Goal: Information Seeking & Learning: Find specific fact

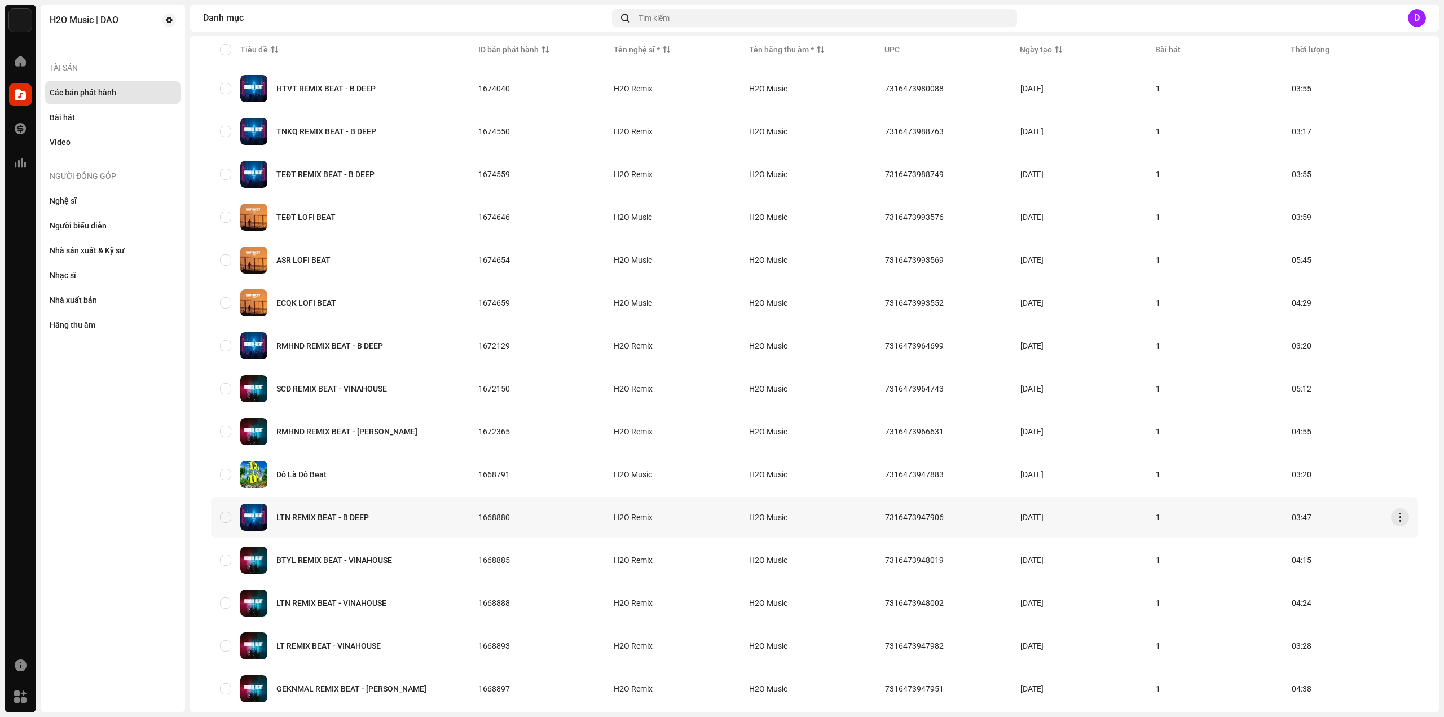
scroll to position [527, 0]
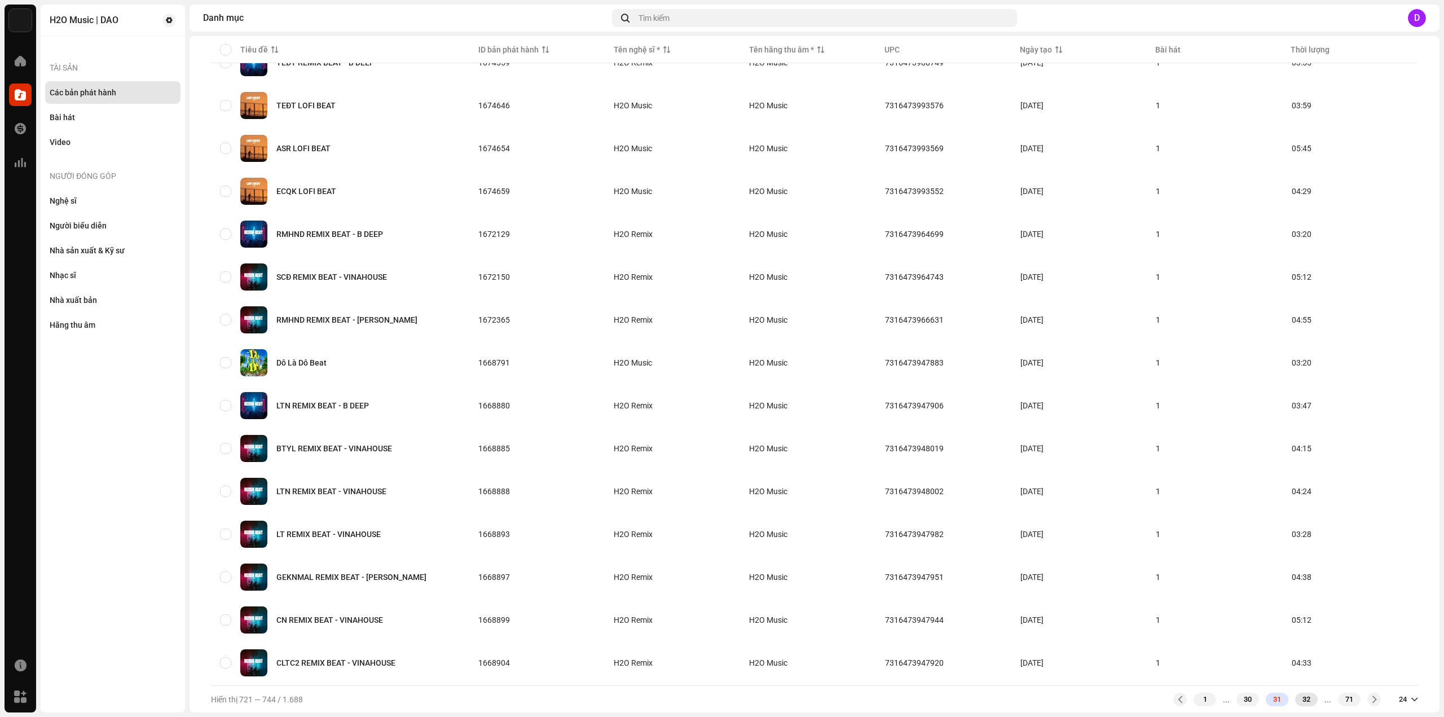
click at [1298, 700] on div "32" at bounding box center [1306, 700] width 23 height 14
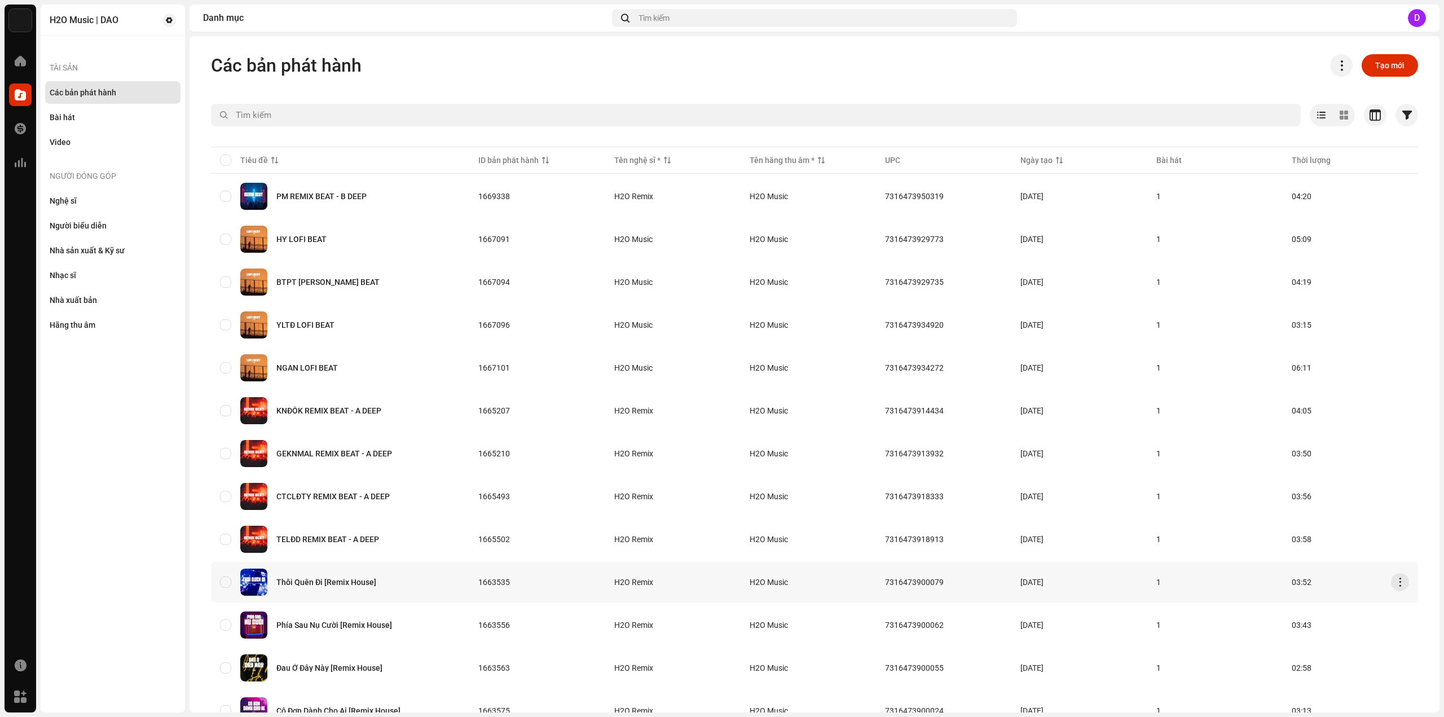
scroll to position [113, 0]
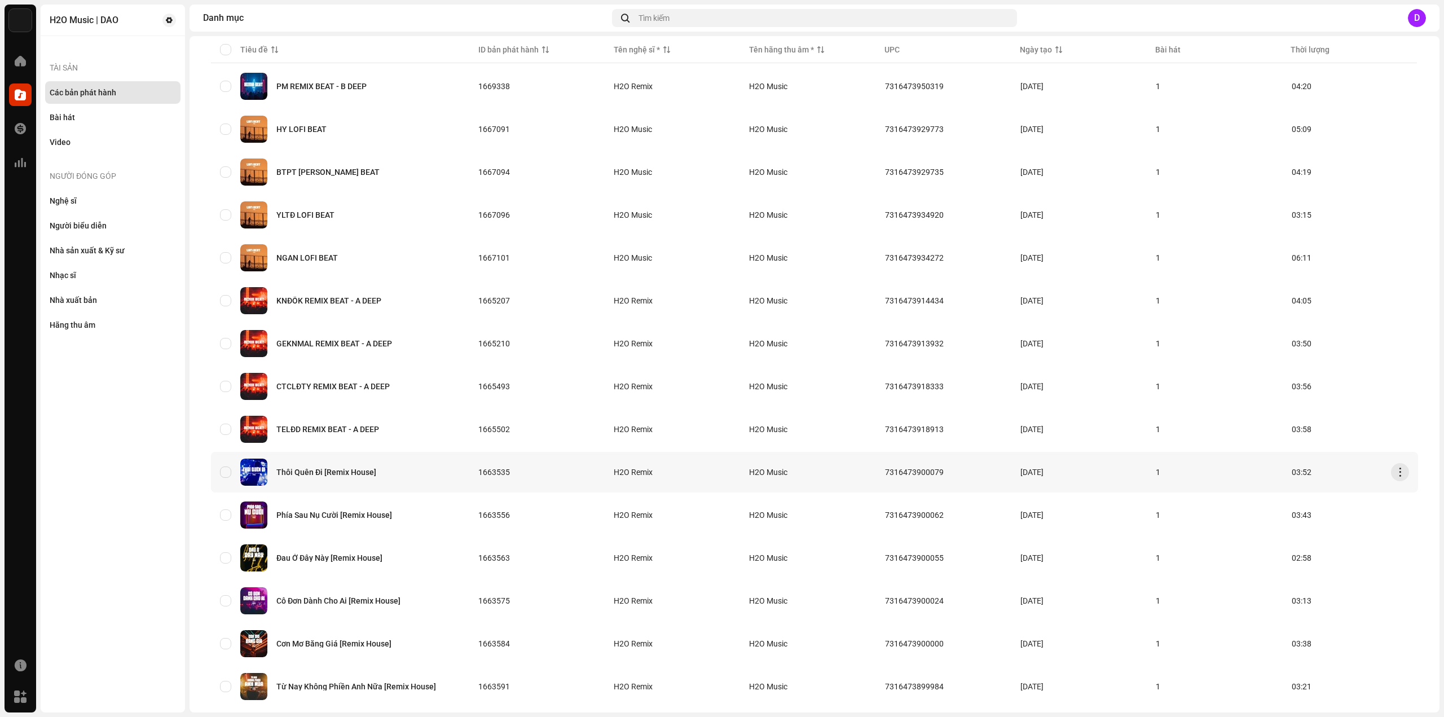
click at [328, 466] on div "Thôi Quên Đi [Remix House]" at bounding box center [340, 472] width 240 height 27
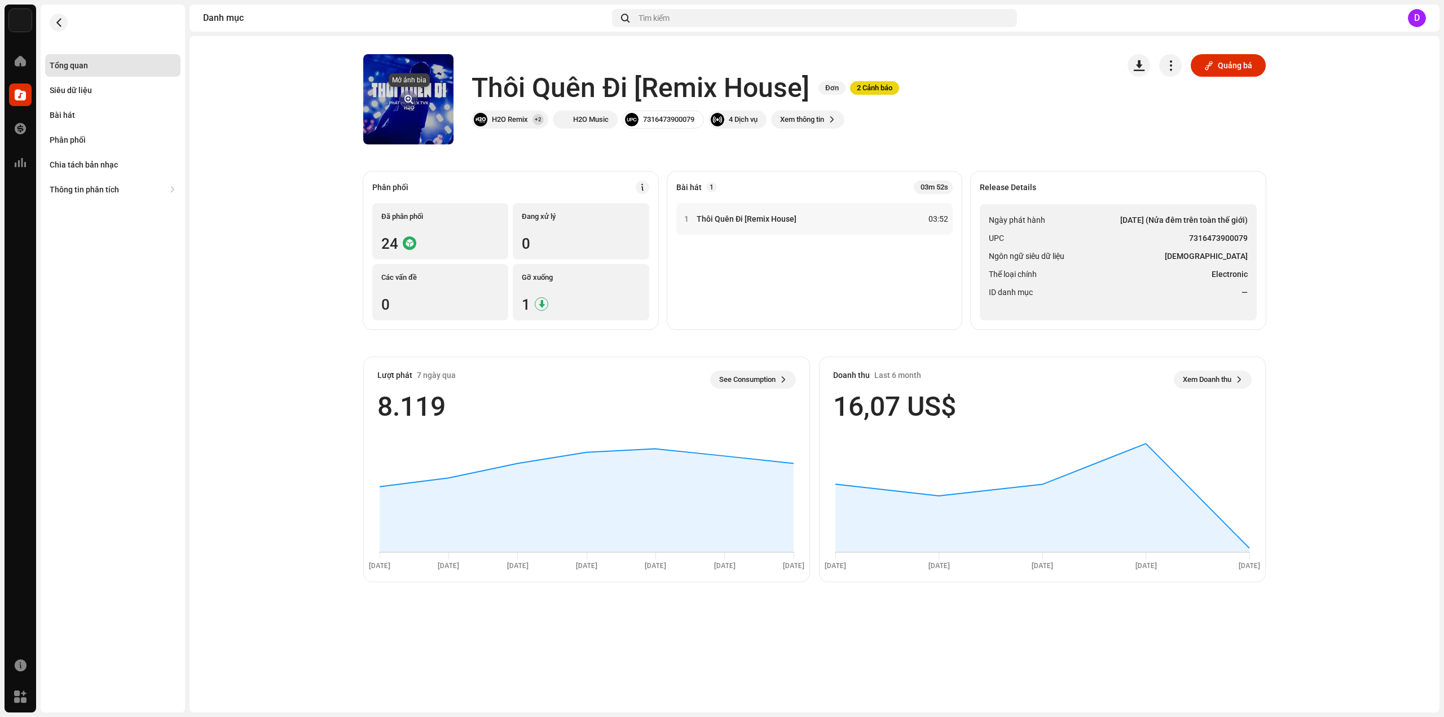
click at [404, 96] on span "button" at bounding box center [408, 99] width 8 height 9
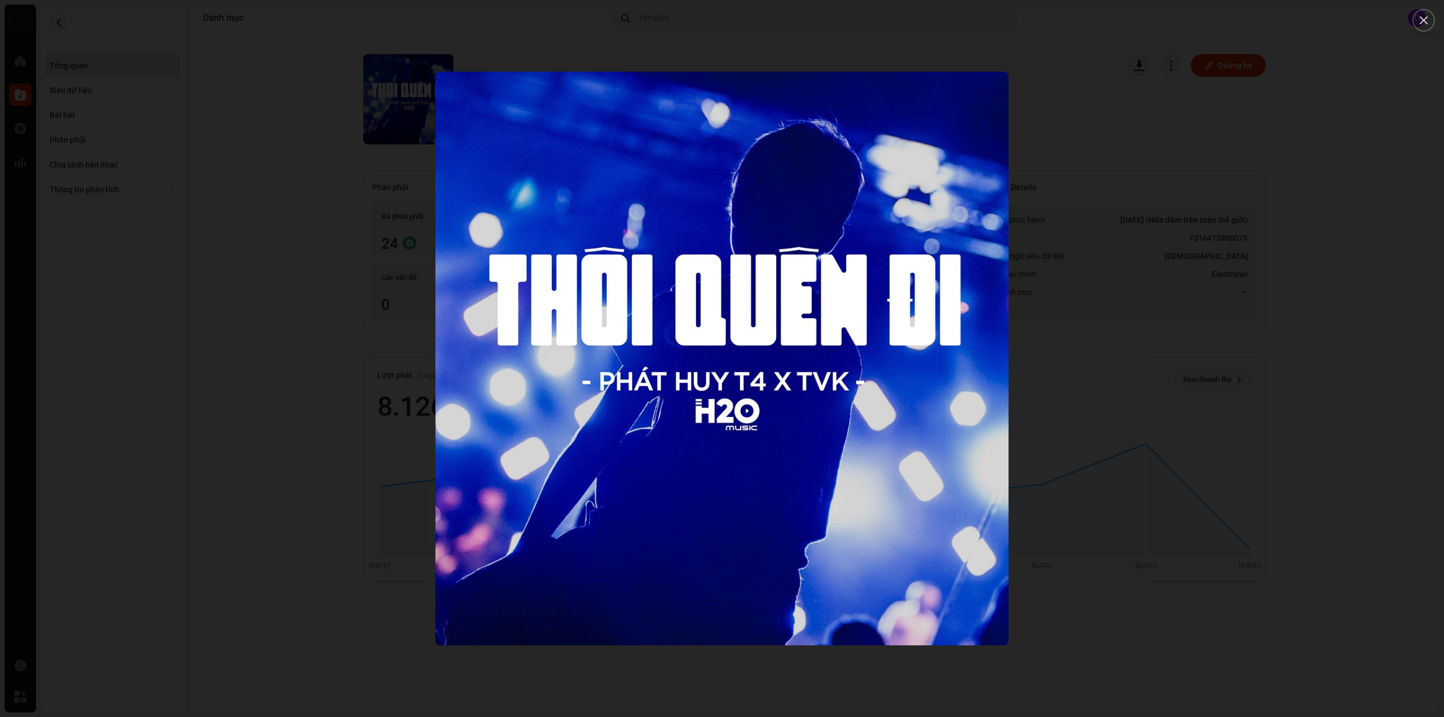
click at [258, 178] on div at bounding box center [722, 358] width 1444 height 717
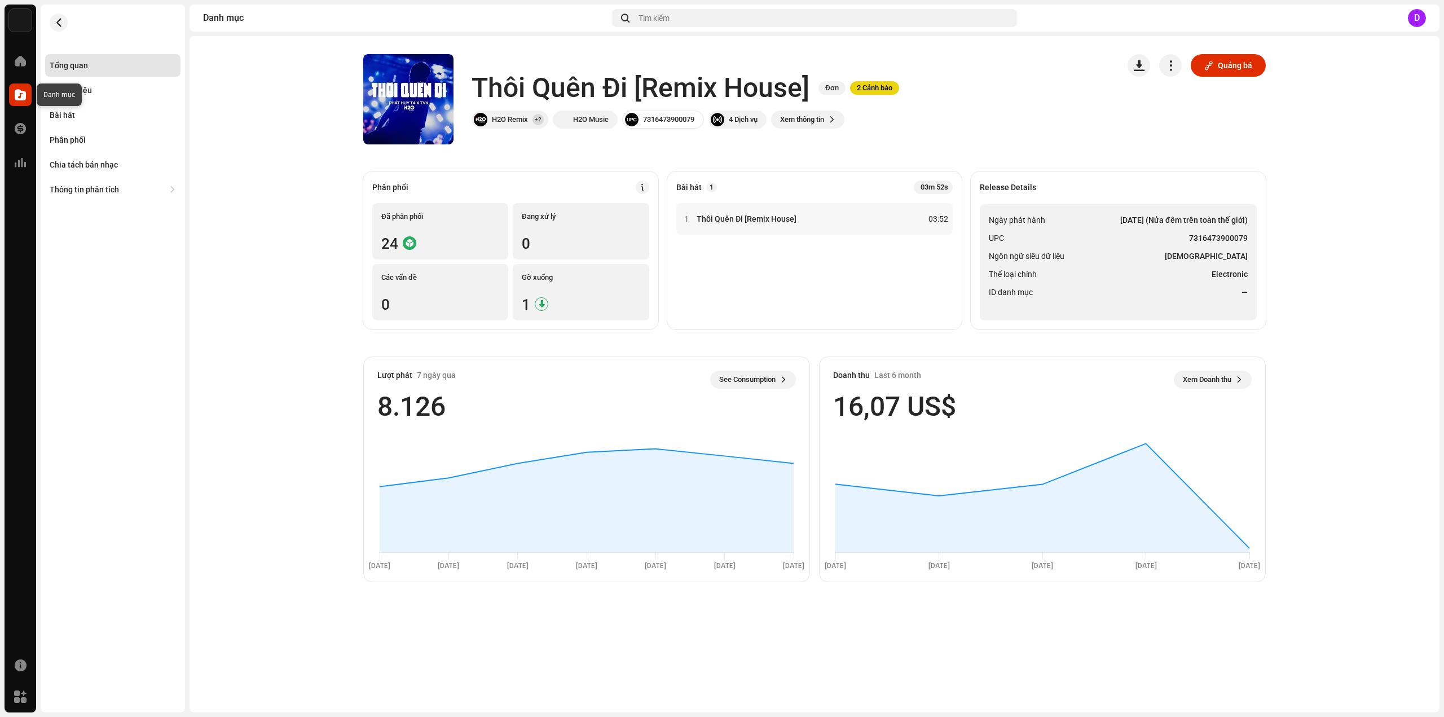
click at [19, 95] on span at bounding box center [20, 94] width 11 height 9
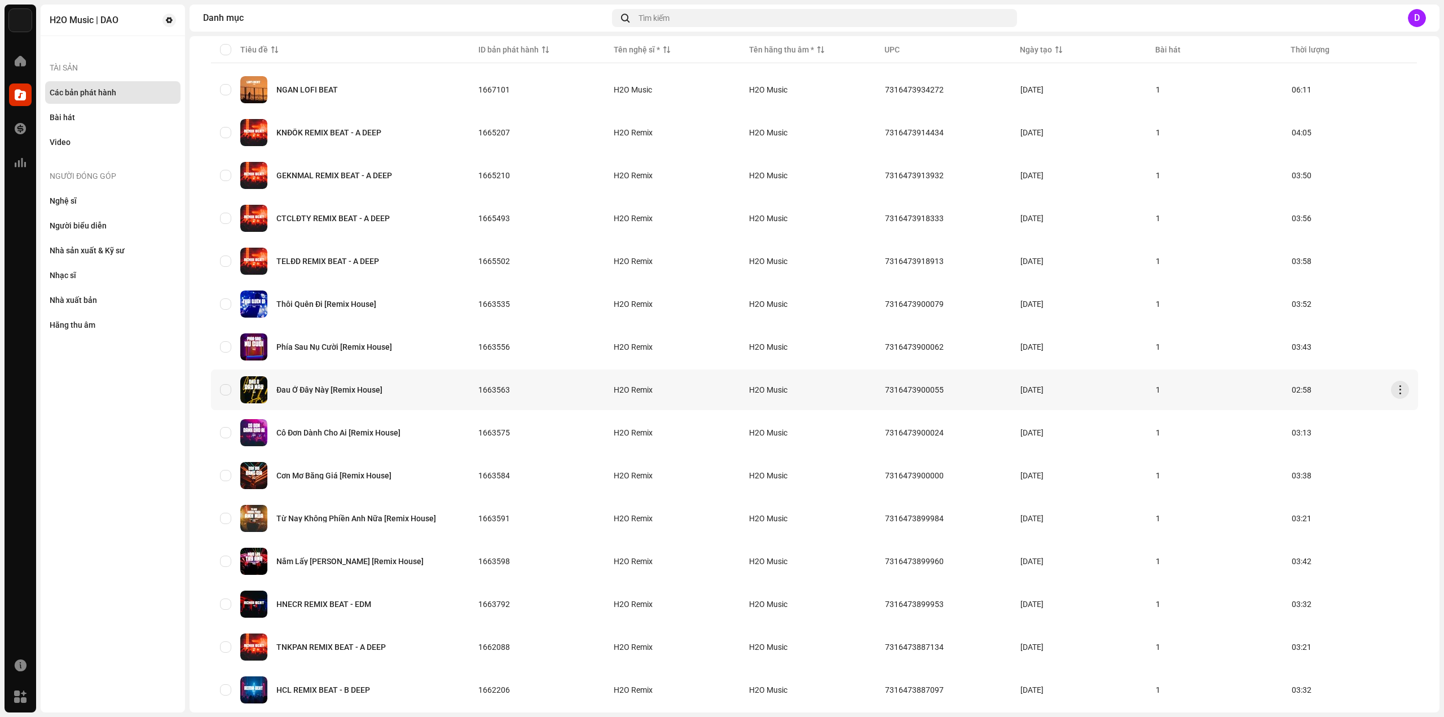
scroll to position [282, 0]
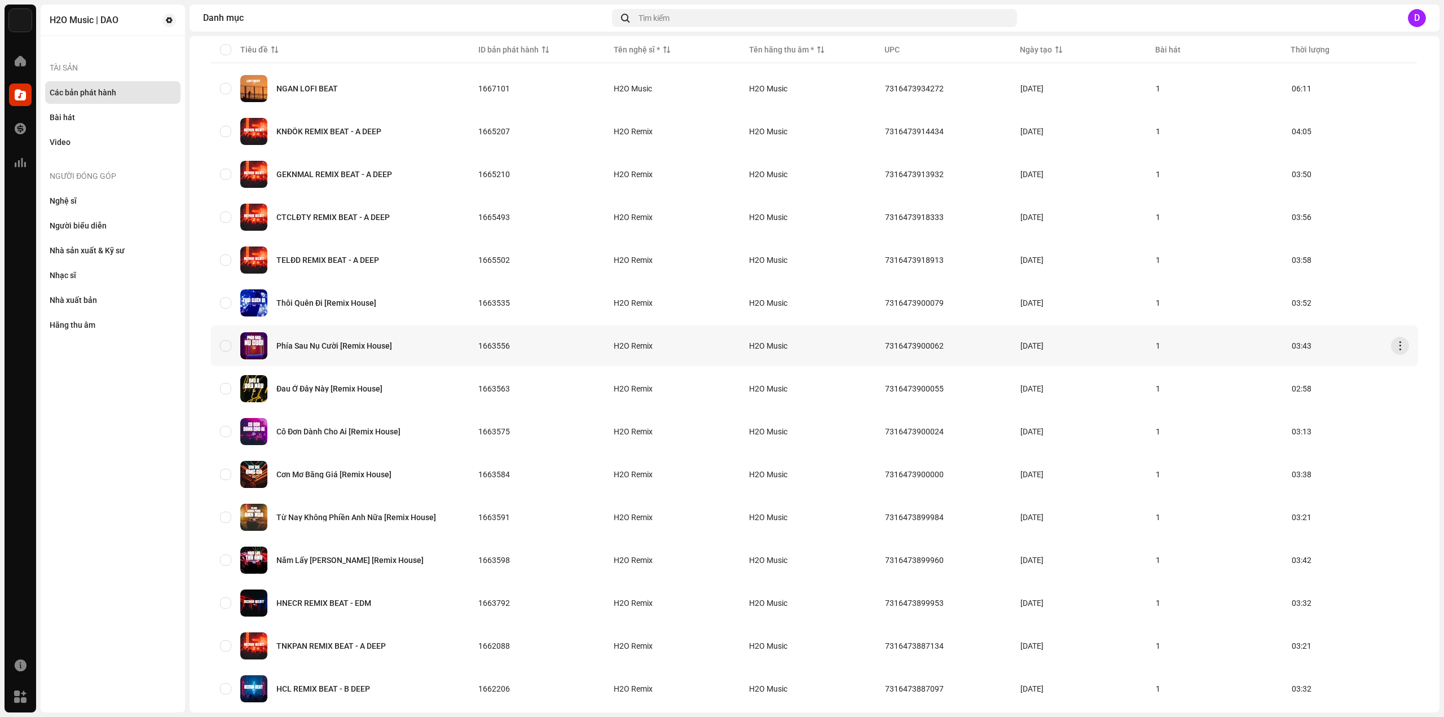
click at [354, 345] on div "Phía Sau Nụ Cười [Remix House]" at bounding box center [334, 346] width 116 height 8
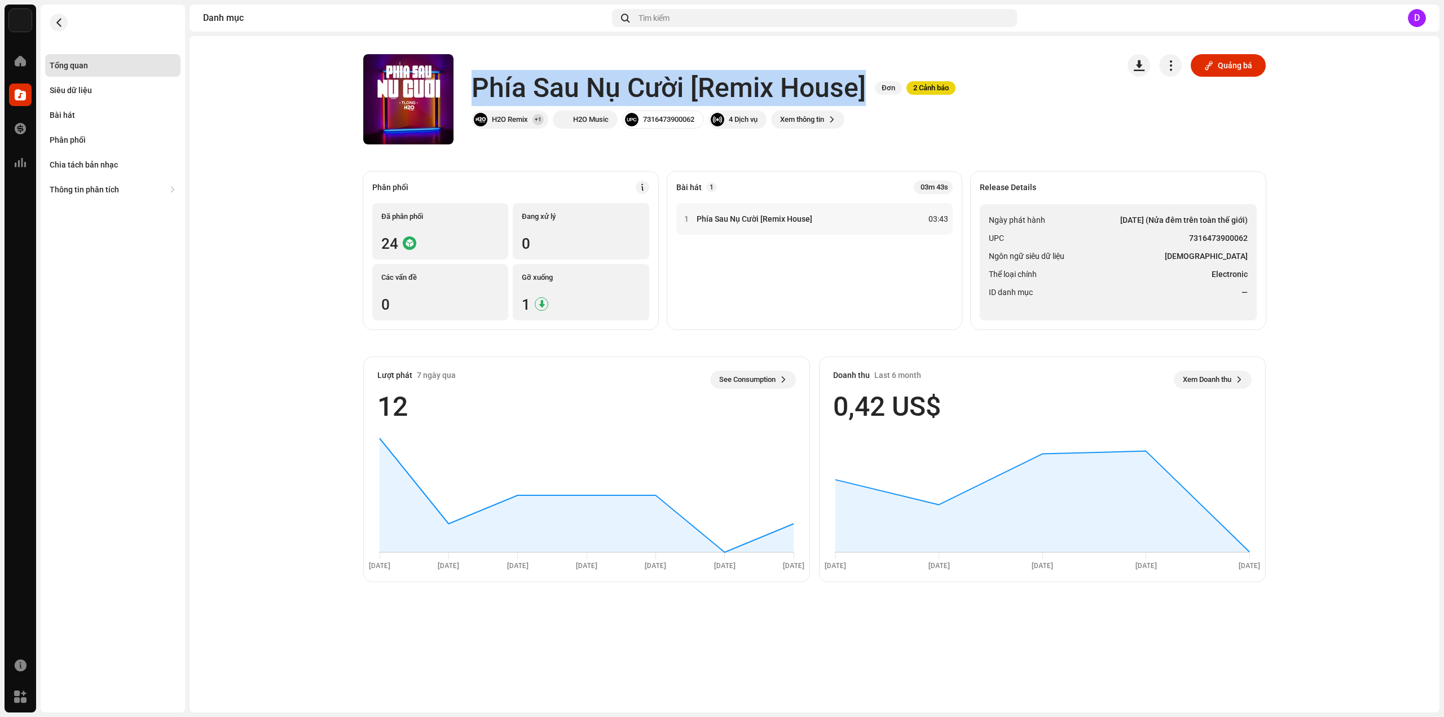
drag, startPoint x: 473, startPoint y: 79, endPoint x: 861, endPoint y: 96, distance: 388.4
click at [861, 96] on h1 "Phía Sau Nụ Cười [Remix House]" at bounding box center [668, 88] width 394 height 36
copy h1 "Phía Sau Nụ Cười [Remix House]"
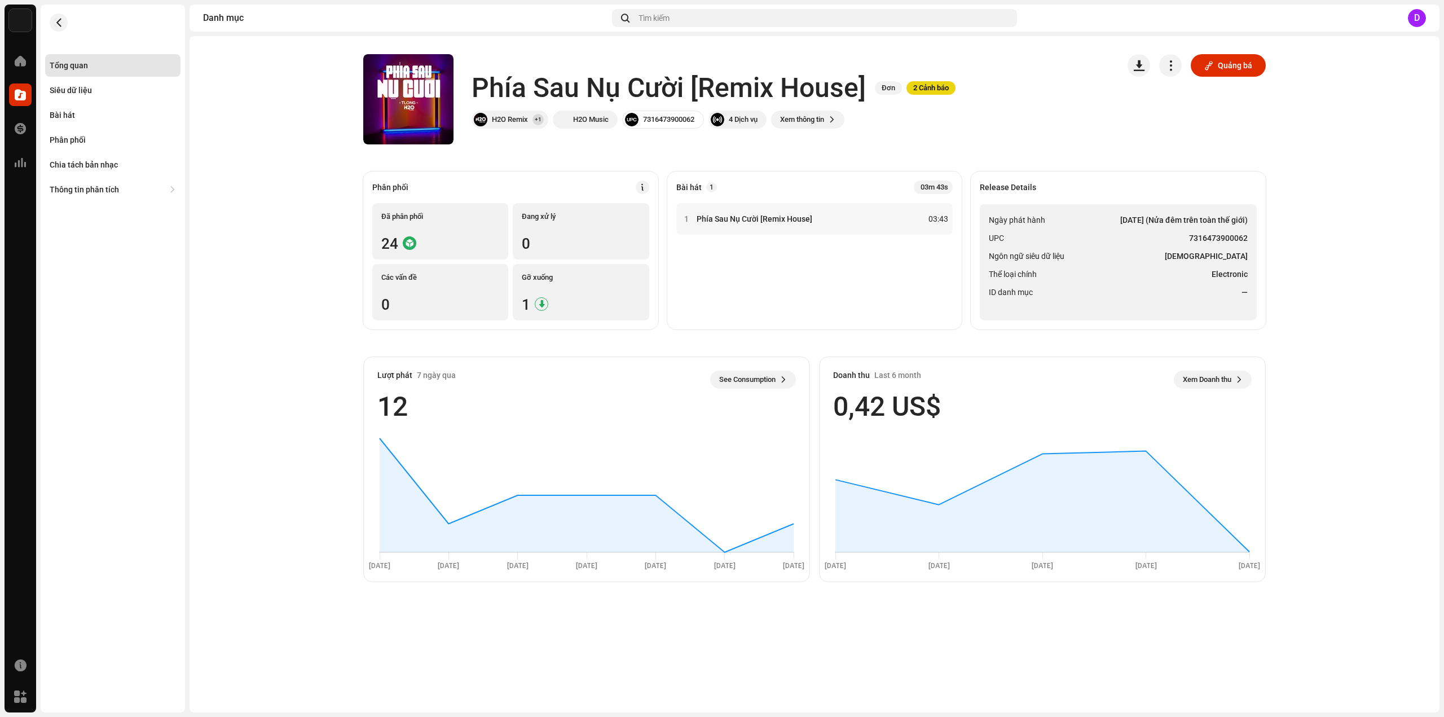
click at [1135, 270] on li "Thể loại chính Electronic" at bounding box center [1118, 274] width 259 height 14
drag, startPoint x: 1189, startPoint y: 235, endPoint x: 1249, endPoint y: 240, distance: 60.0
click at [1249, 240] on ul "Ngày phát hành [DATE] (Nửa đêm trên toàn thế giới) UPC 7316473900062 Ngôn ngữ s…" at bounding box center [1118, 262] width 277 height 116
copy strong "7316473900062"
click at [70, 118] on div "Bài hát" at bounding box center [62, 115] width 25 height 9
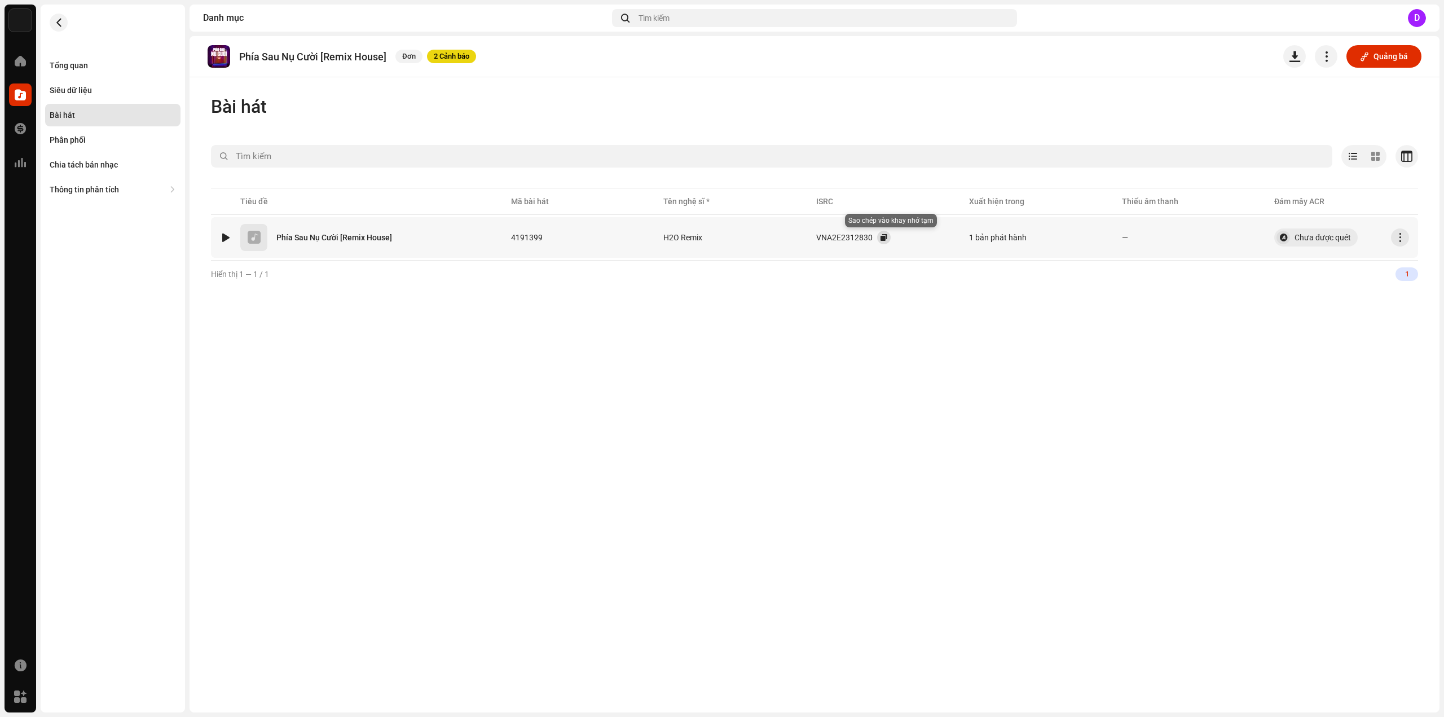
click at [885, 239] on button "button" at bounding box center [884, 238] width 14 height 14
click at [95, 68] on div "Tổng quan" at bounding box center [113, 65] width 126 height 9
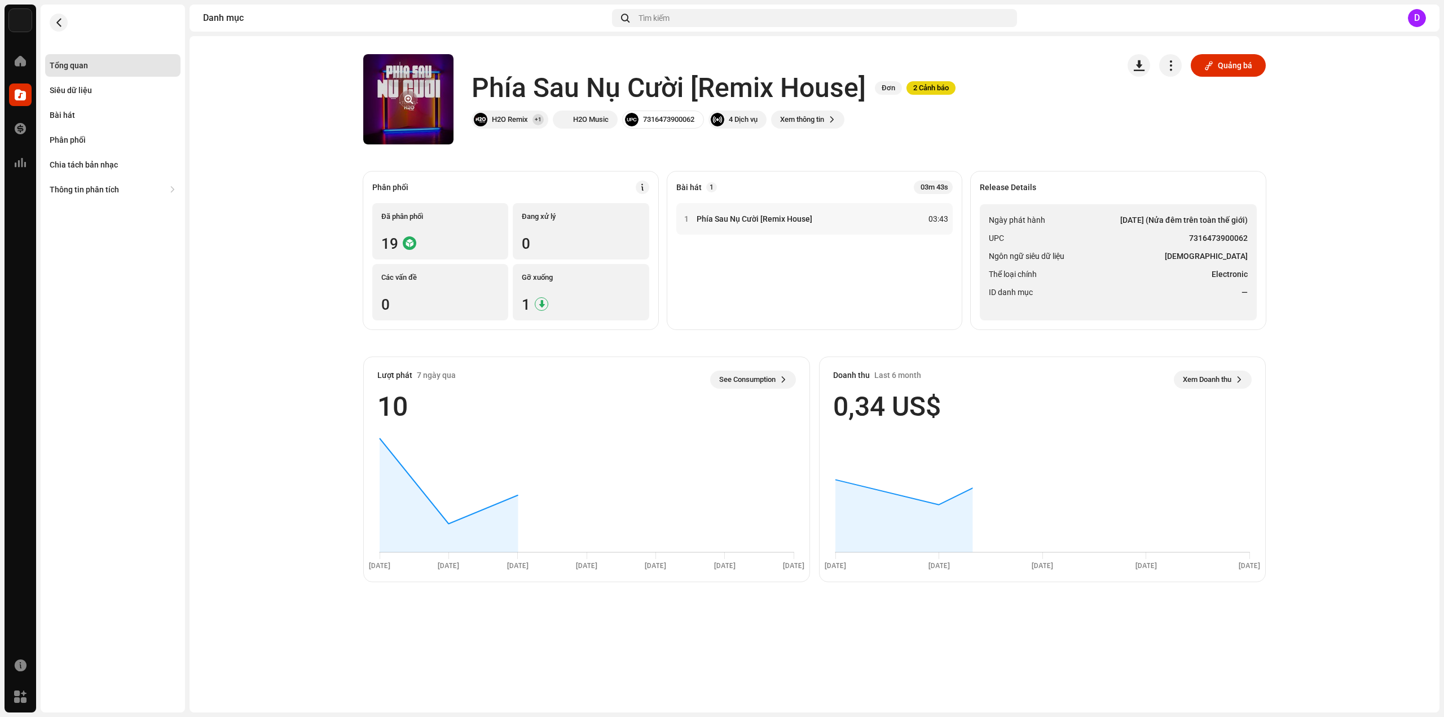
click at [404, 98] on span "button" at bounding box center [408, 99] width 8 height 9
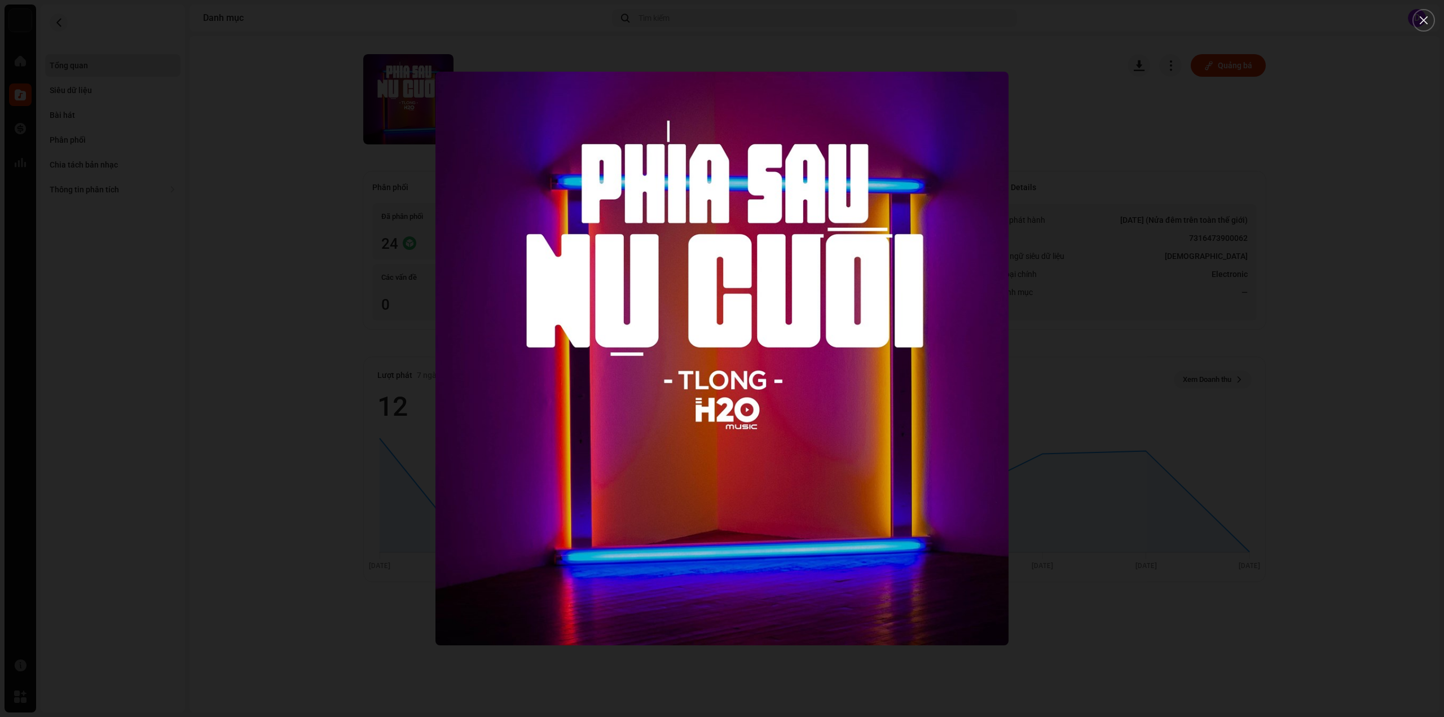
click at [236, 177] on div at bounding box center [722, 358] width 1444 height 717
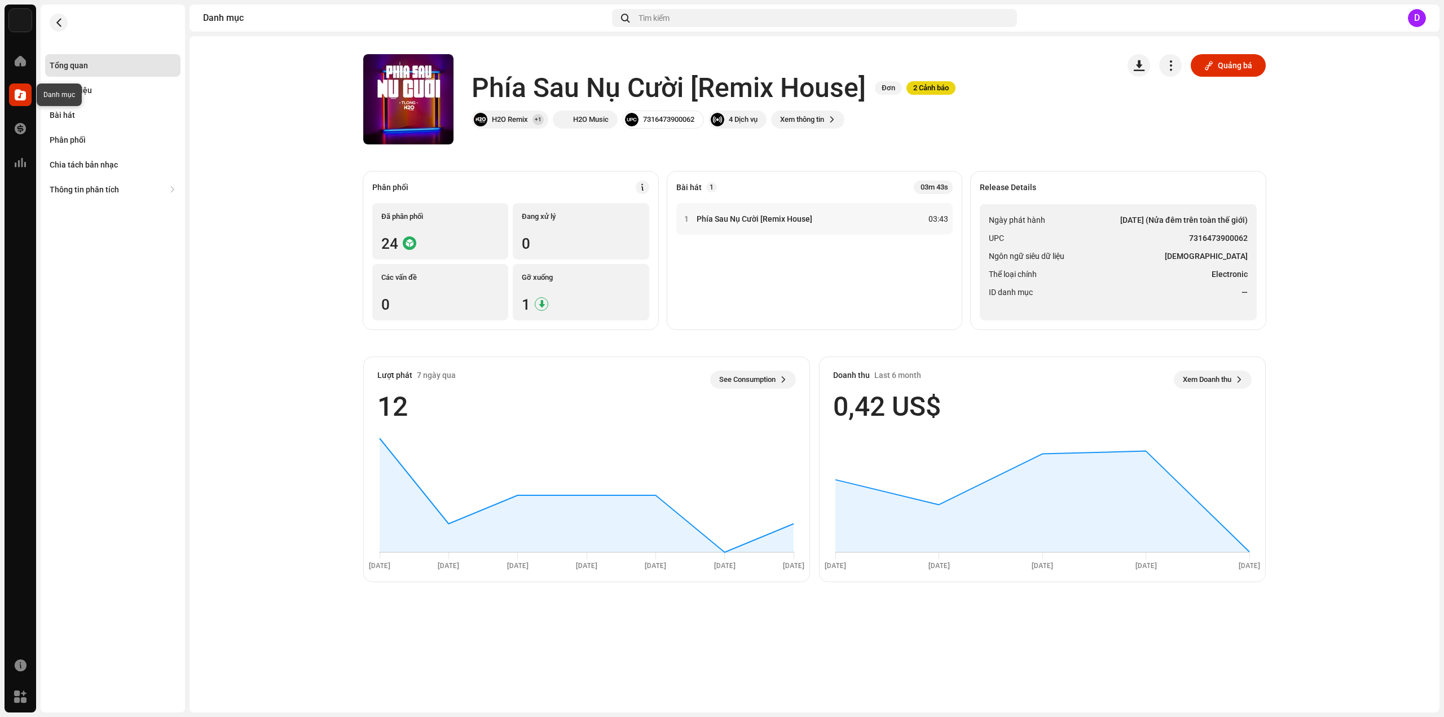
click at [21, 92] on span at bounding box center [20, 94] width 11 height 9
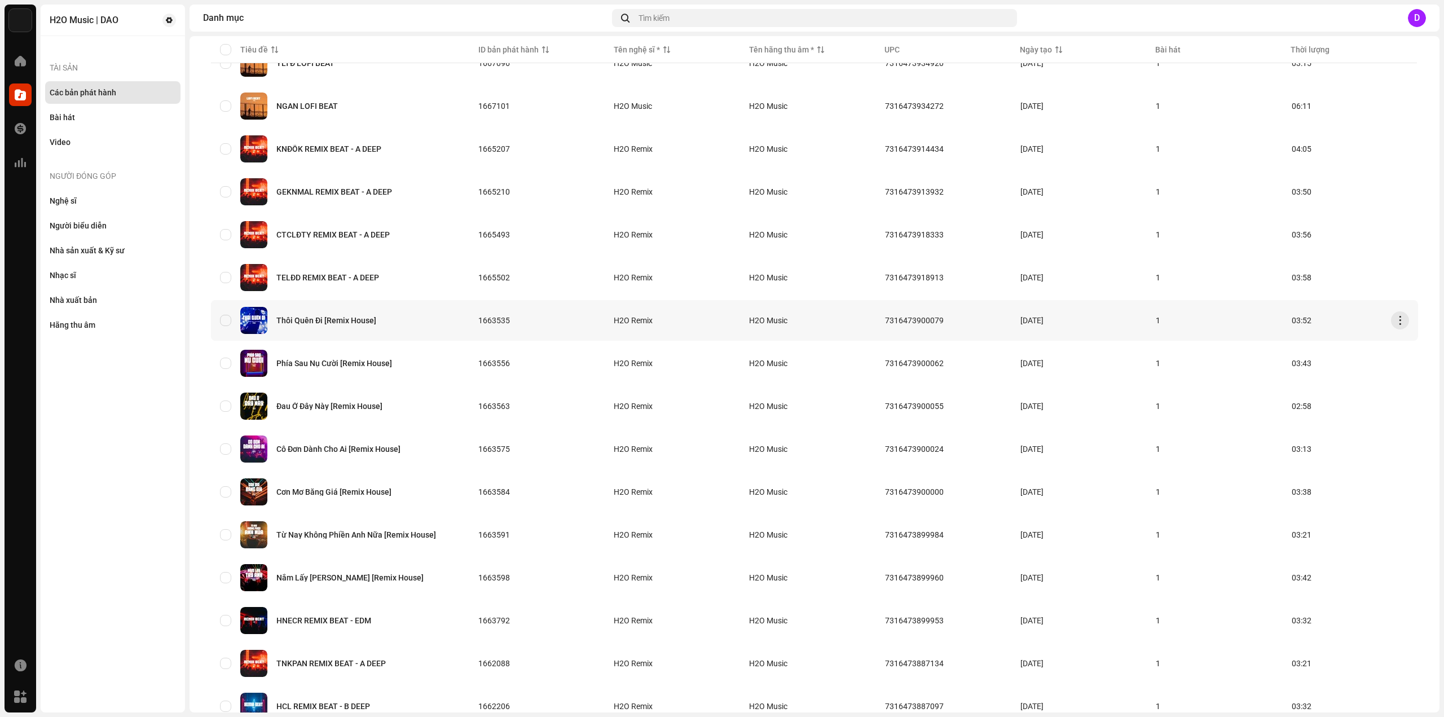
scroll to position [282, 0]
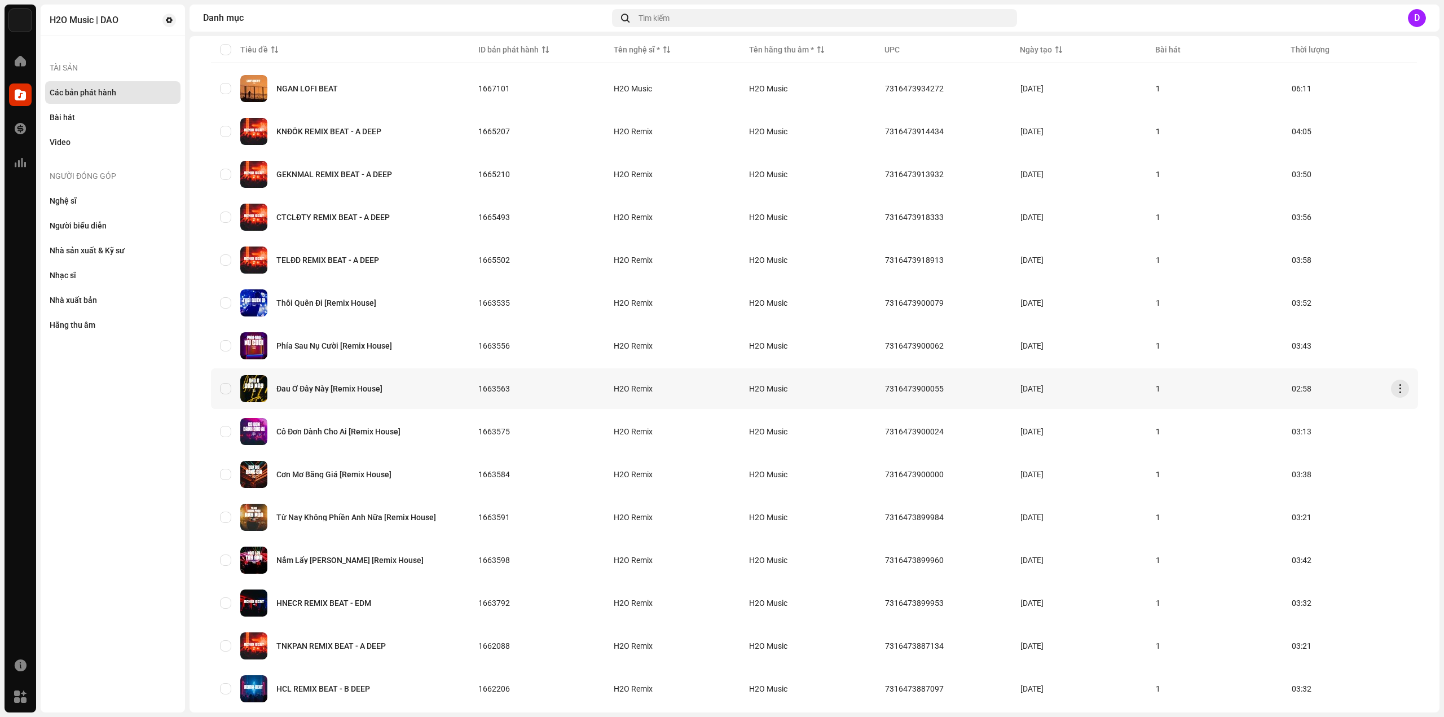
click at [328, 389] on div "Đau Ở Đây Này [Remix House]" at bounding box center [329, 389] width 106 height 8
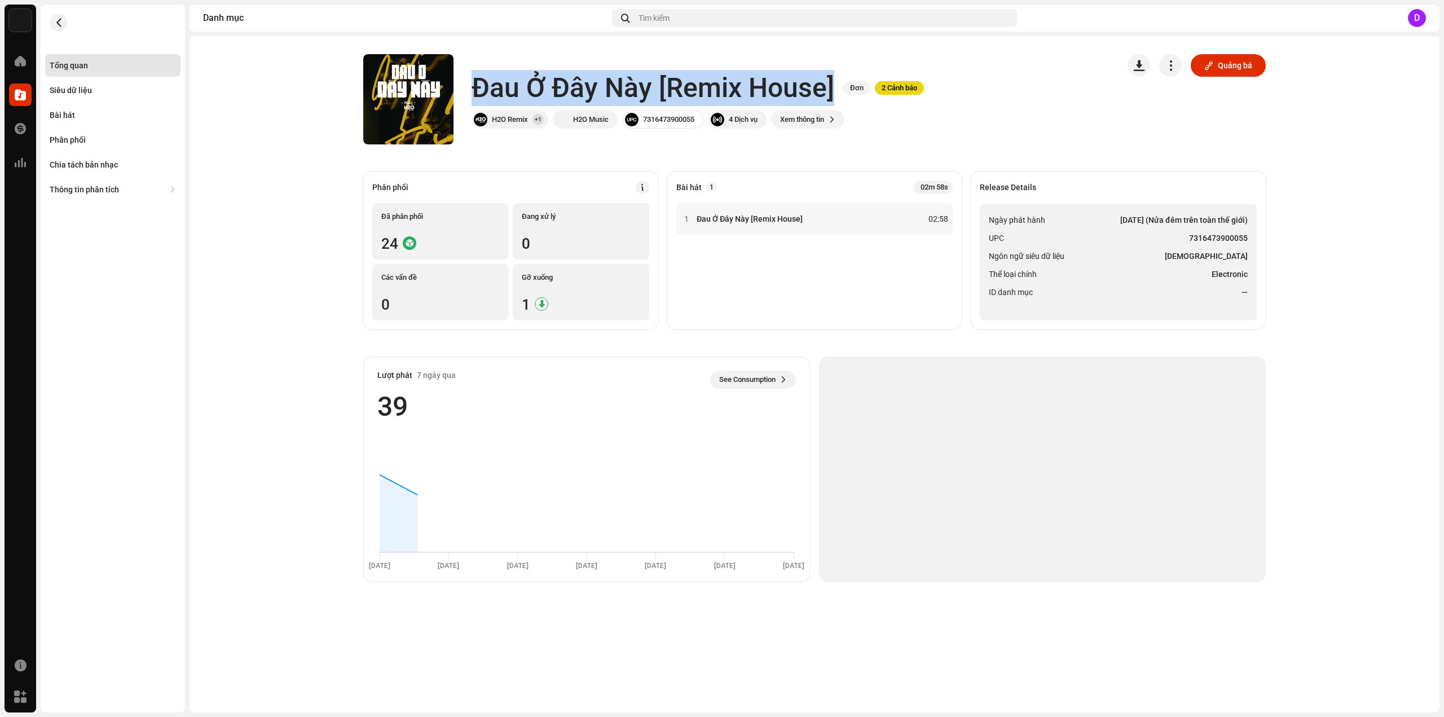
drag, startPoint x: 474, startPoint y: 82, endPoint x: 834, endPoint y: 86, distance: 359.8
click at [834, 86] on div "Đau Ở Đây Này [Remix House] Đơn 2 Cảnh báo" at bounding box center [697, 88] width 452 height 36
copy h1 "Đau Ở Đây Này [Remix House]"
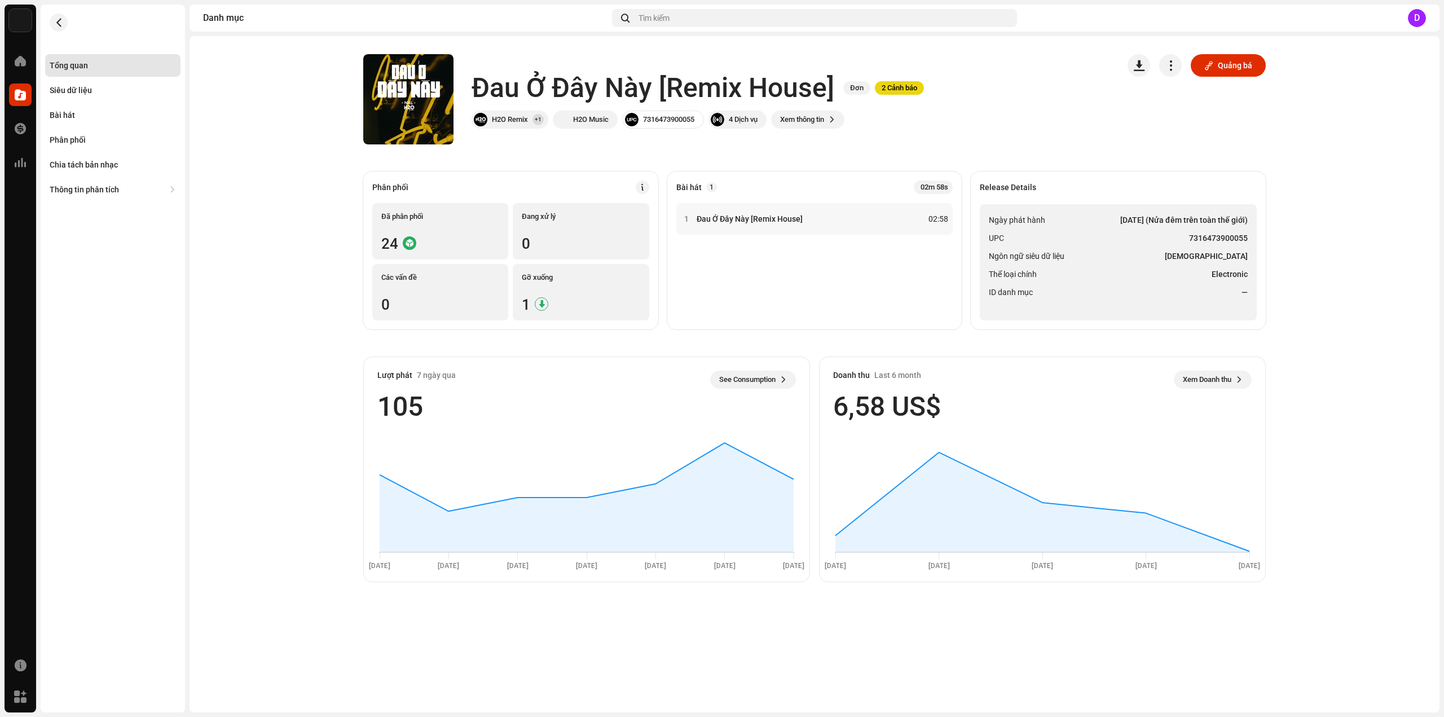
drag, startPoint x: 904, startPoint y: 243, endPoint x: 1126, endPoint y: 244, distance: 221.6
click at [906, 243] on div "1 Đau Ở Đây Này [Remix House] 02:58" at bounding box center [814, 261] width 277 height 117
drag, startPoint x: 1191, startPoint y: 238, endPoint x: 1255, endPoint y: 238, distance: 64.9
click at [1255, 238] on ul "Ngày phát hành [DATE] (Nửa đêm trên toàn thế giới) UPC 7316473900055 Ngôn ngữ s…" at bounding box center [1118, 262] width 277 height 116
copy strong "7316473900055"
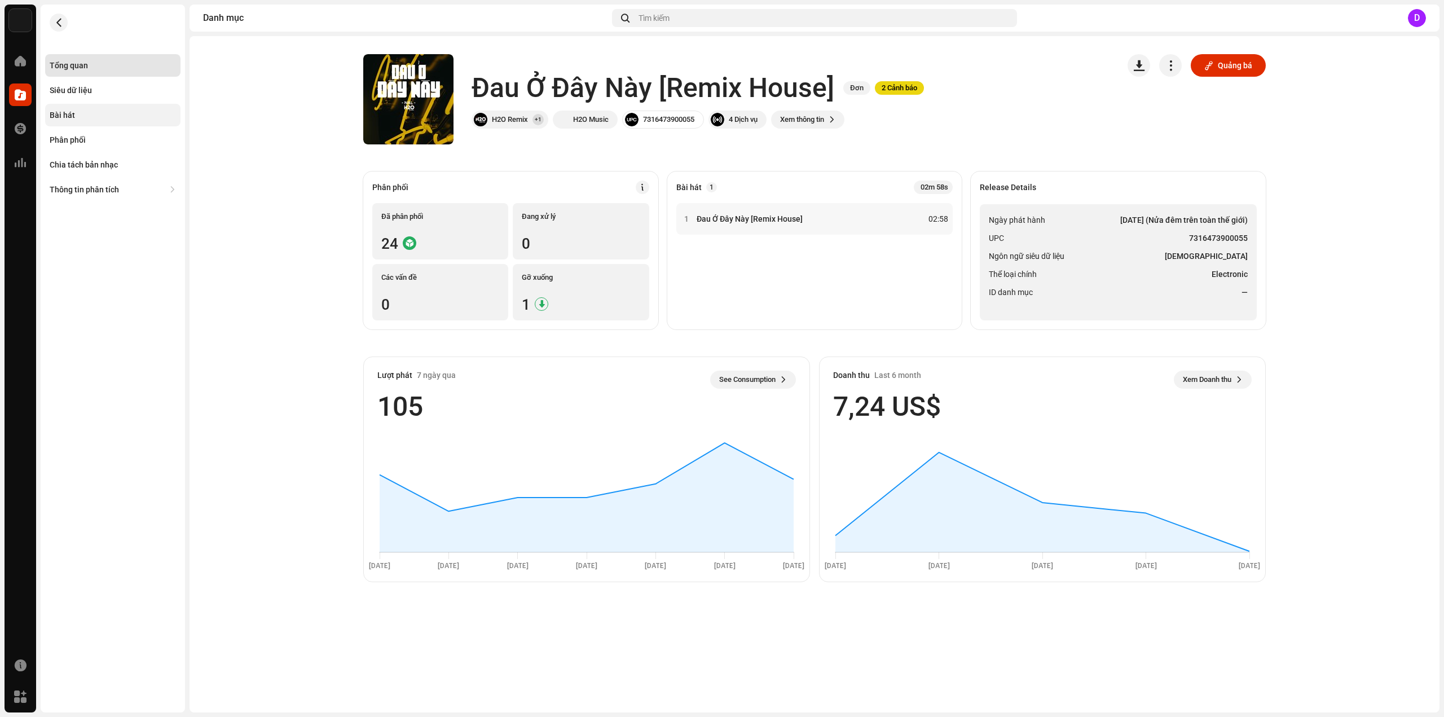
click at [79, 105] on div "Bài hát" at bounding box center [112, 115] width 135 height 23
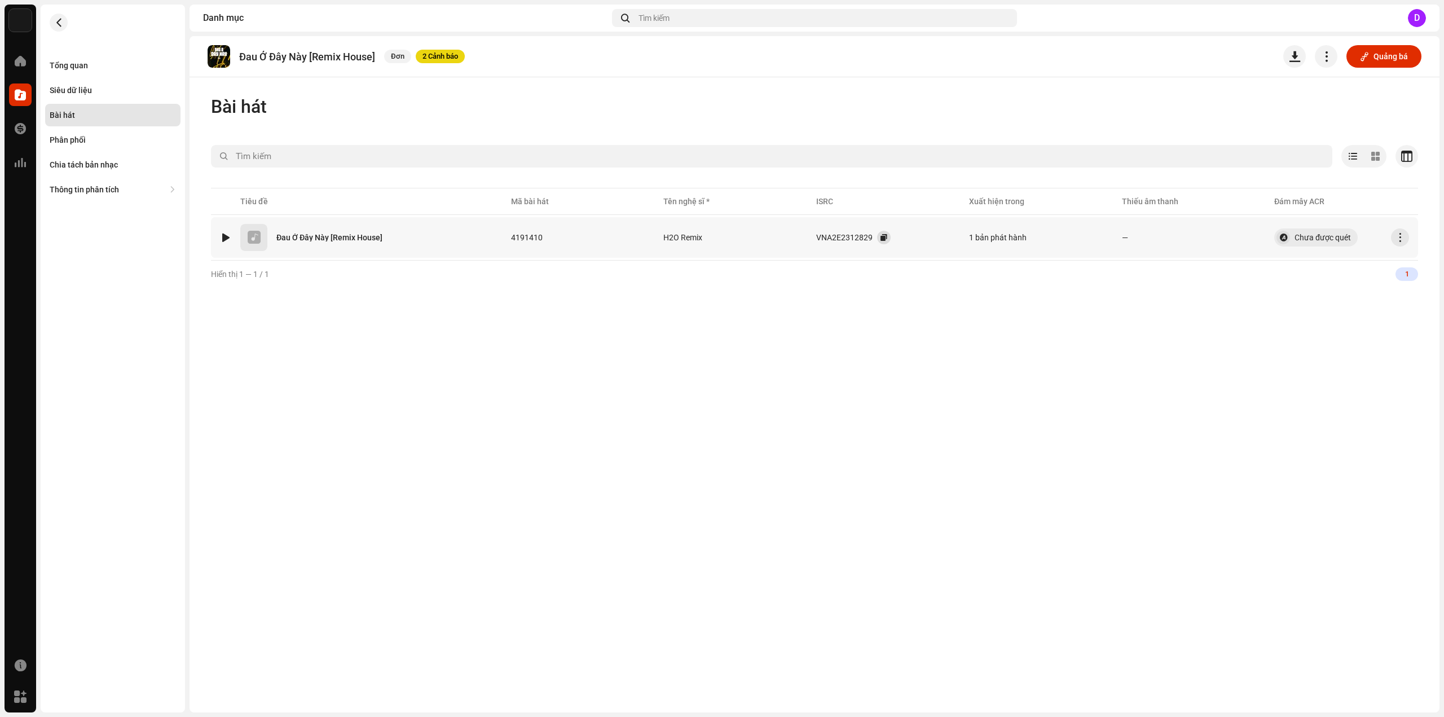
click at [889, 239] on button "button" at bounding box center [884, 238] width 14 height 14
click at [80, 68] on div "Tổng quan" at bounding box center [69, 65] width 38 height 9
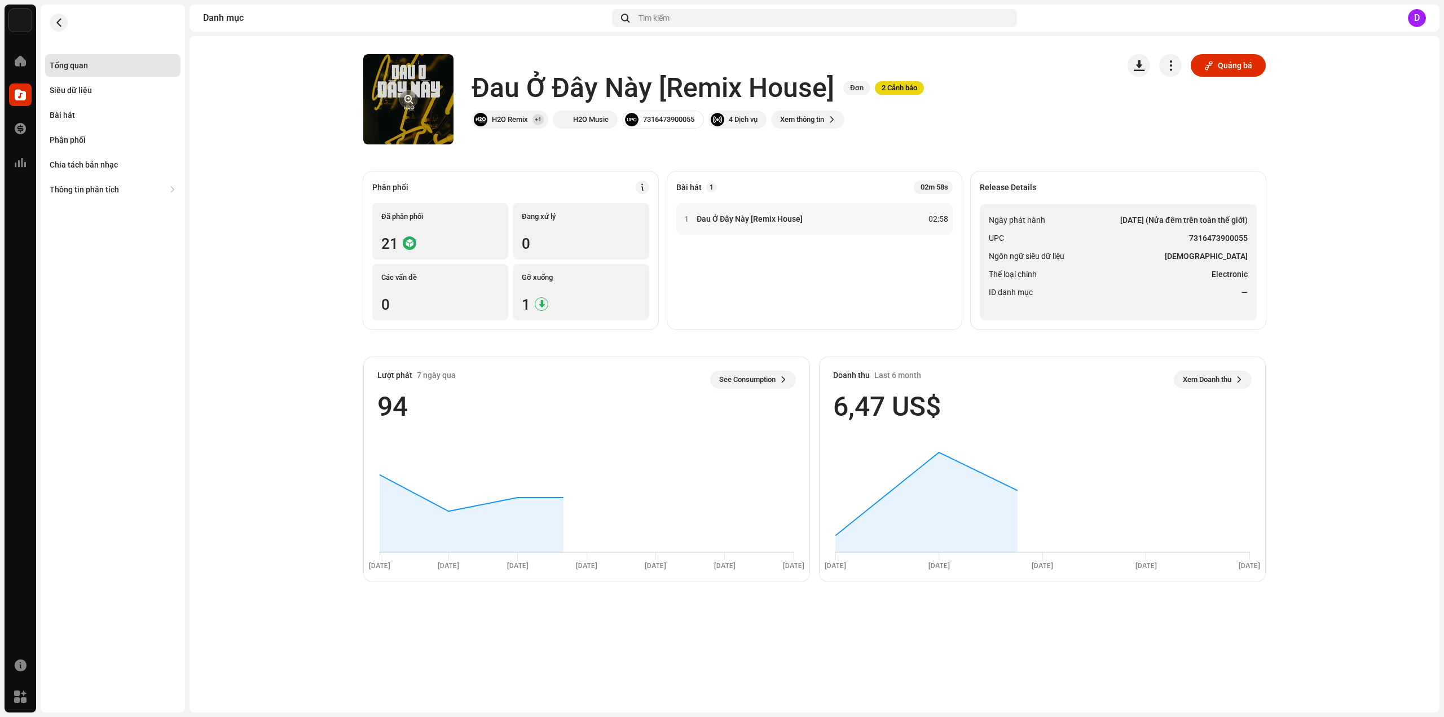
click at [396, 112] on re-a-cover at bounding box center [408, 99] width 90 height 90
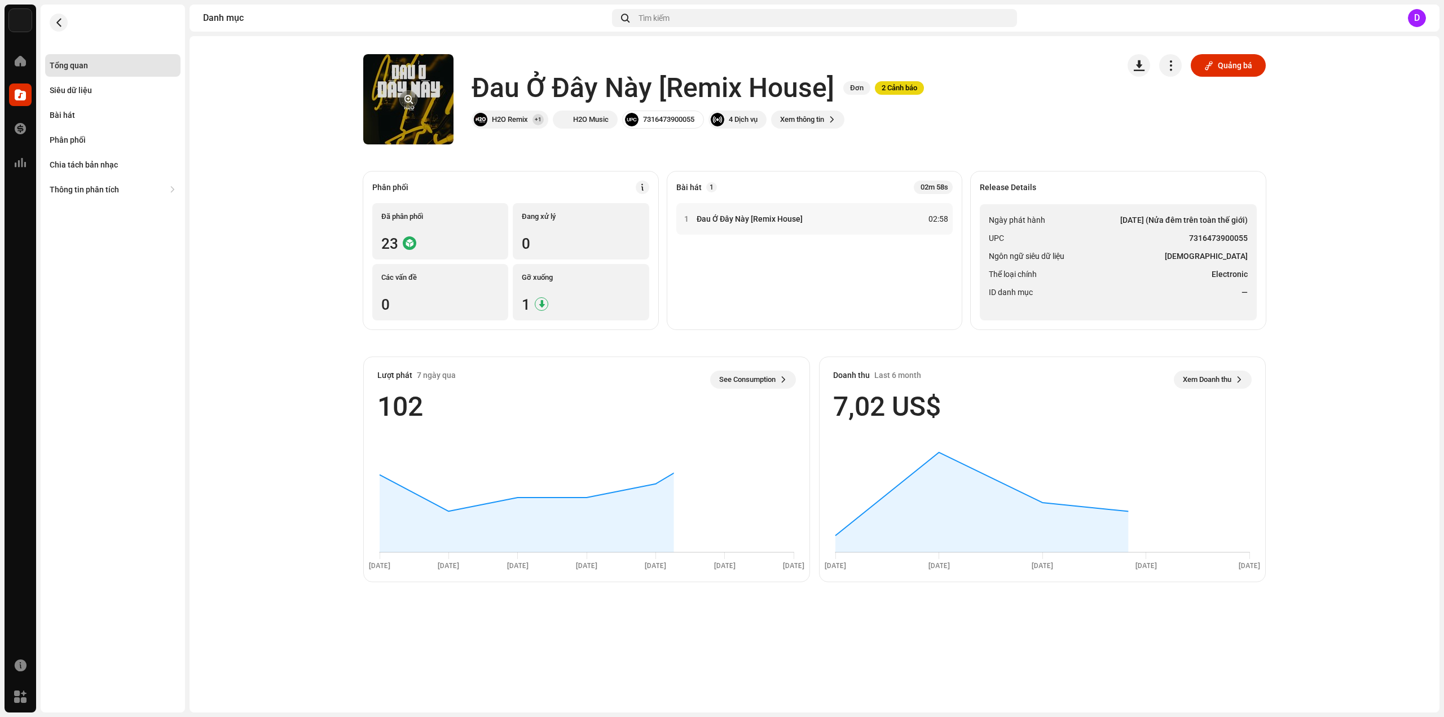
click at [404, 103] on button "button" at bounding box center [408, 99] width 18 height 18
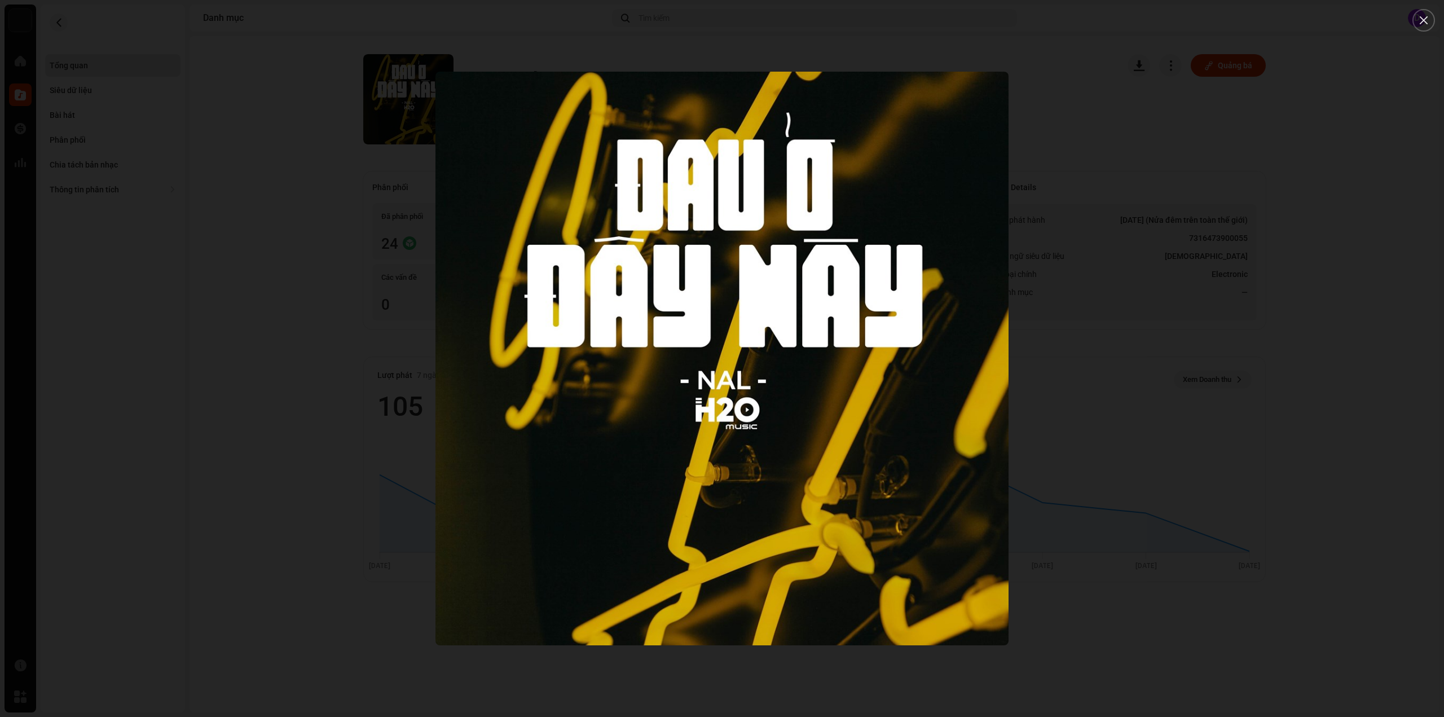
click at [148, 182] on div at bounding box center [722, 358] width 1444 height 717
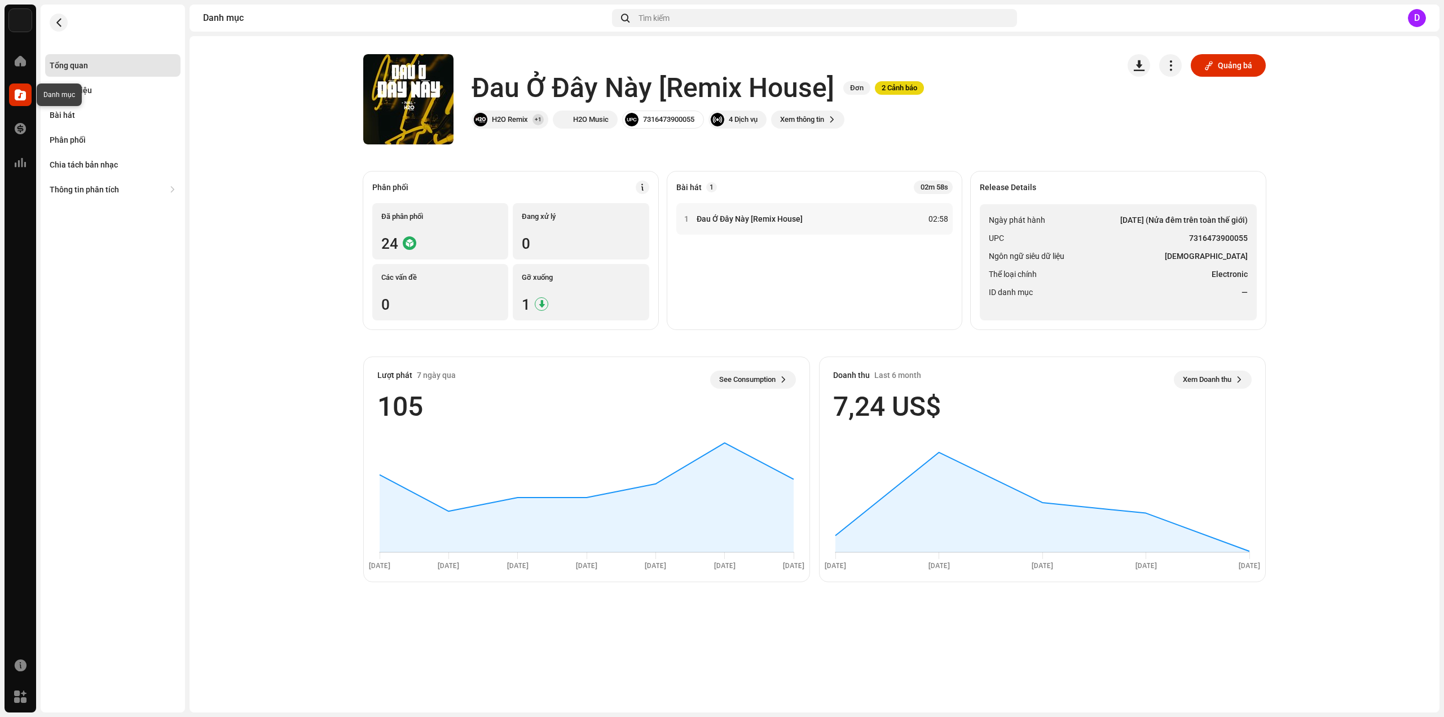
click at [21, 92] on span at bounding box center [20, 94] width 11 height 9
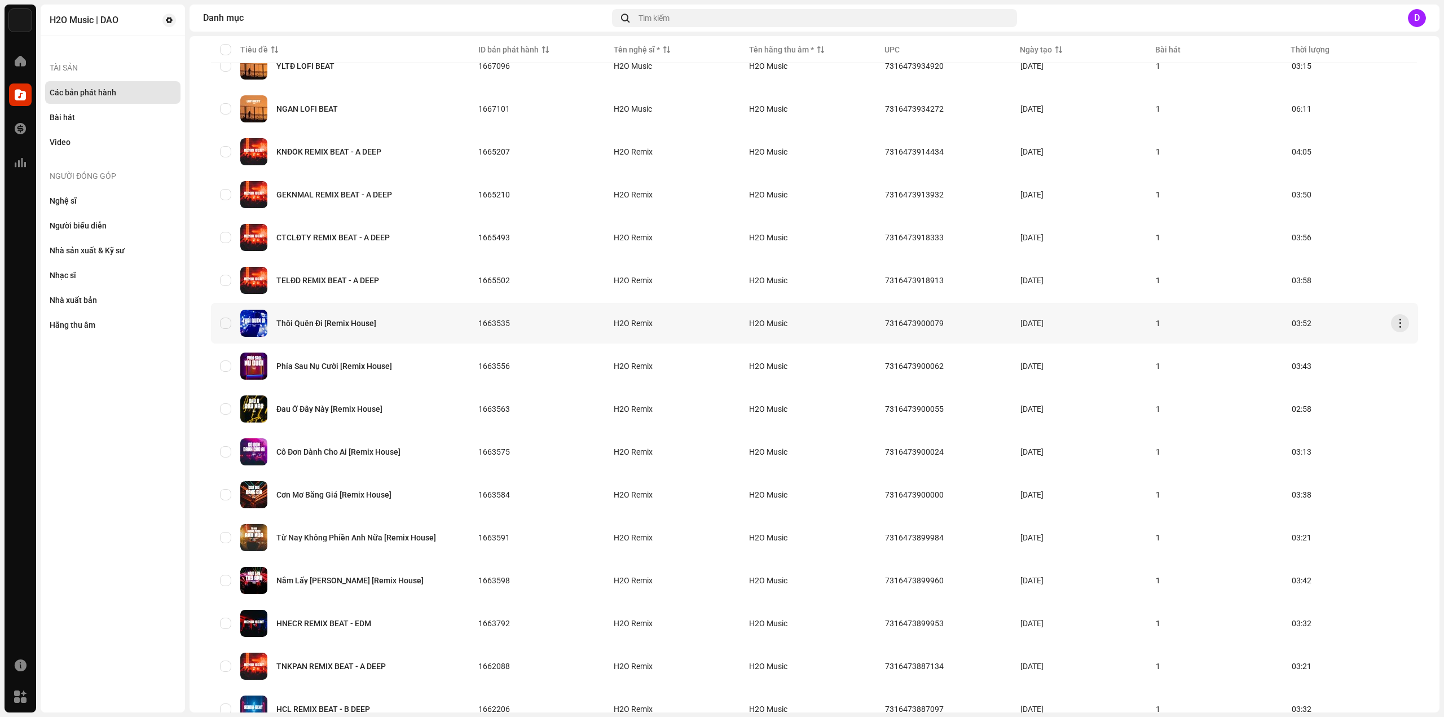
scroll to position [282, 0]
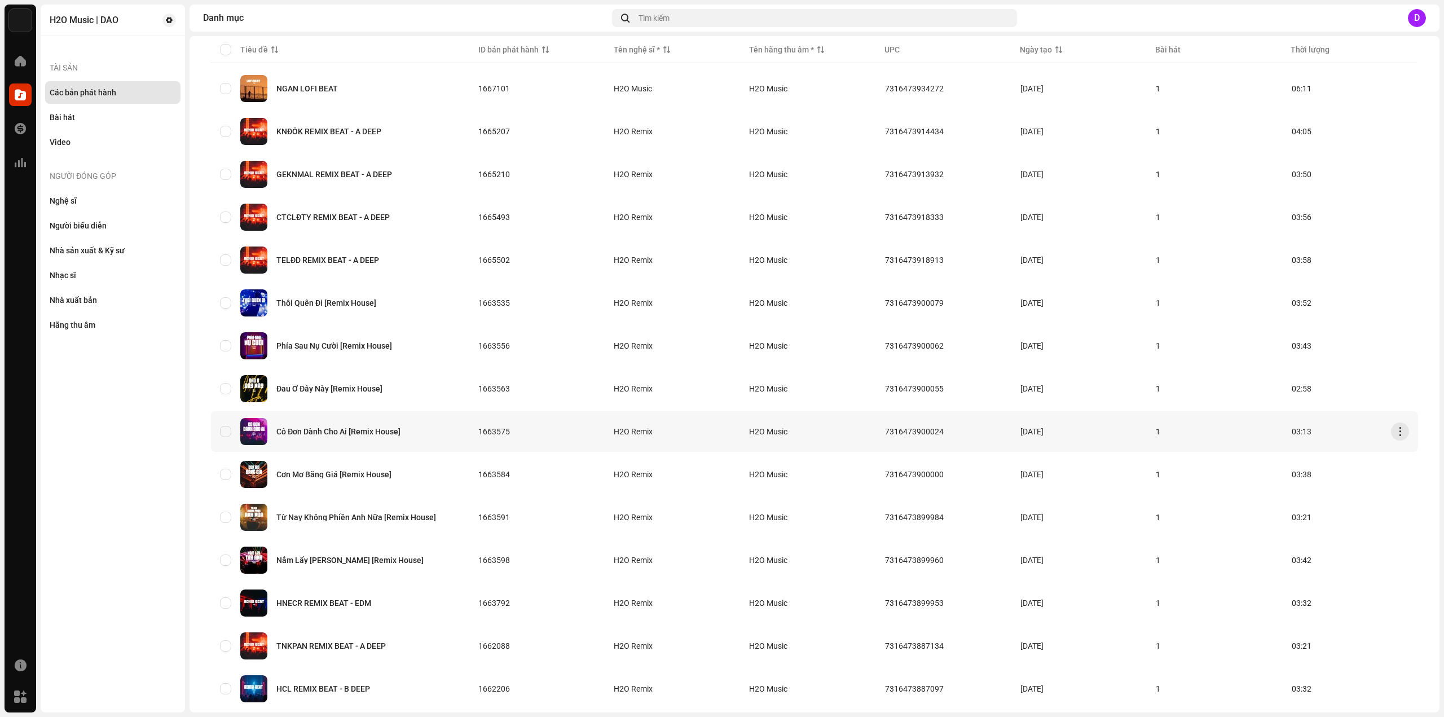
click at [379, 429] on div "Cô Đơn Dành Cho Ai [Remix House]" at bounding box center [338, 431] width 124 height 8
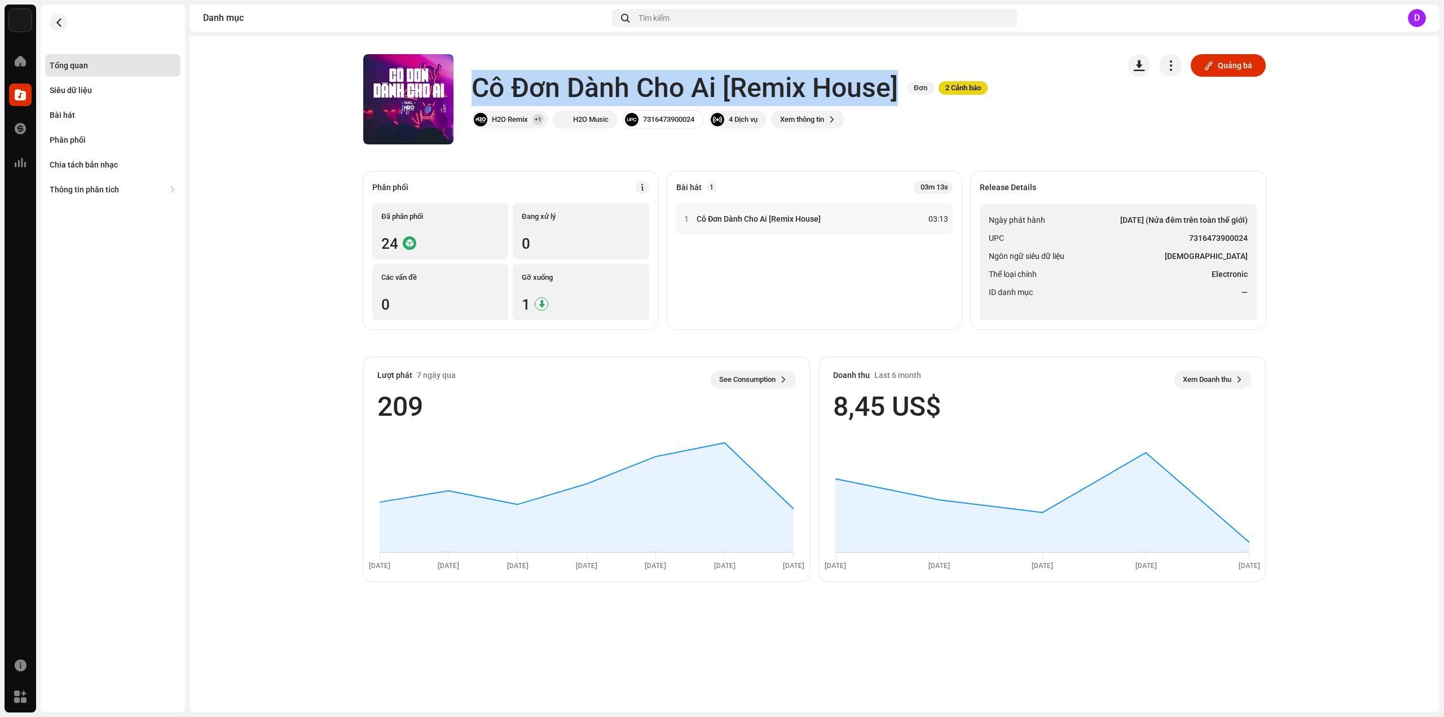
drag, startPoint x: 477, startPoint y: 87, endPoint x: 900, endPoint y: 87, distance: 423.0
click at [900, 87] on div "Cô Đơn Dành Cho Ai [Remix House] Đơn 2 Cảnh báo" at bounding box center [729, 88] width 516 height 36
copy h1 "Cô Đơn Dành Cho Ai [Remix House]"
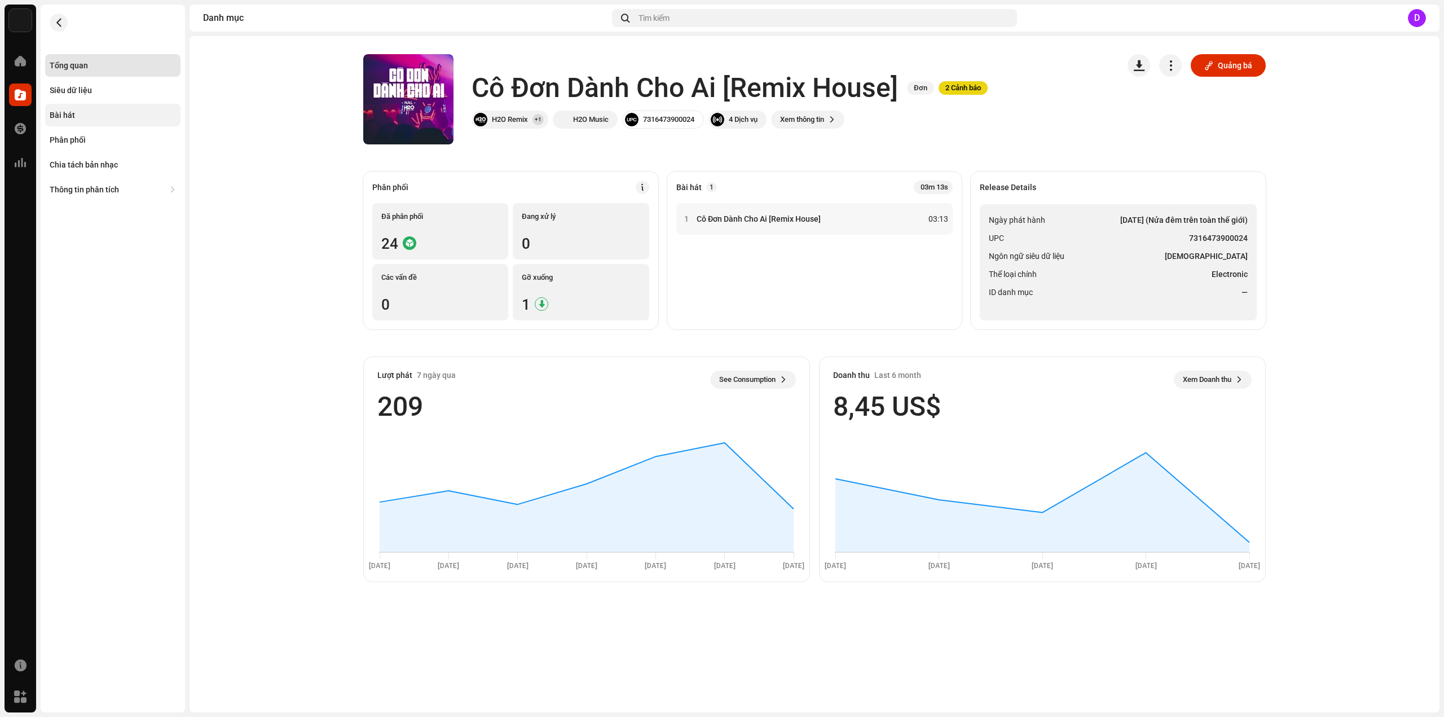
click at [108, 117] on div "Bài hát" at bounding box center [113, 115] width 126 height 9
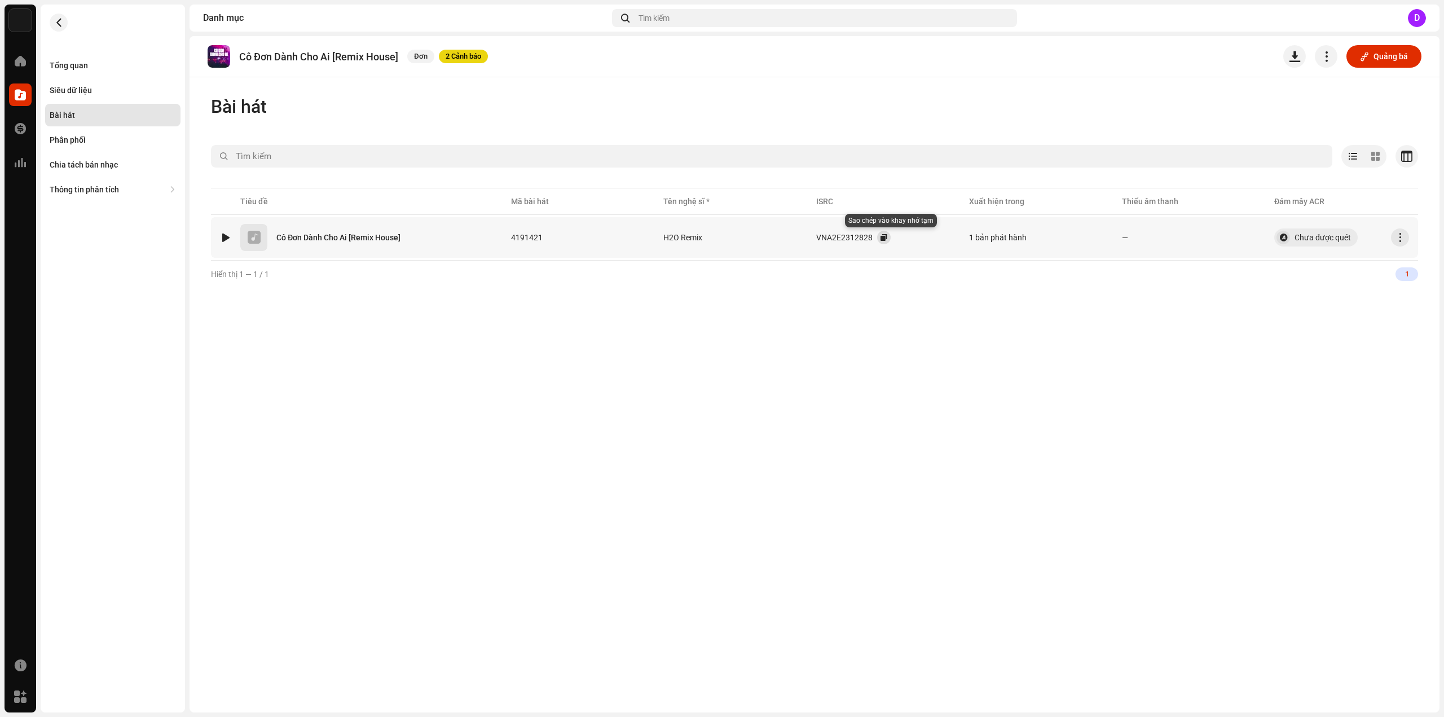
click at [890, 237] on button "button" at bounding box center [884, 238] width 14 height 14
click at [99, 61] on div "Tổng quan" at bounding box center [113, 65] width 126 height 9
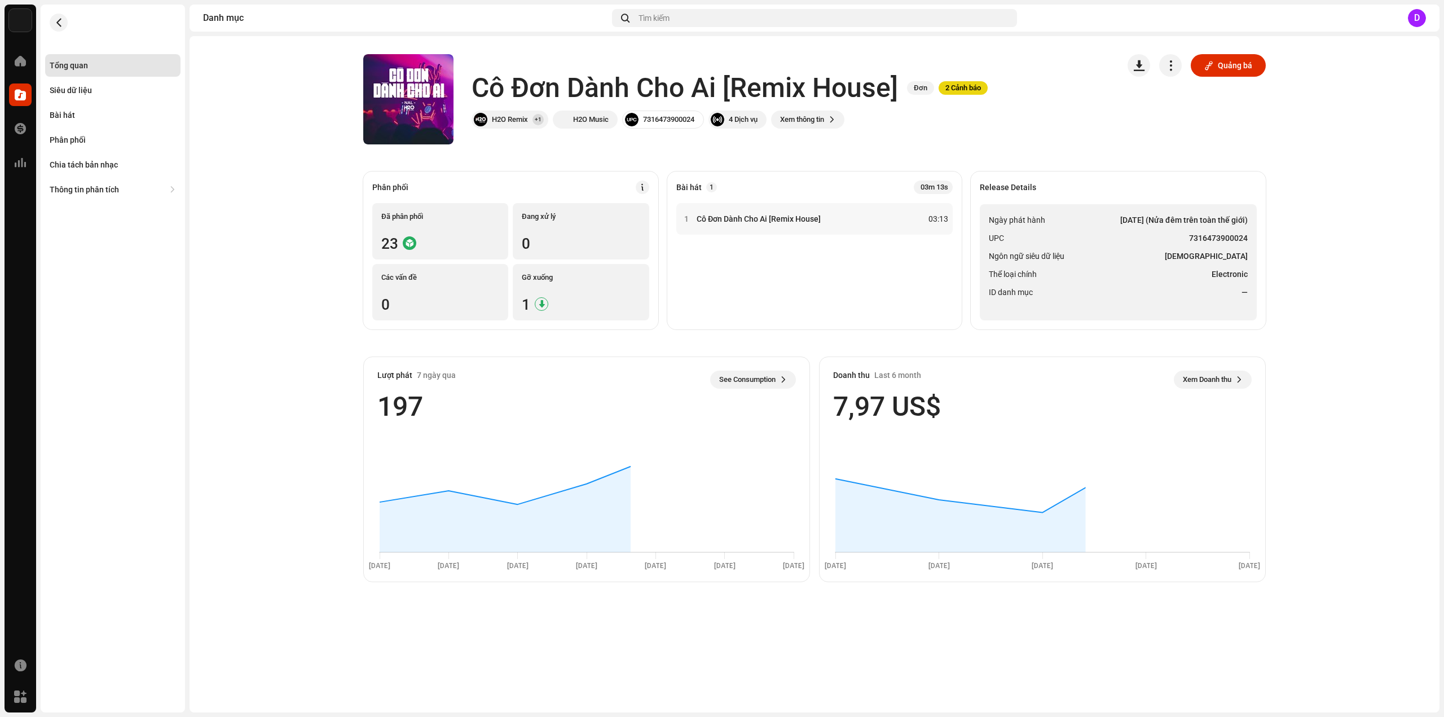
click at [1185, 255] on li "Ngôn ngữ siêu dữ liệu Vietnamese" at bounding box center [1118, 256] width 259 height 14
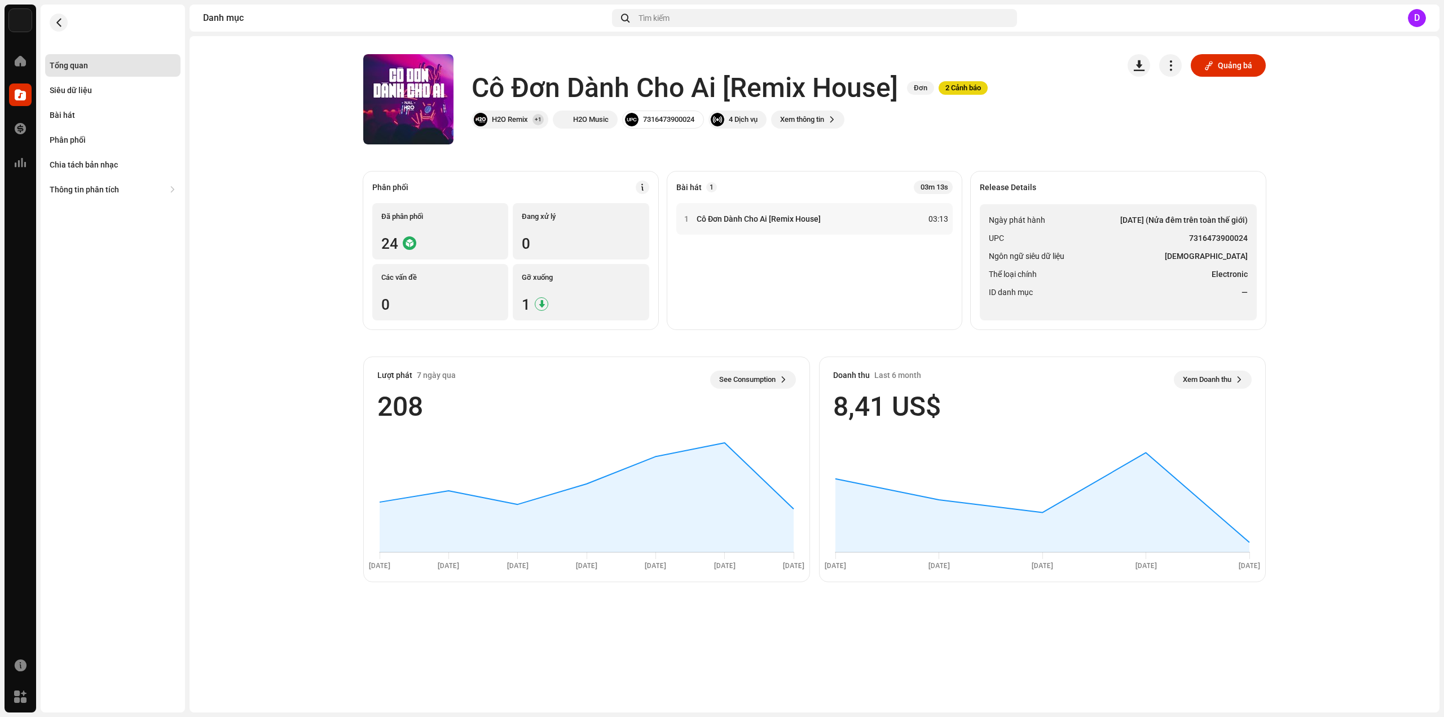
click at [1189, 232] on strong "7316473900024" at bounding box center [1218, 238] width 59 height 14
drag, startPoint x: 1190, startPoint y: 233, endPoint x: 1236, endPoint y: 233, distance: 46.2
click at [1236, 233] on strong "7316473900024" at bounding box center [1218, 238] width 59 height 14
click at [1237, 233] on strong "7316473900024" at bounding box center [1218, 238] width 59 height 14
click at [1246, 235] on strong "7316473900024" at bounding box center [1218, 238] width 59 height 14
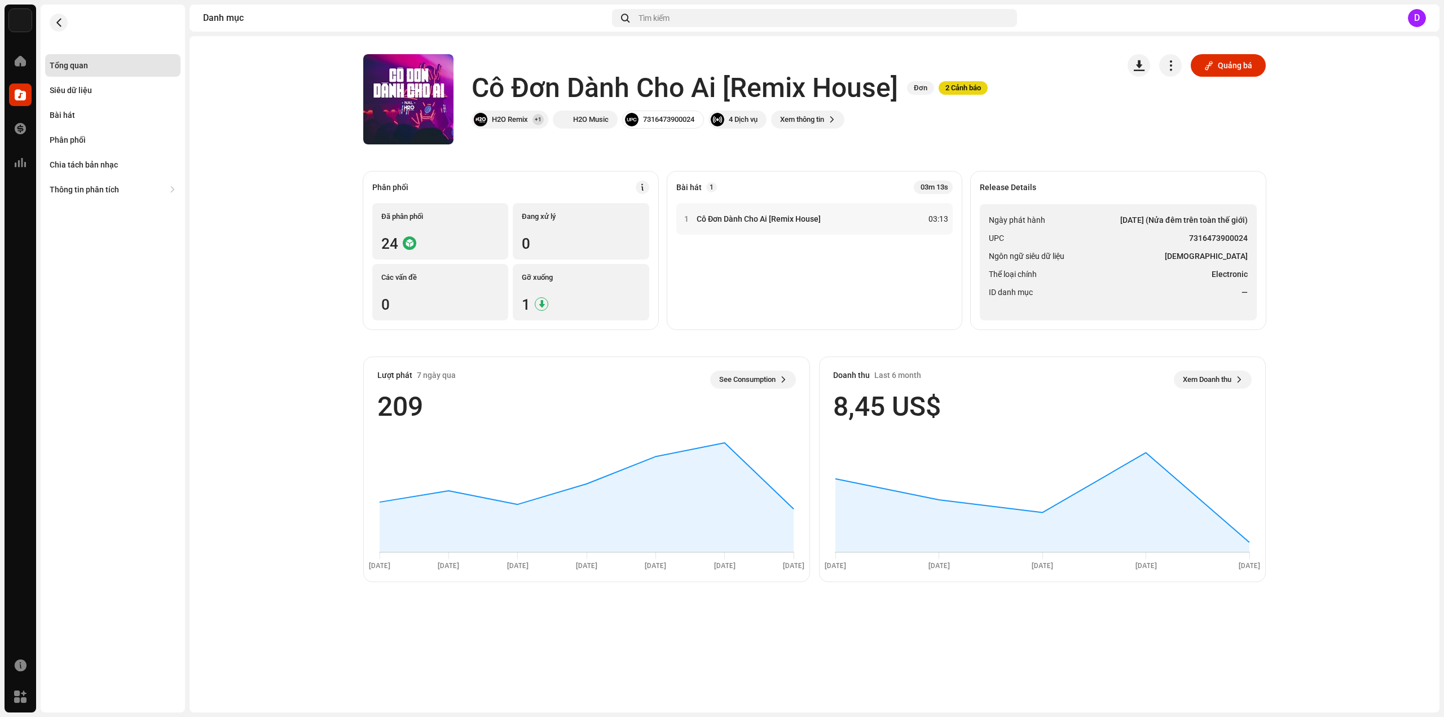
click at [1205, 246] on ul "Ngày phát hành [DATE] (Nửa đêm trên toàn thế giới) UPC 7316473900024 Ngôn ngữ s…" at bounding box center [1118, 262] width 277 height 116
drag, startPoint x: 1191, startPoint y: 234, endPoint x: 1247, endPoint y: 233, distance: 56.4
click at [1247, 233] on strong "7316473900024" at bounding box center [1218, 238] width 59 height 14
copy strong "7316473900024"
click at [379, 90] on re-a-cover at bounding box center [408, 99] width 90 height 90
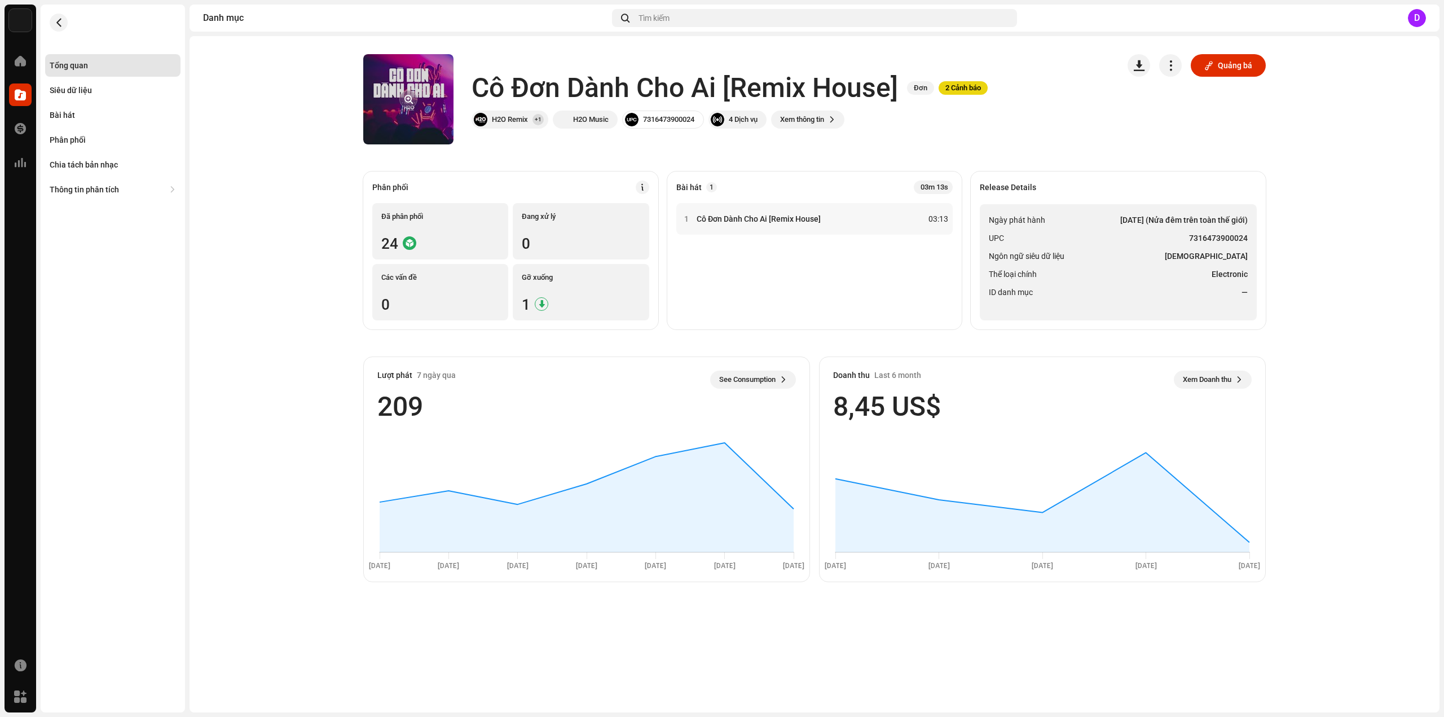
click at [393, 95] on re-a-cover at bounding box center [408, 99] width 90 height 90
click at [416, 105] on button "button" at bounding box center [408, 99] width 18 height 18
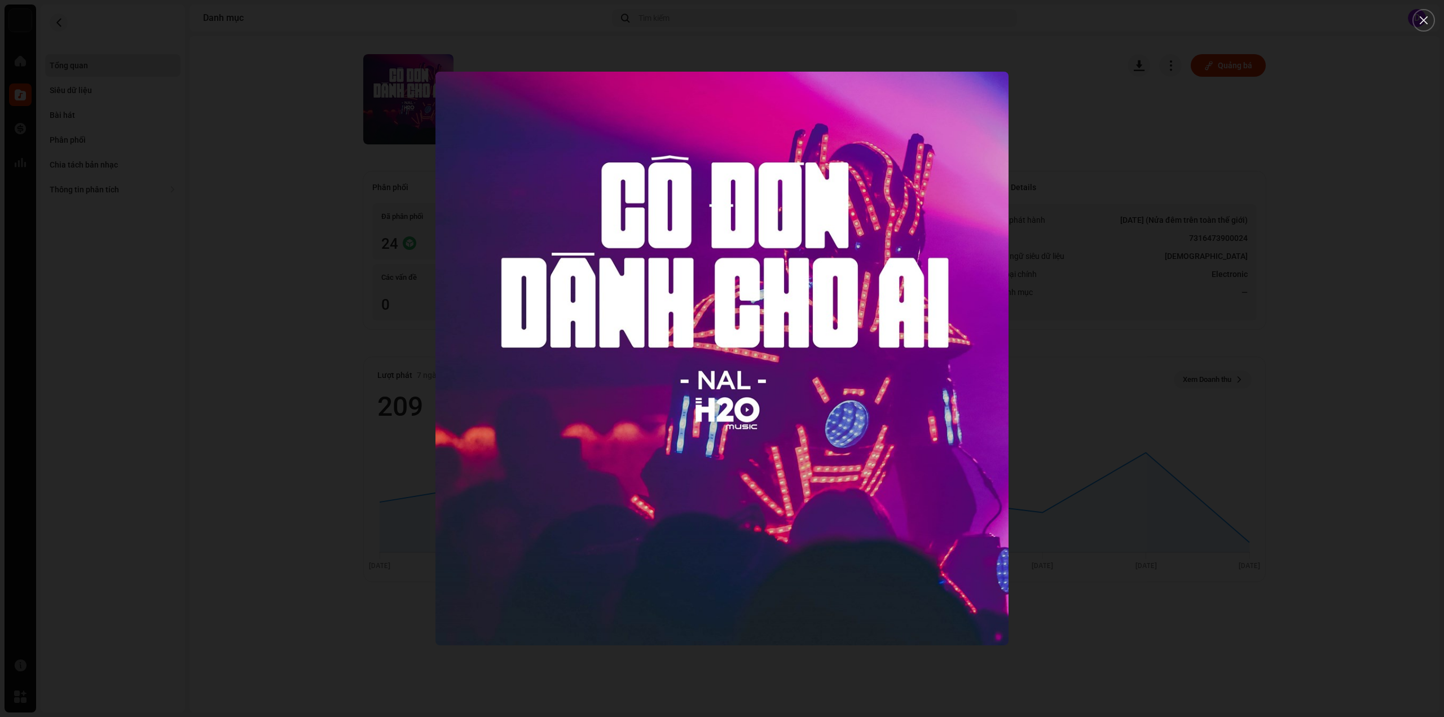
click at [226, 205] on div at bounding box center [722, 358] width 1444 height 717
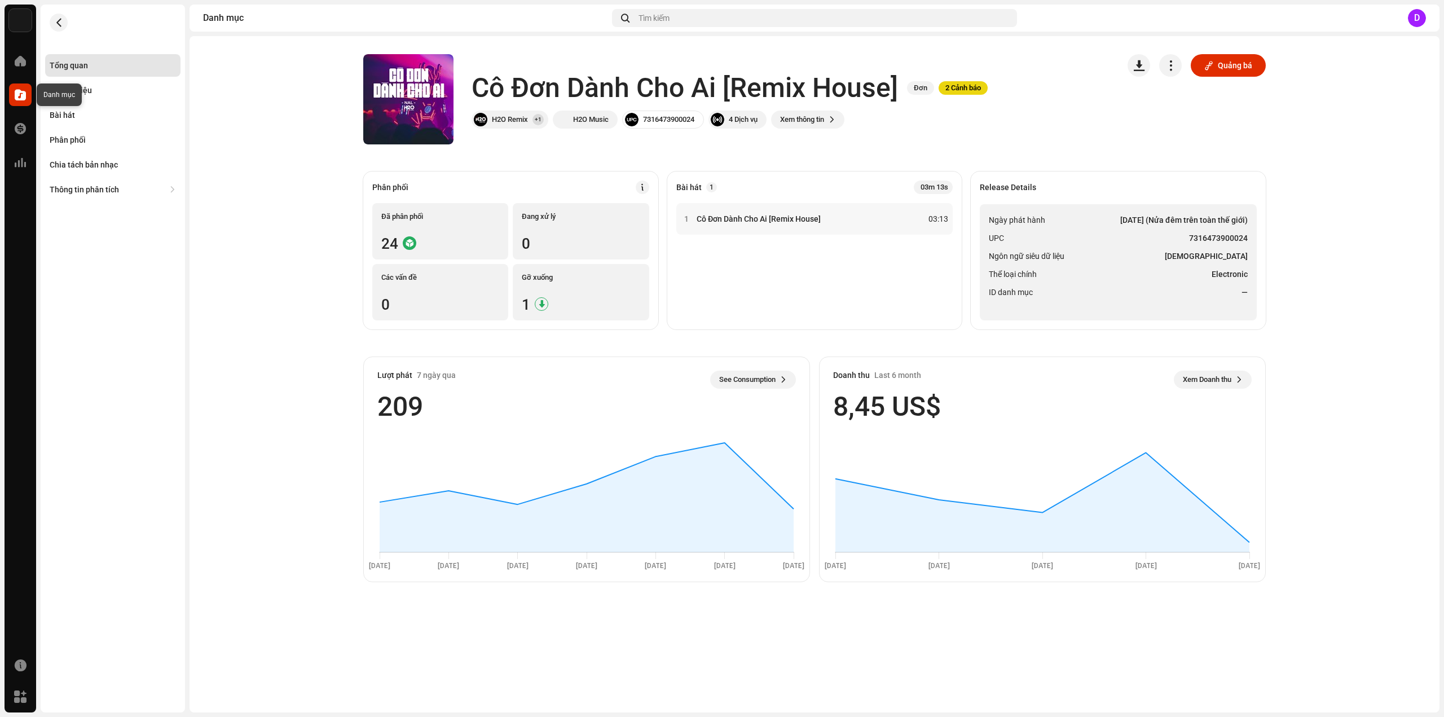
click at [19, 89] on div at bounding box center [20, 94] width 23 height 23
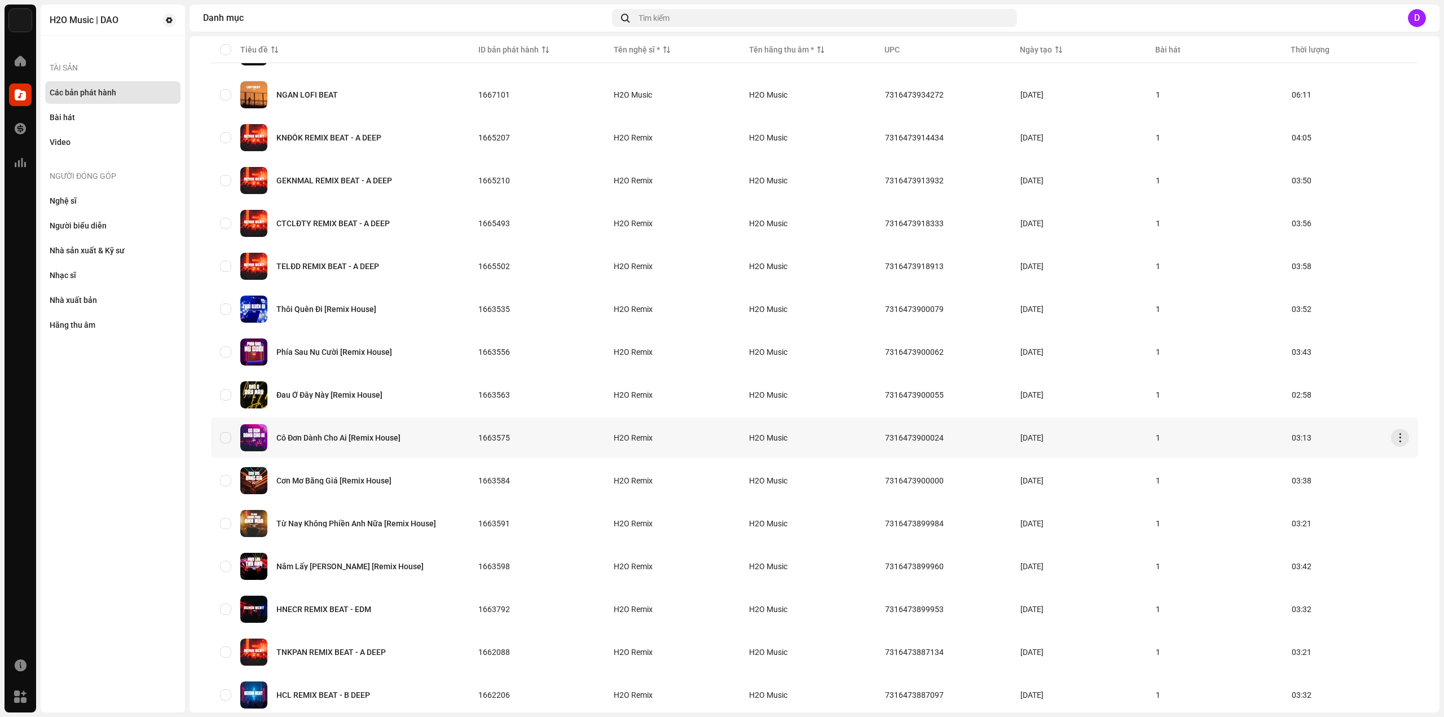
scroll to position [338, 0]
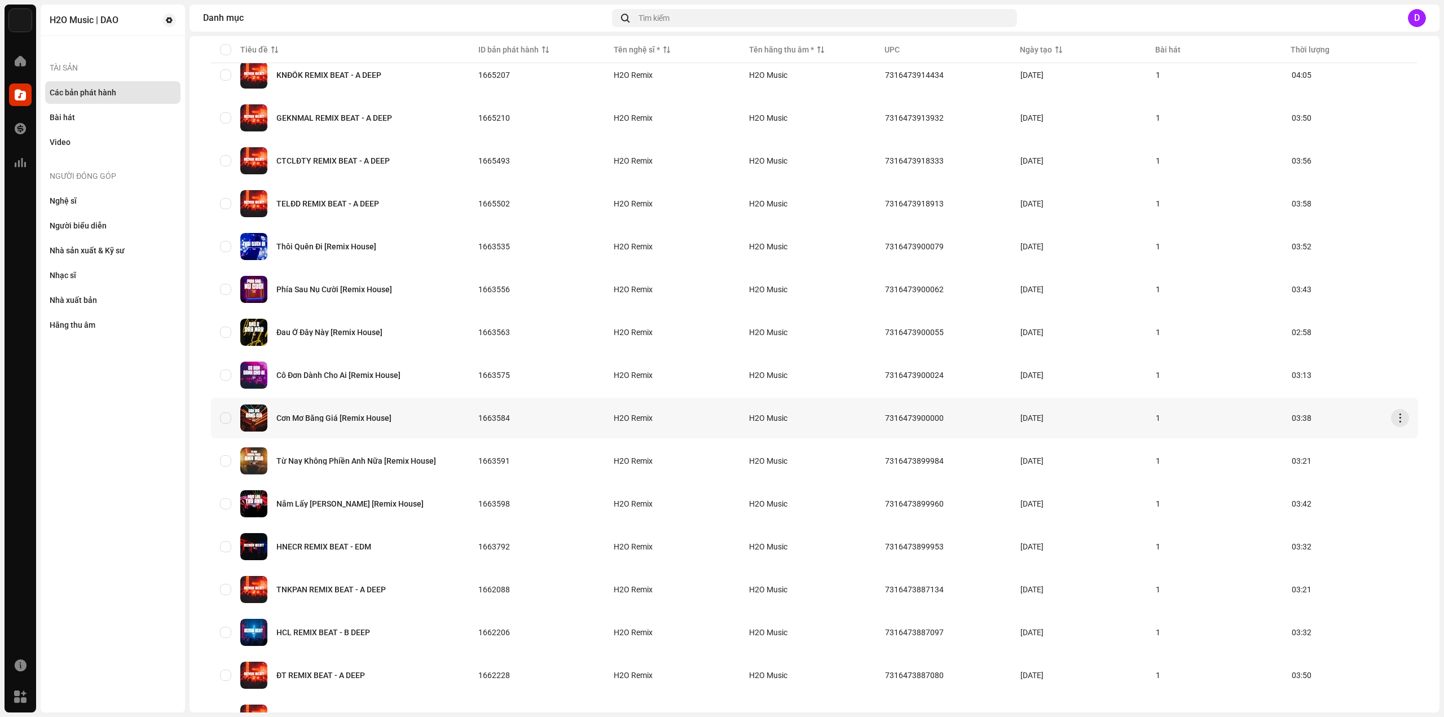
click at [346, 417] on div "Cơn Mơ Băng Giá [Remix House]" at bounding box center [333, 418] width 115 height 8
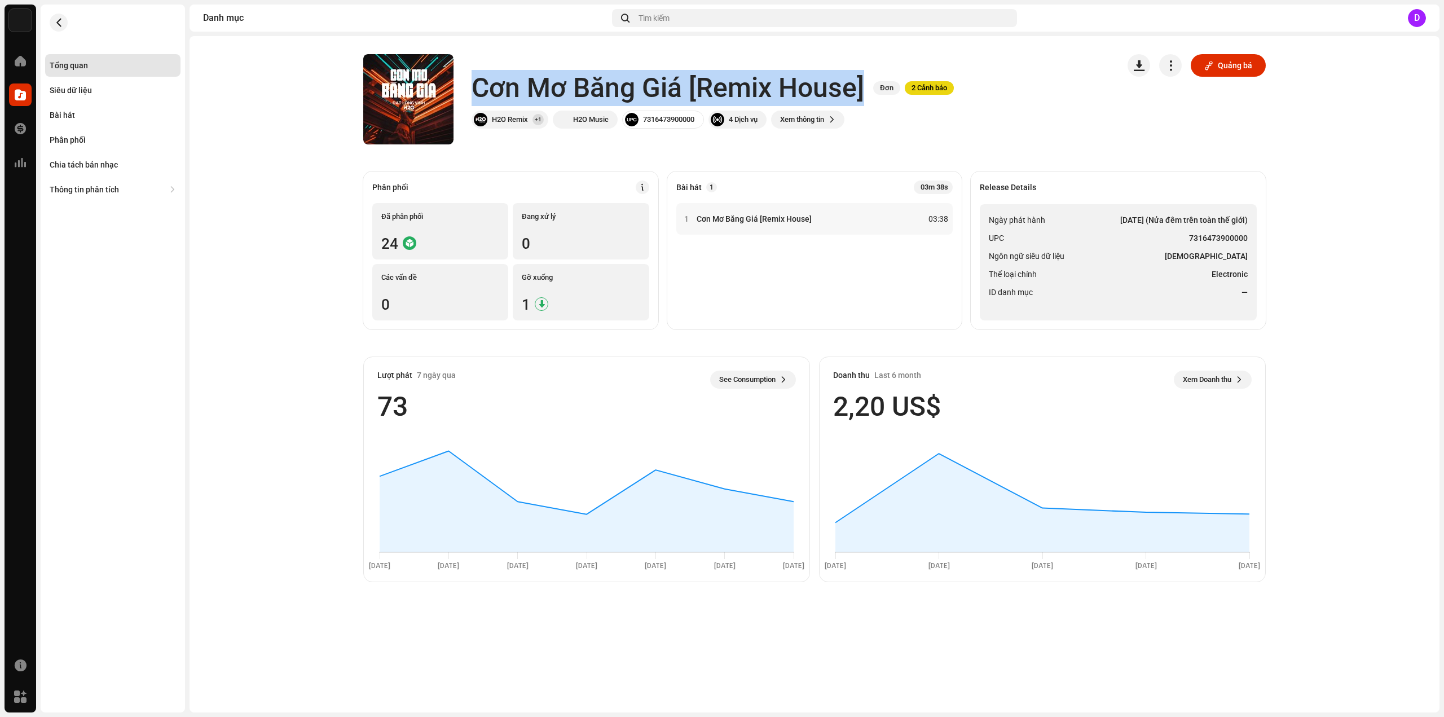
drag, startPoint x: 474, startPoint y: 85, endPoint x: 860, endPoint y: 80, distance: 385.8
click at [862, 82] on h1 "Cơn Mơ Băng Giá [Remix House]" at bounding box center [667, 88] width 393 height 36
copy h1 "Cơn Mơ Băng Giá [Remix House]"
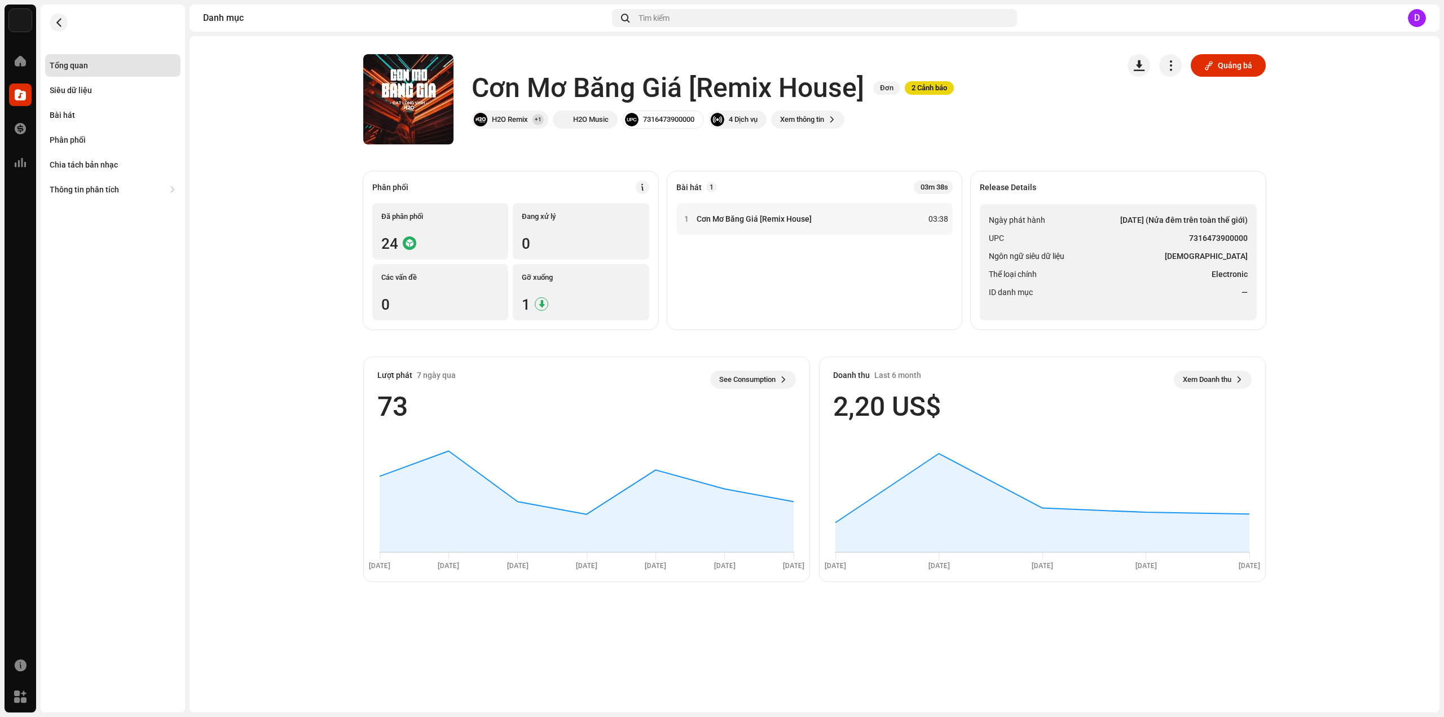
click at [279, 195] on catalog-releases-details-overview "Cơn Mơ Băng Giá [Remix House] Đơn 2 Cảnh báo Quảng bá Cơn Mơ Băng Giá [Remix Ho…" at bounding box center [814, 318] width 1250 height 564
drag, startPoint x: 1193, startPoint y: 236, endPoint x: 1246, endPoint y: 239, distance: 53.1
click at [1247, 240] on strong "7316473900000" at bounding box center [1218, 238] width 59 height 14
copy strong "7316473900000"
click at [62, 113] on div "Bài hát" at bounding box center [62, 115] width 25 height 9
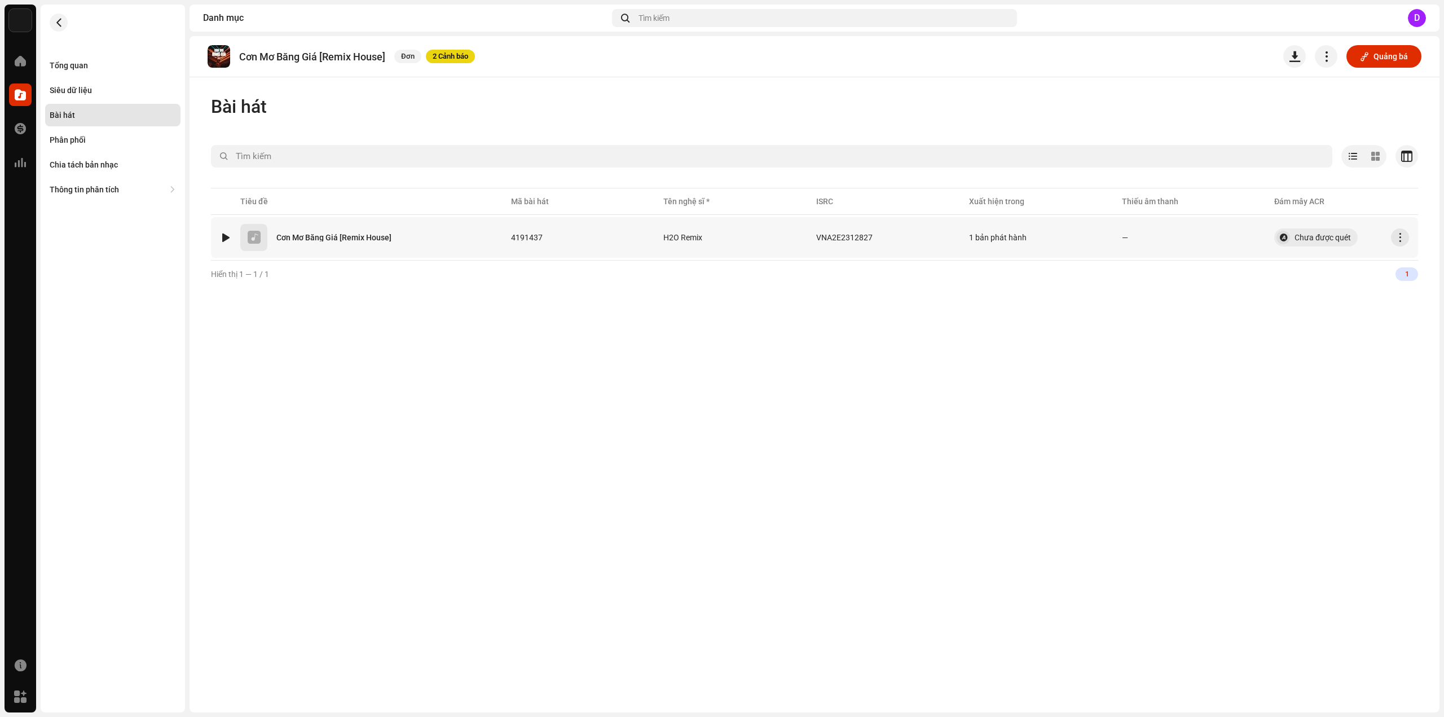
click at [902, 239] on div "VNA2E2312827" at bounding box center [883, 237] width 135 height 23
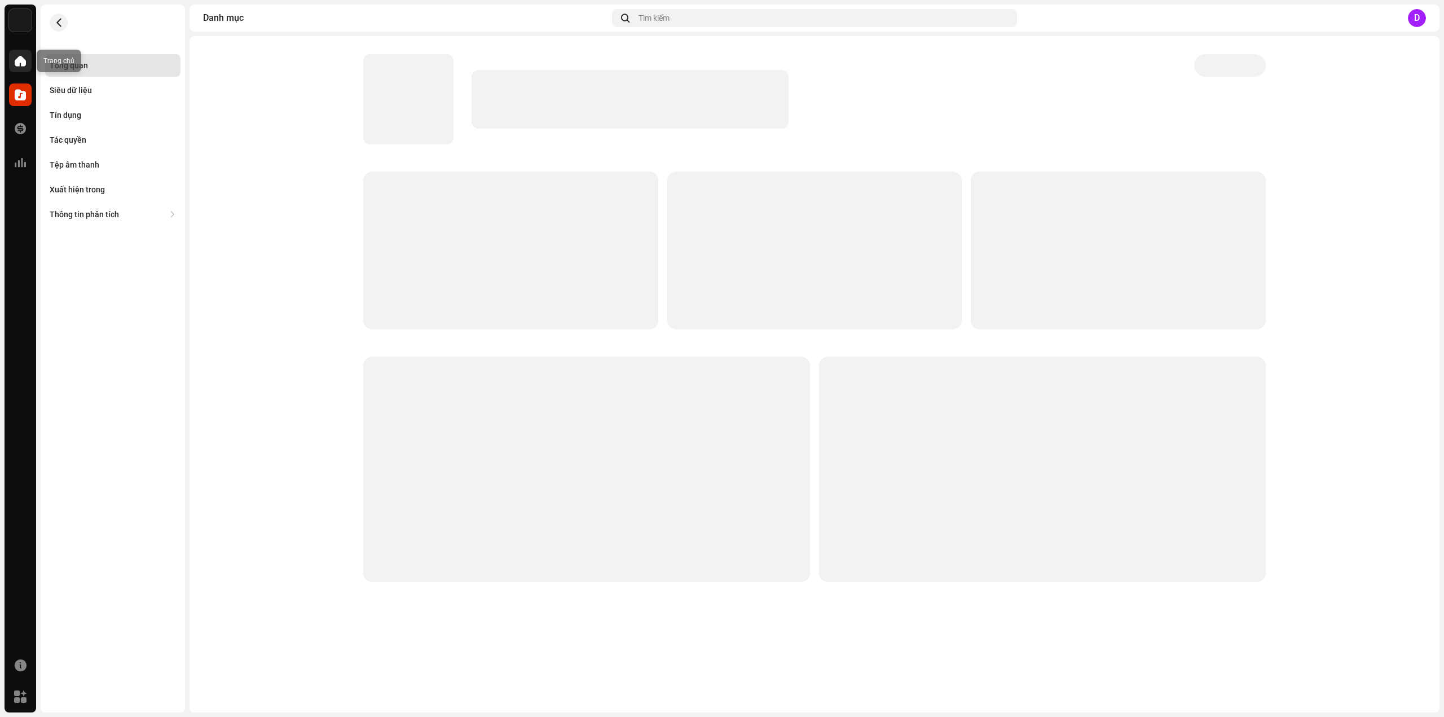
click at [26, 66] on div at bounding box center [20, 61] width 23 height 23
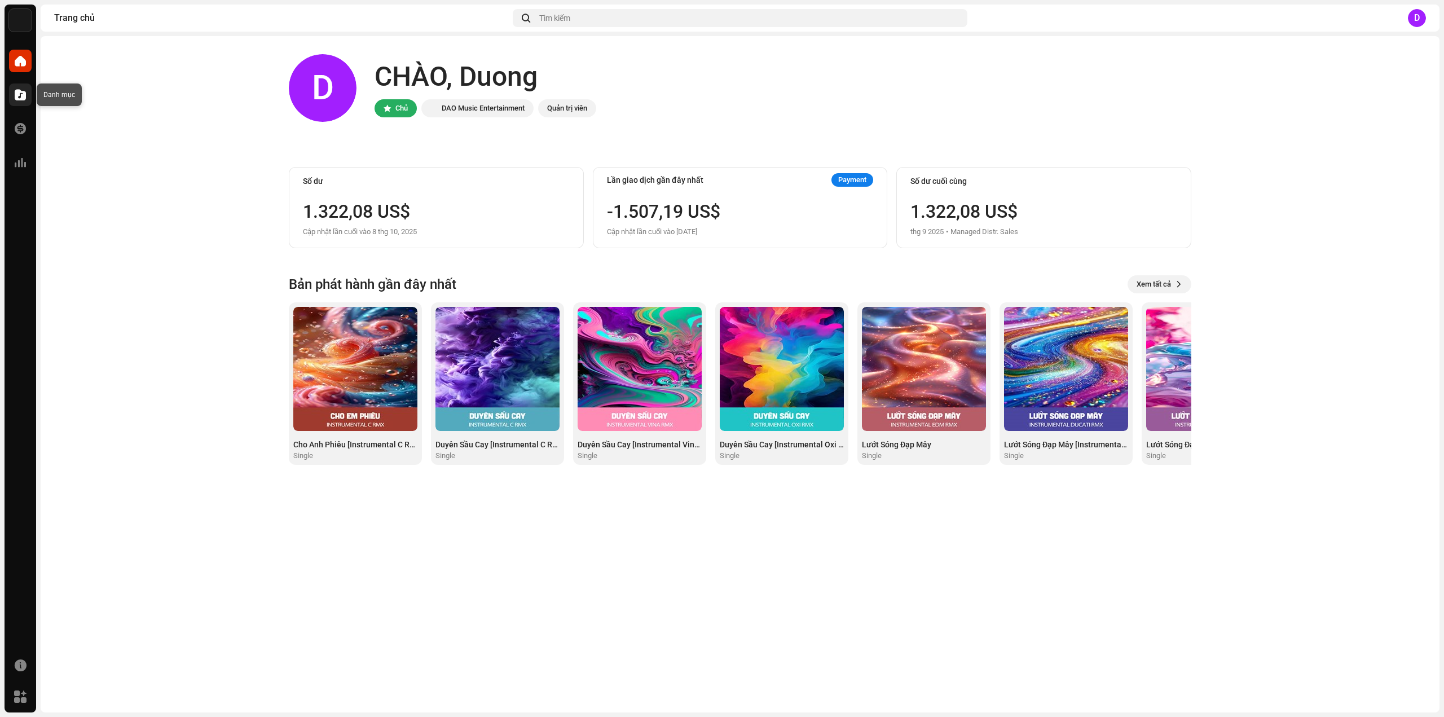
click at [18, 93] on span at bounding box center [20, 94] width 11 height 9
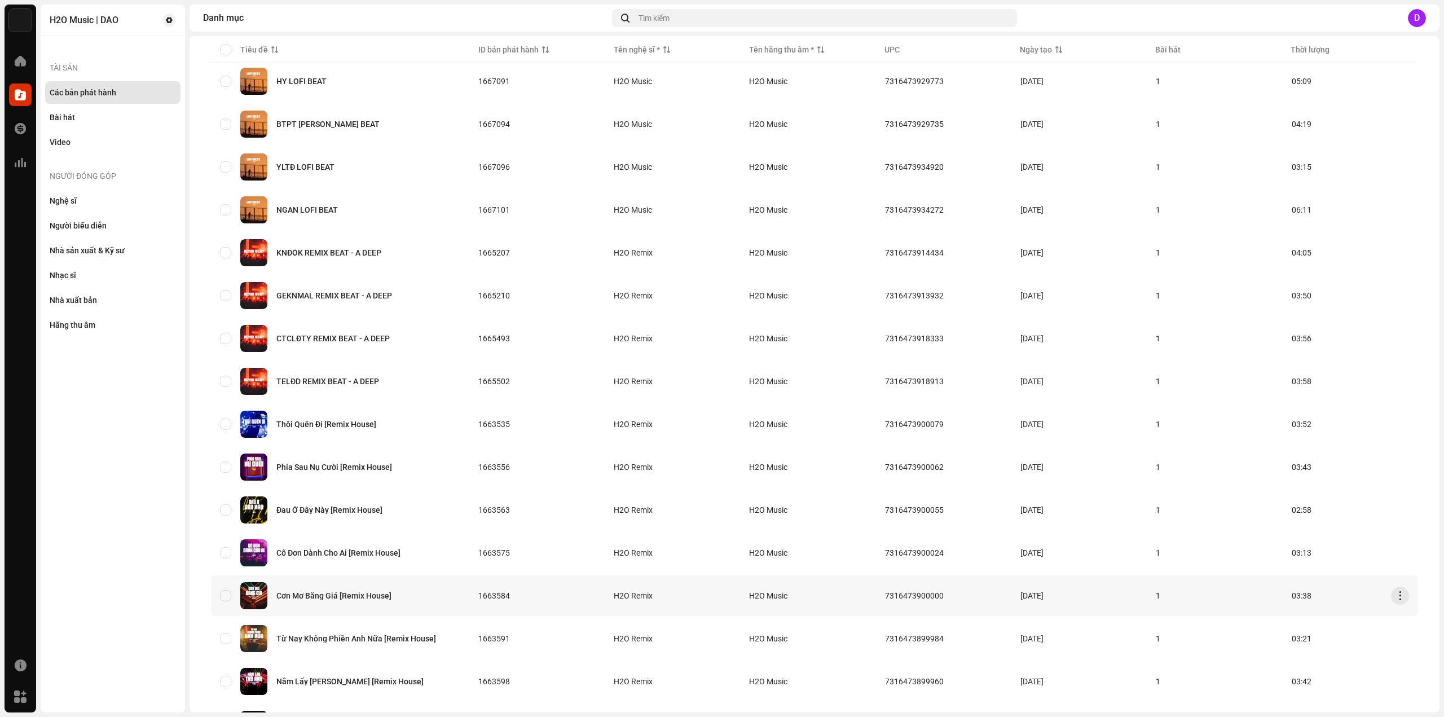
scroll to position [282, 0]
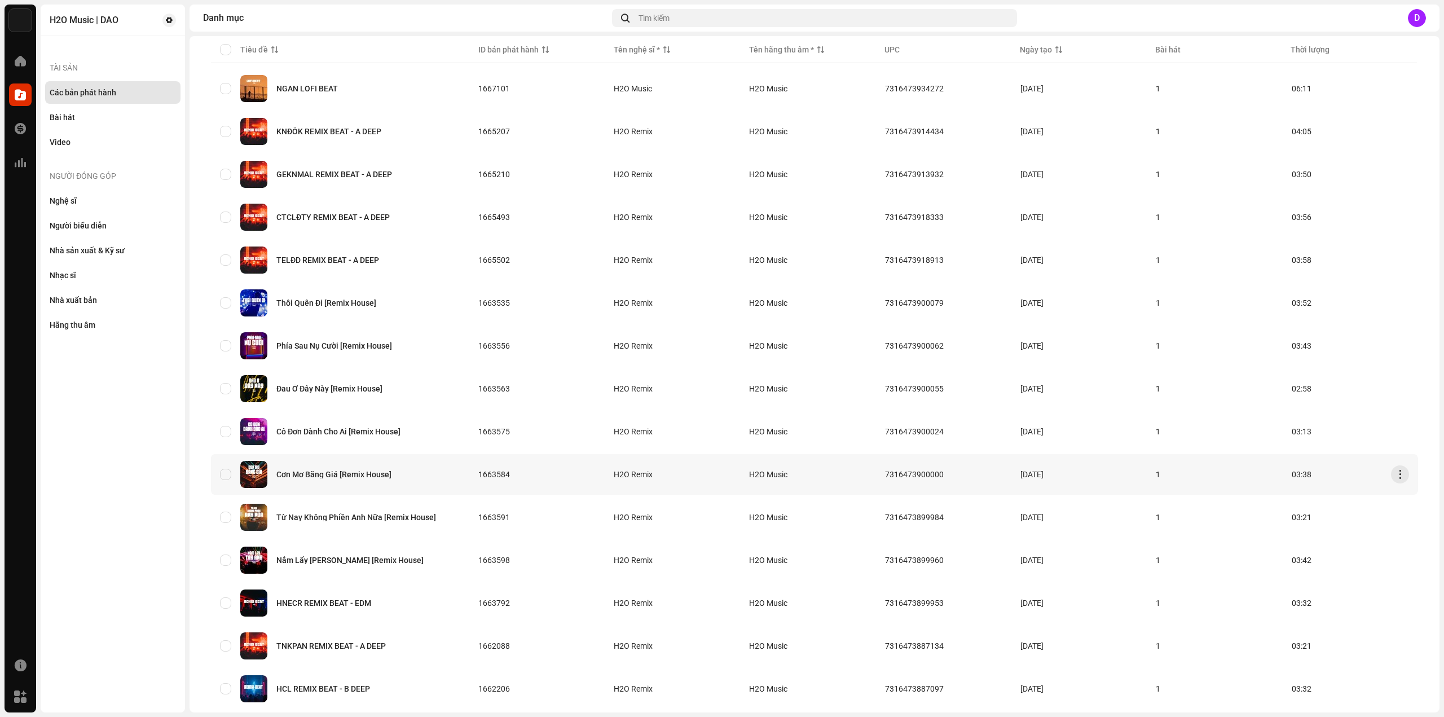
click at [328, 471] on div "Cơn Mơ Băng Giá [Remix House]" at bounding box center [333, 474] width 115 height 8
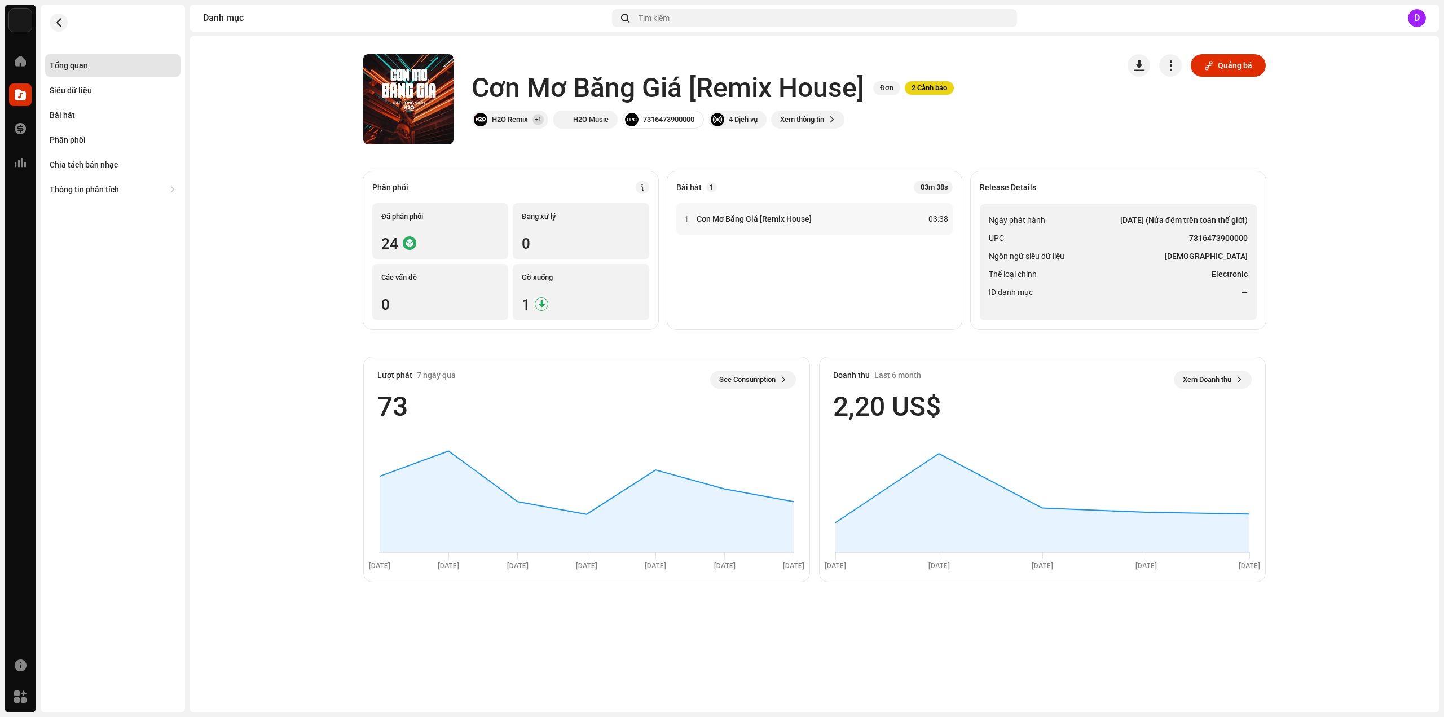
click at [1183, 235] on li "UPC 7316473900000" at bounding box center [1118, 238] width 259 height 14
drag, startPoint x: 1191, startPoint y: 235, endPoint x: 1246, endPoint y: 236, distance: 55.3
click at [1246, 236] on strong "7316473900000" at bounding box center [1218, 238] width 59 height 14
copy strong "7316473900000"
click at [86, 105] on div "Bài hát" at bounding box center [112, 115] width 135 height 23
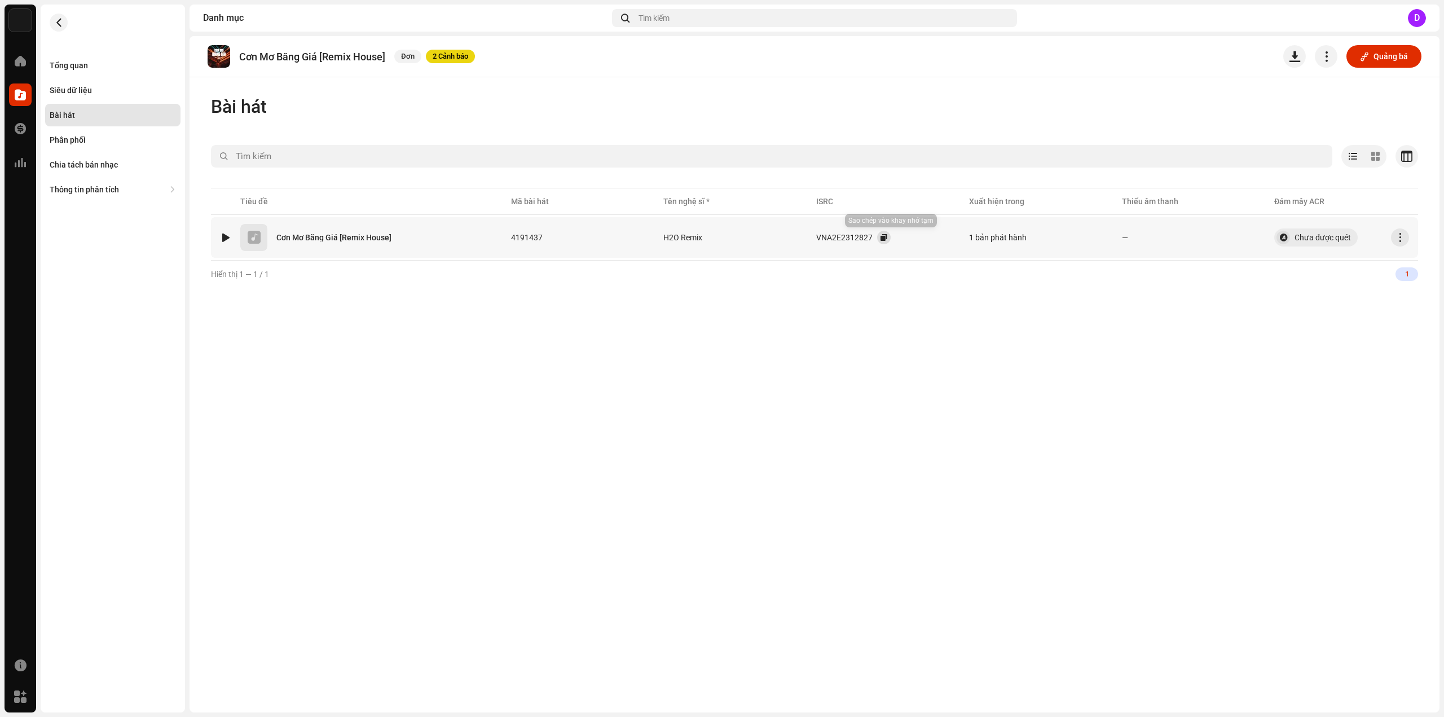
click at [887, 234] on button "button" at bounding box center [884, 238] width 14 height 14
click at [63, 64] on div "Tổng quan" at bounding box center [69, 65] width 38 height 9
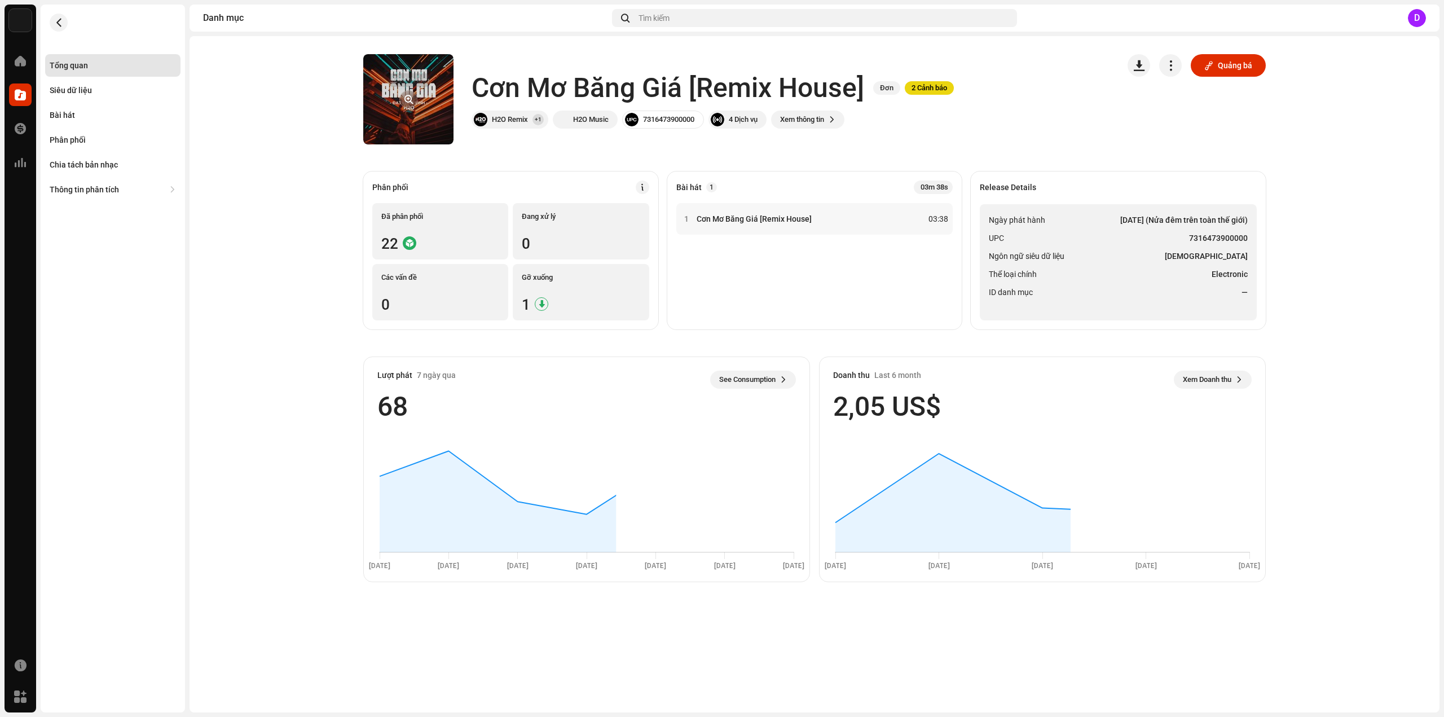
click at [407, 92] on button "button" at bounding box center [408, 99] width 18 height 18
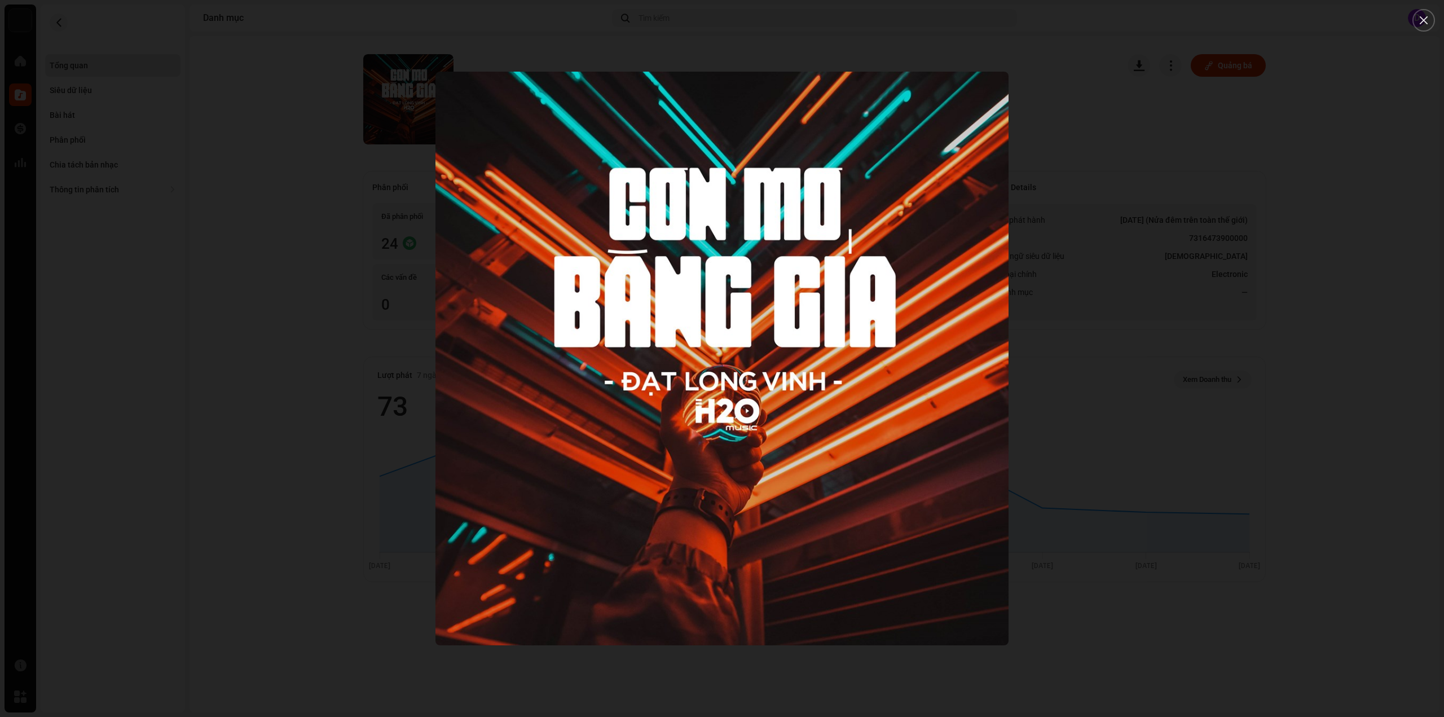
click at [213, 225] on div at bounding box center [722, 358] width 1444 height 717
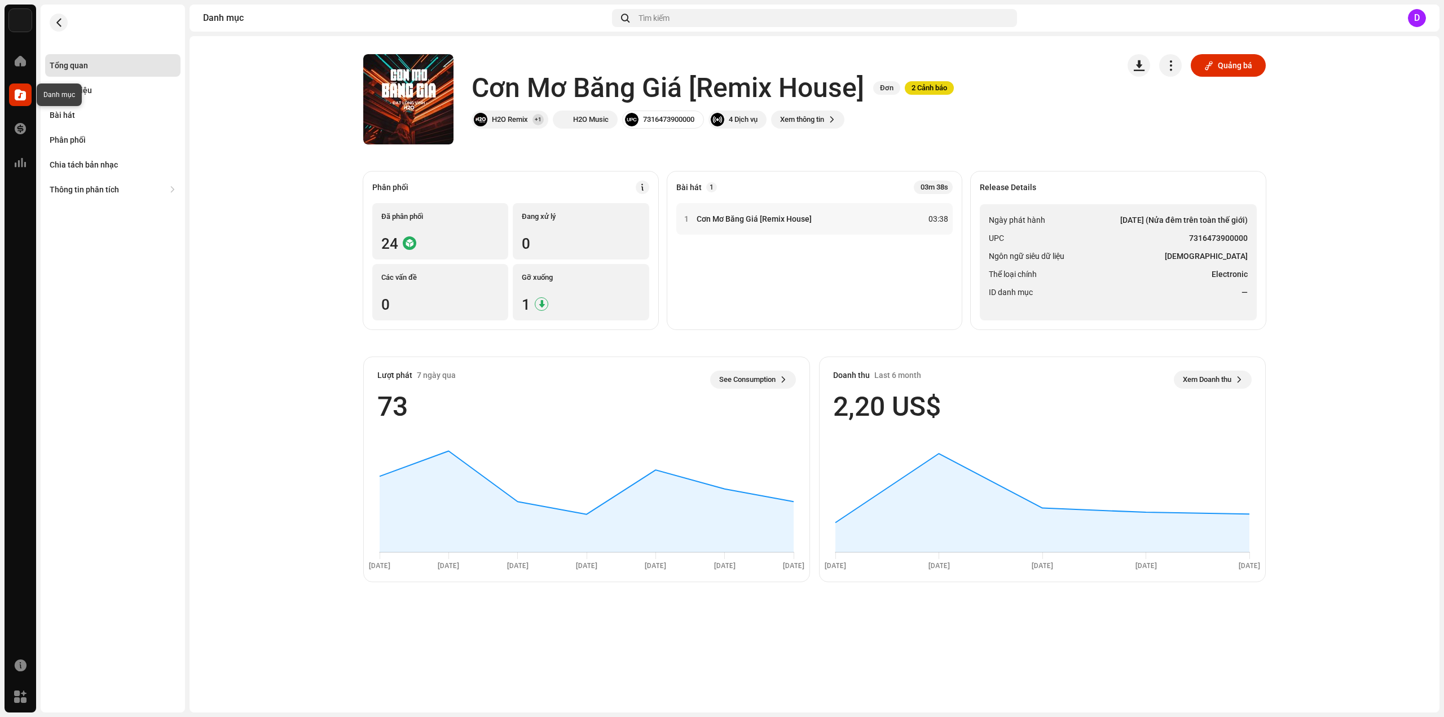
click at [17, 96] on span at bounding box center [20, 94] width 11 height 9
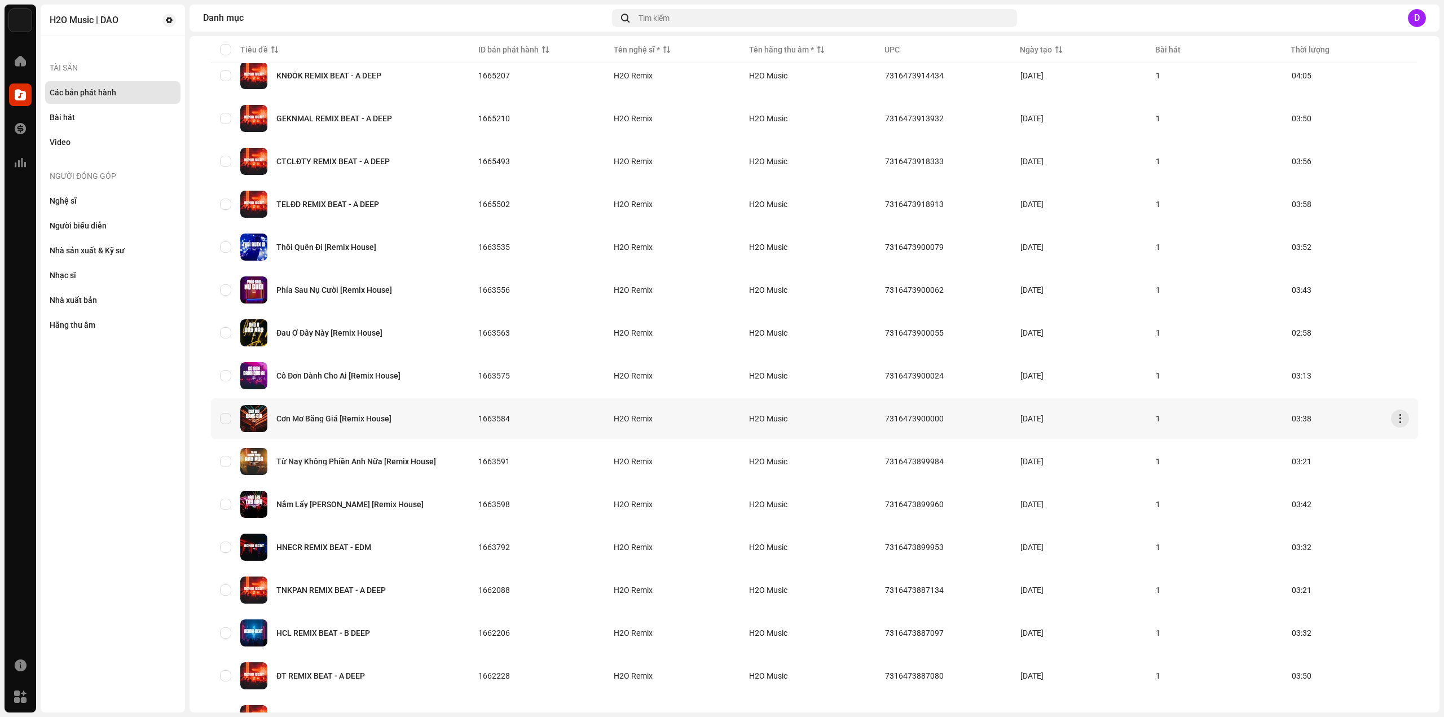
scroll to position [338, 0]
click at [359, 460] on div "Từ Nay Không Phiền Anh Nữa [Remix House]" at bounding box center [356, 461] width 160 height 8
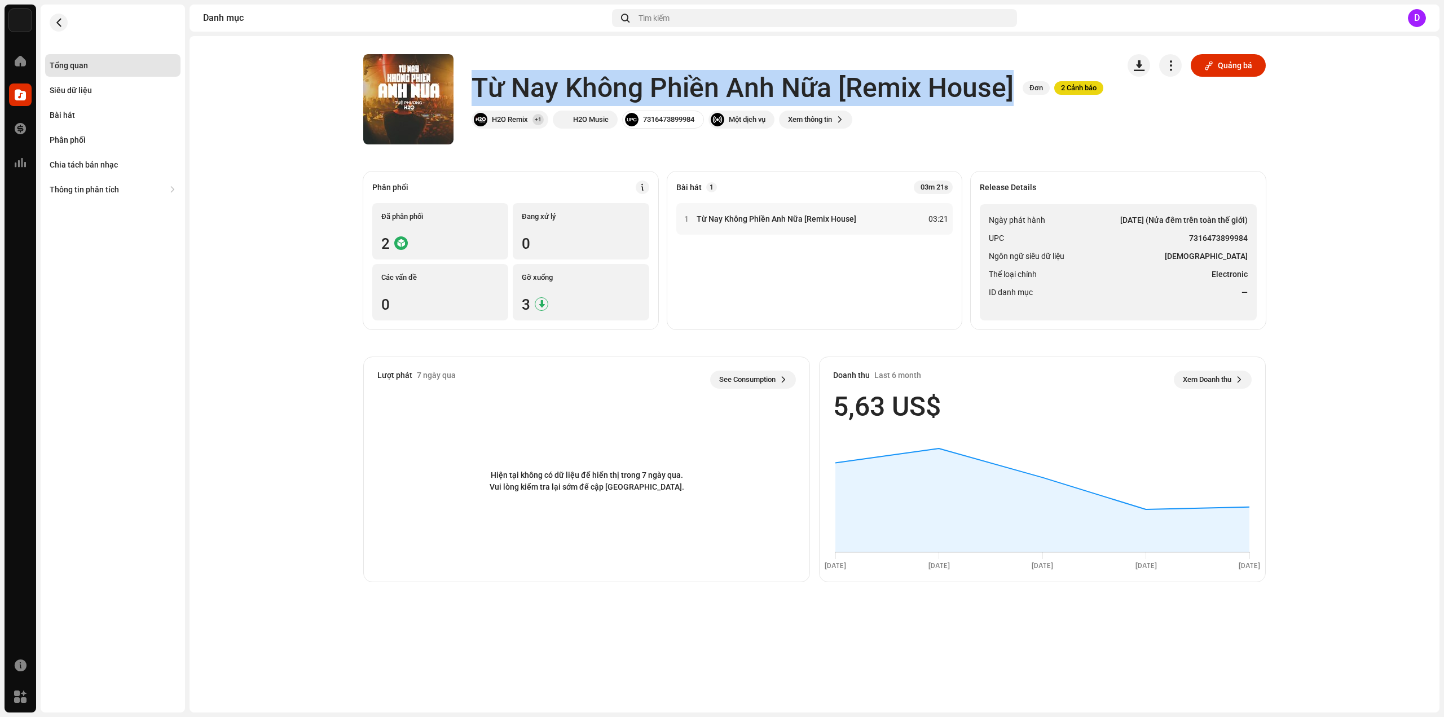
drag, startPoint x: 475, startPoint y: 81, endPoint x: 1010, endPoint y: 86, distance: 534.7
click at [1010, 86] on h1 "Từ Nay Không Phiền Anh Nữa [Remix House]" at bounding box center [742, 88] width 542 height 36
copy h1 "Từ Nay Không Phiền Anh Nữa [Remix House]"
click at [1025, 279] on span "Thể loại chính" at bounding box center [1013, 274] width 48 height 14
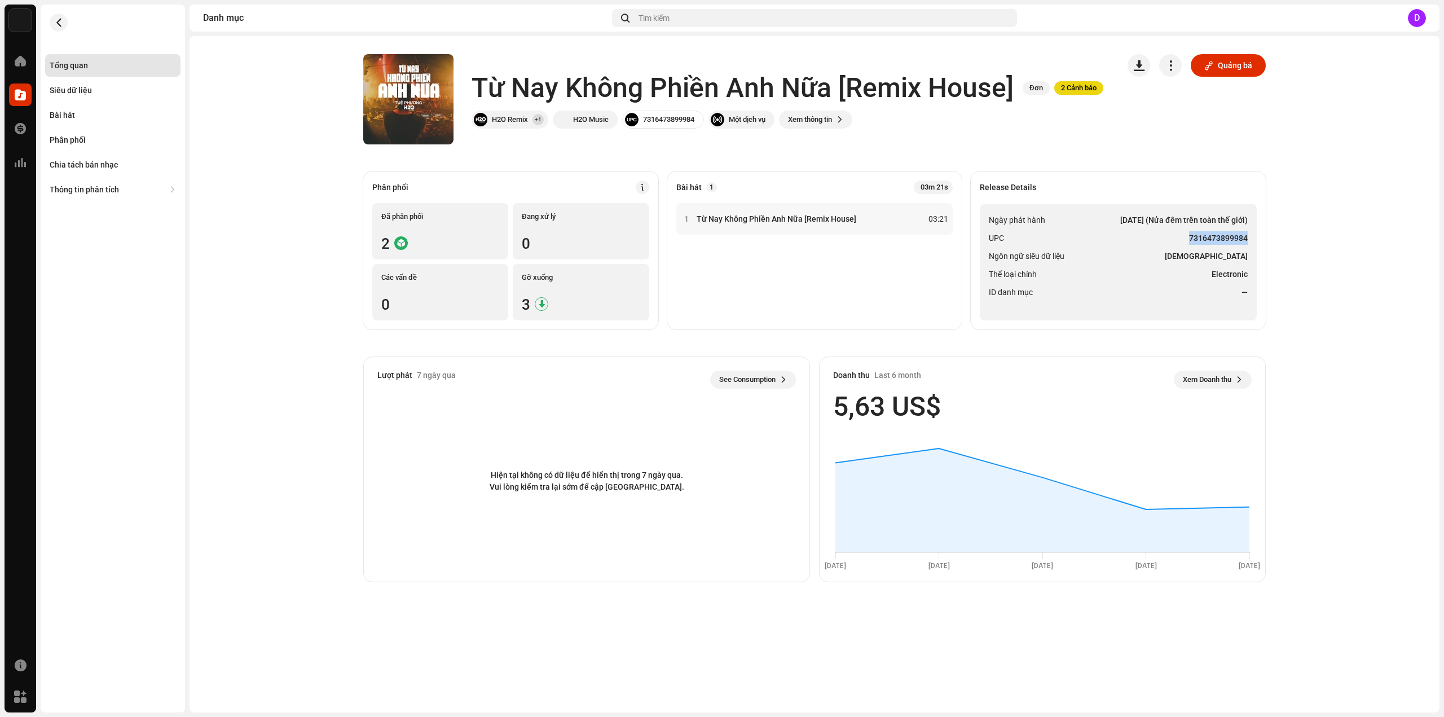
drag, startPoint x: 1189, startPoint y: 235, endPoint x: 1246, endPoint y: 235, distance: 56.4
click at [1246, 235] on strong "7316473899984" at bounding box center [1218, 238] width 59 height 14
click at [61, 113] on div "Bài hát" at bounding box center [62, 115] width 25 height 9
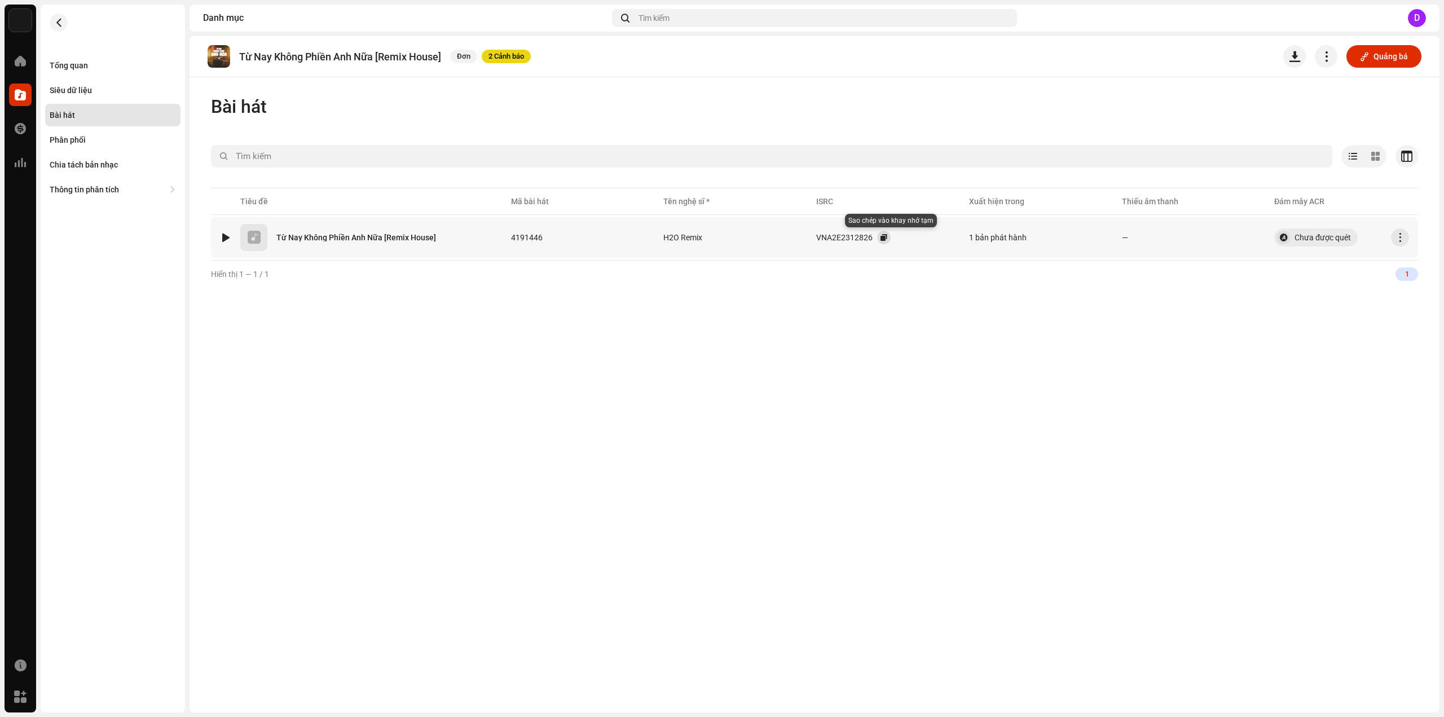
drag, startPoint x: 889, startPoint y: 240, endPoint x: 715, endPoint y: 149, distance: 196.0
click at [889, 240] on button "button" at bounding box center [884, 238] width 14 height 14
click at [77, 63] on div "Tổng quan" at bounding box center [69, 65] width 38 height 9
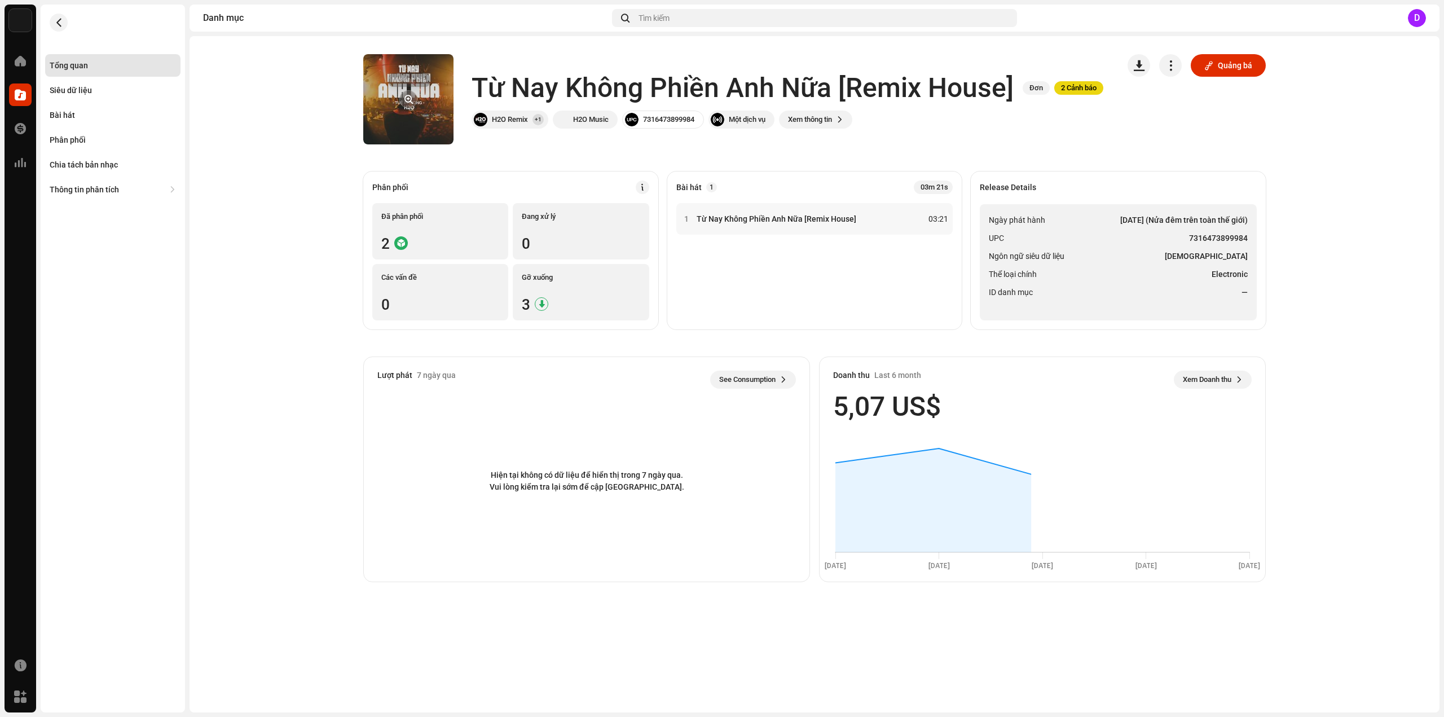
click at [405, 100] on button "button" at bounding box center [408, 99] width 18 height 18
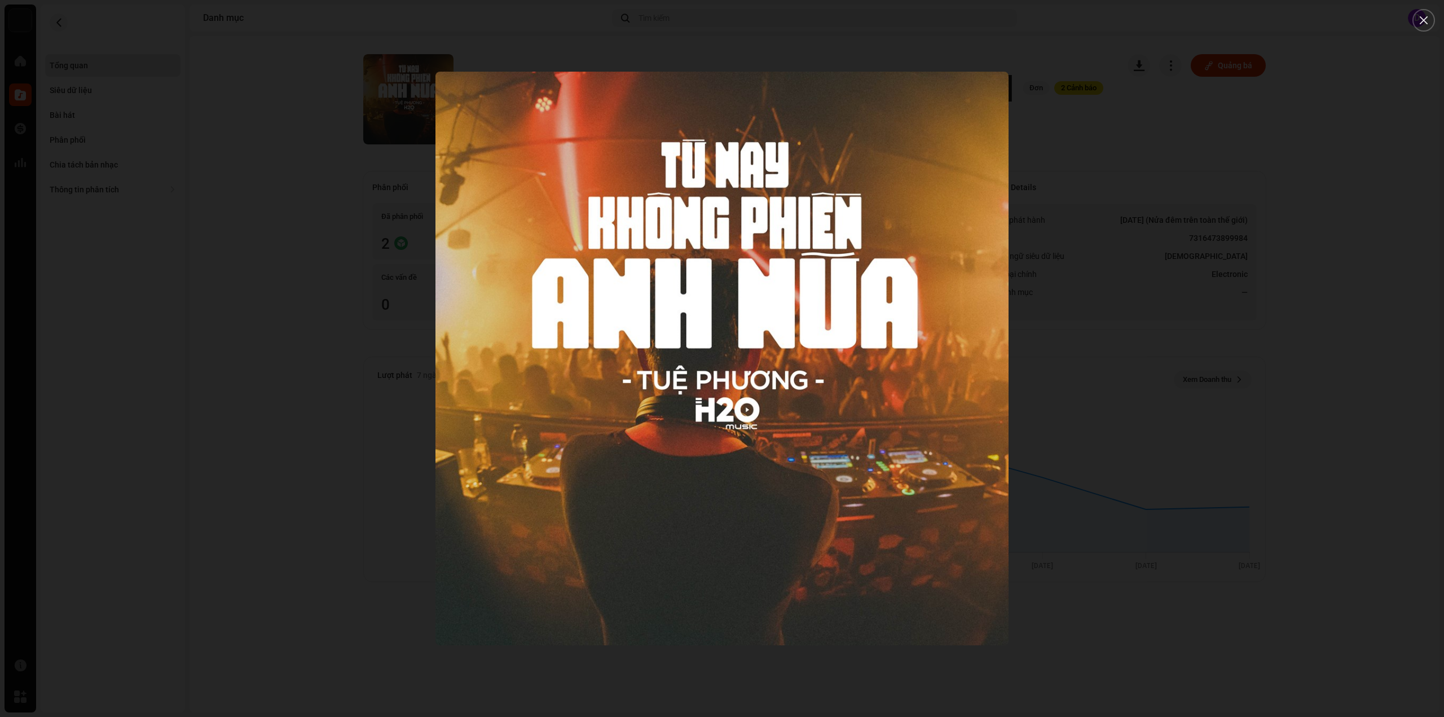
click at [206, 165] on div at bounding box center [722, 358] width 1444 height 717
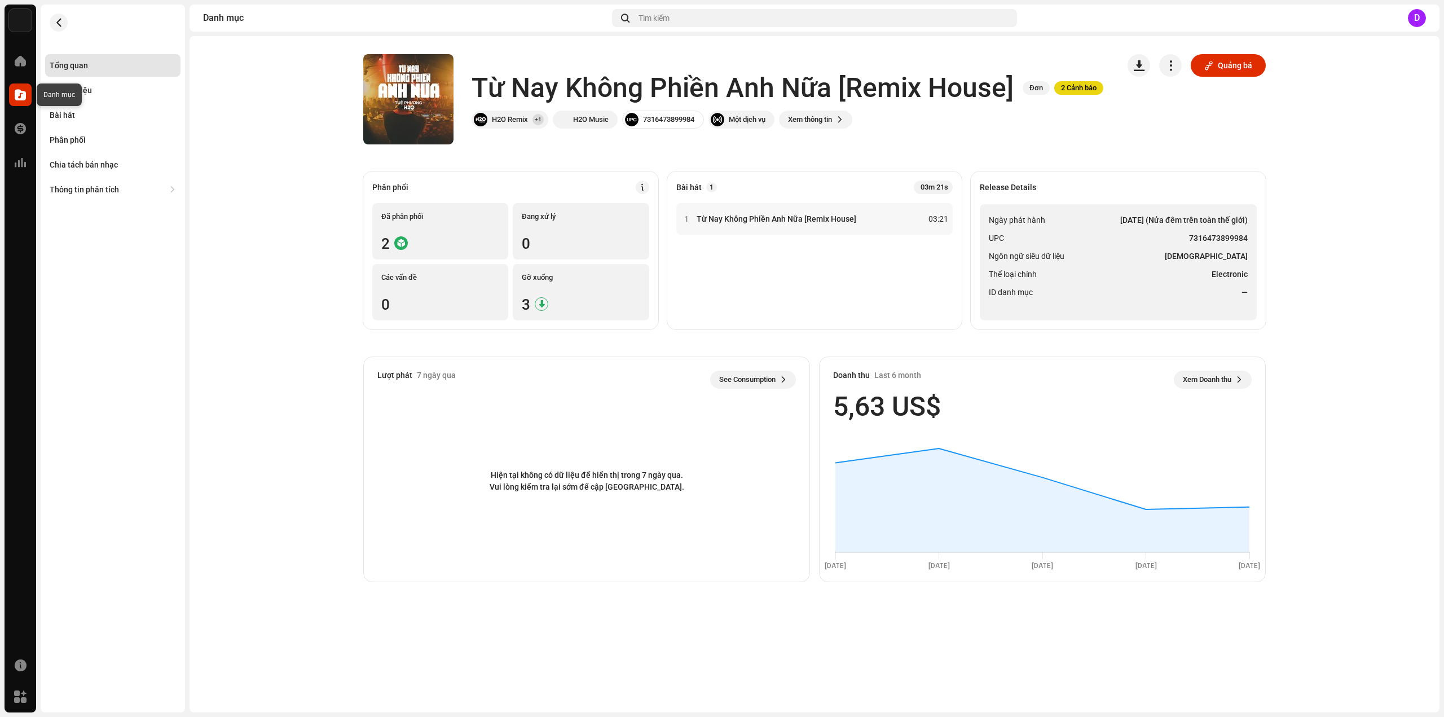
click at [24, 92] on span at bounding box center [20, 94] width 11 height 9
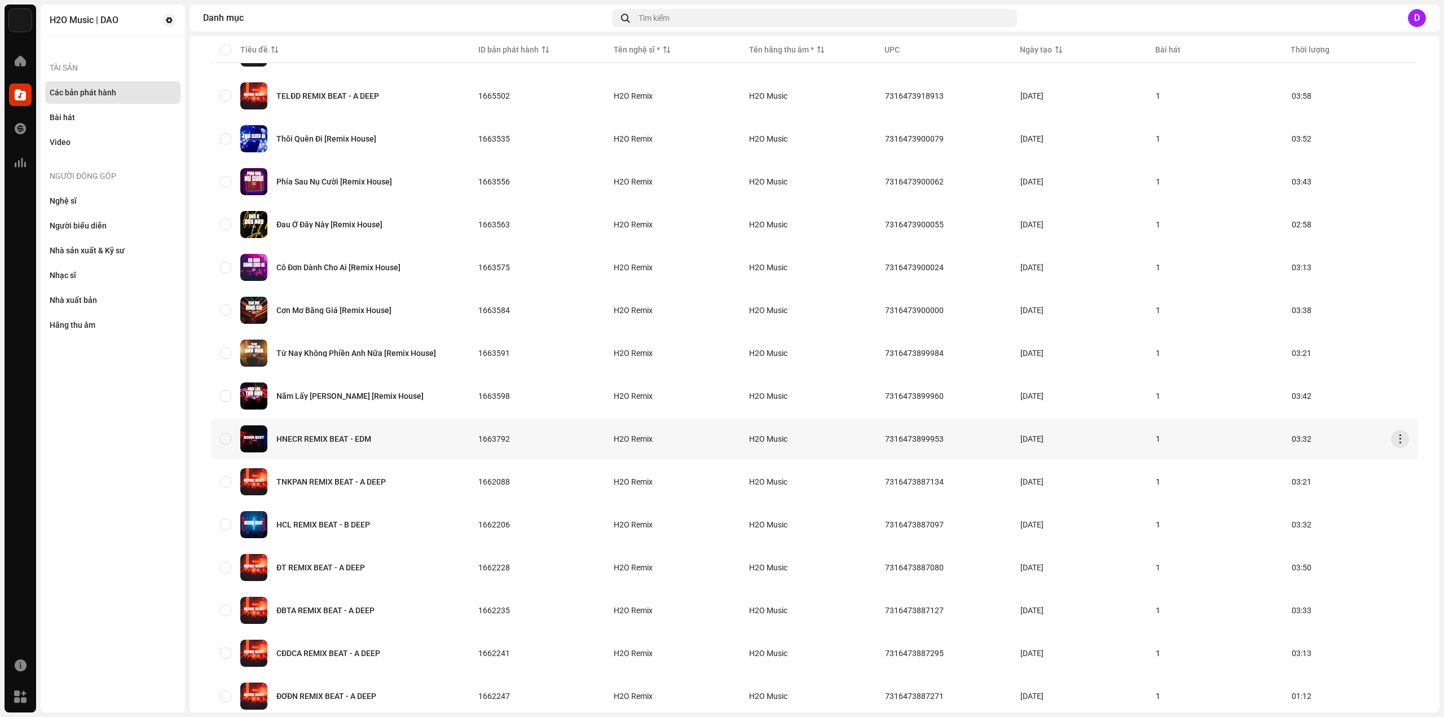
scroll to position [451, 0]
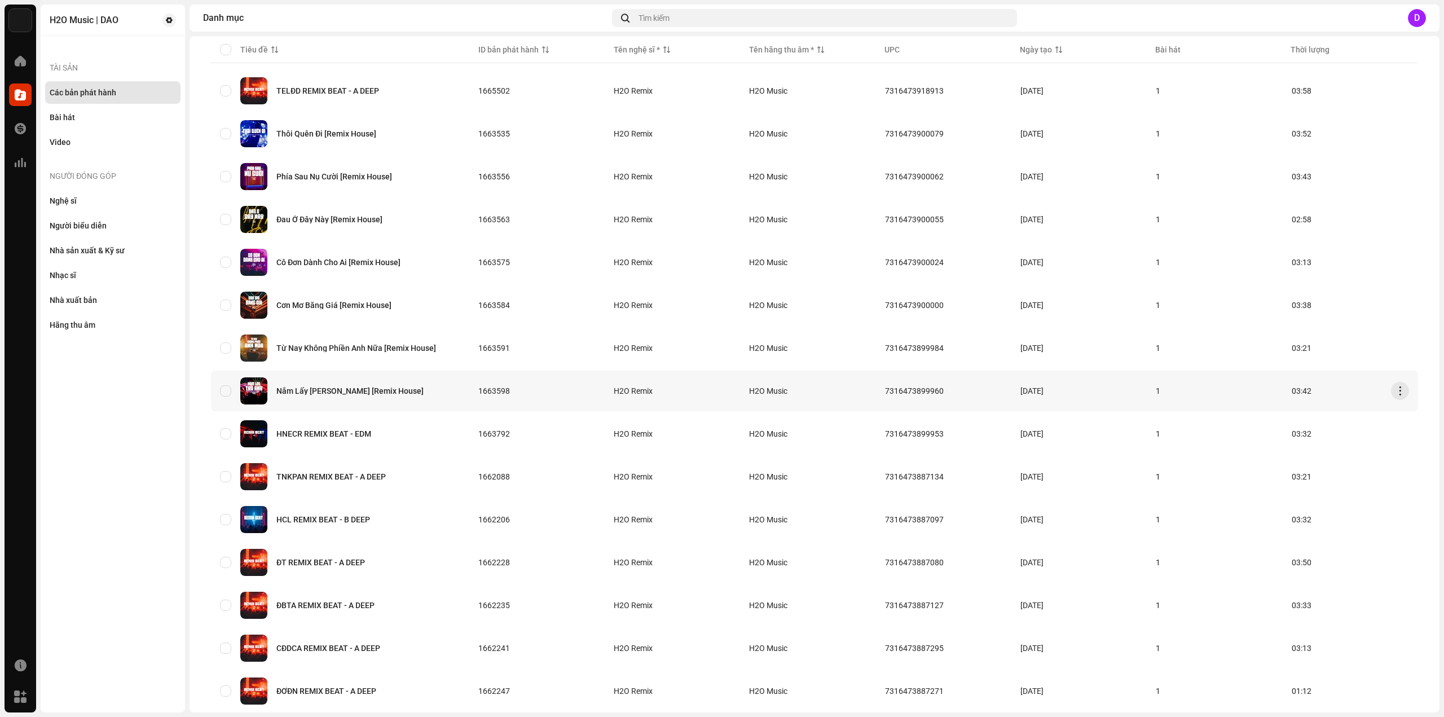
click at [351, 393] on div "Nắm Lấy [PERSON_NAME] [Remix House]" at bounding box center [349, 391] width 147 height 8
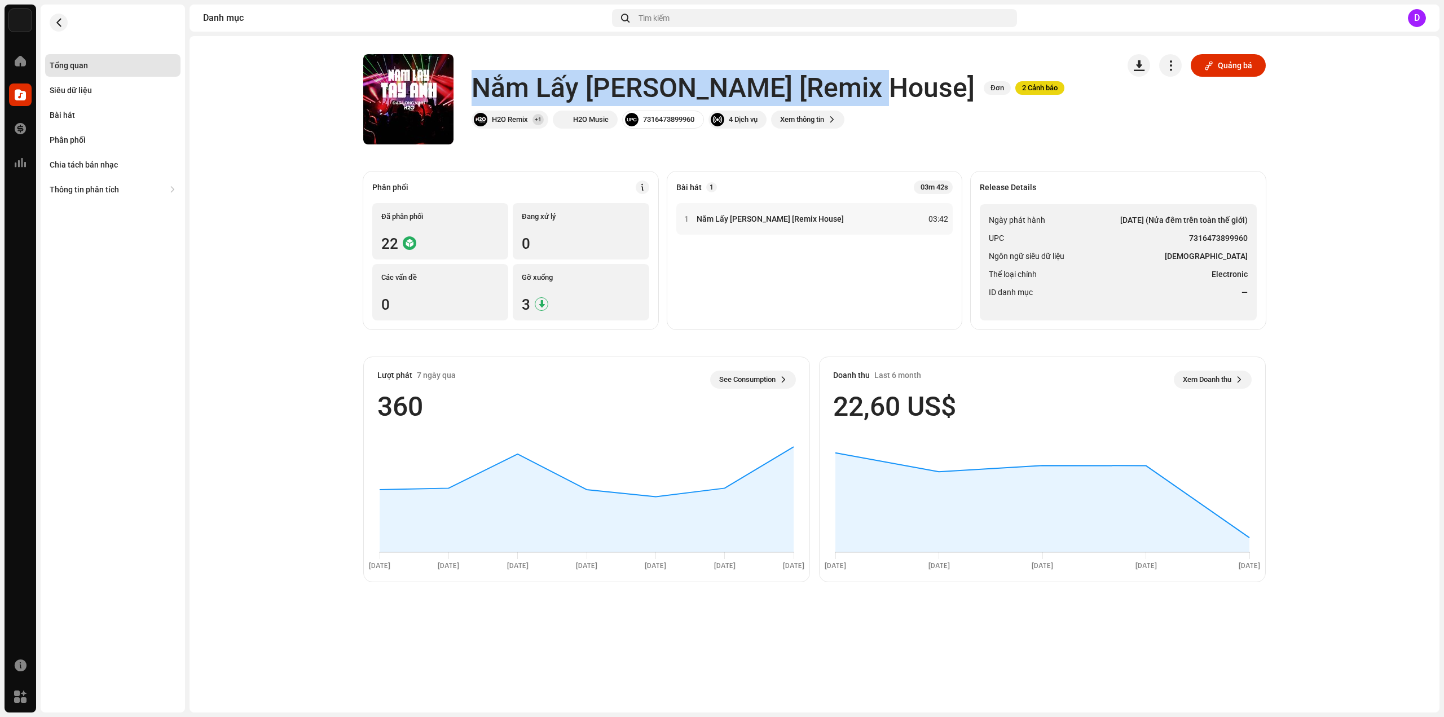
drag, startPoint x: 484, startPoint y: 86, endPoint x: 864, endPoint y: 84, distance: 379.6
click at [864, 84] on div "Nắm Lấy [PERSON_NAME] [Remix House] Đơn 2 Cảnh báo" at bounding box center [767, 88] width 593 height 36
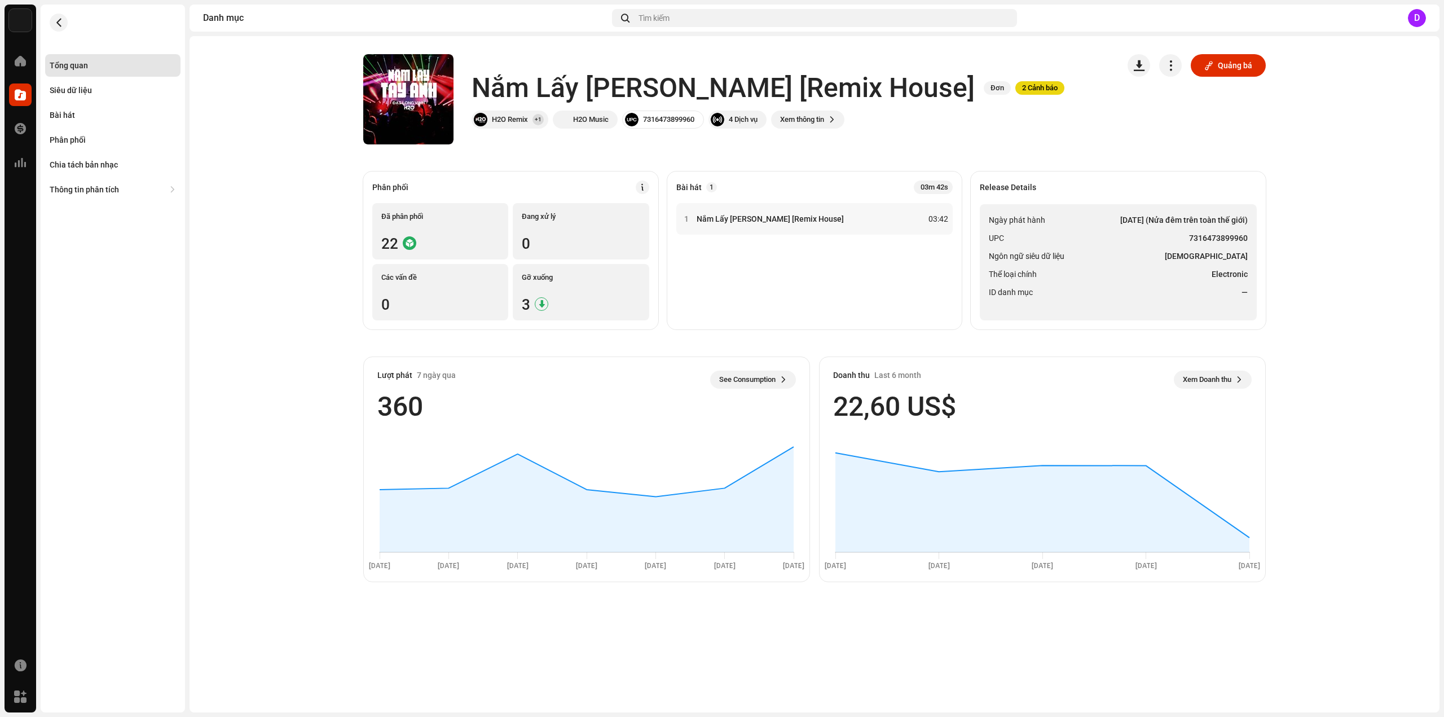
drag, startPoint x: 1149, startPoint y: 256, endPoint x: 1233, endPoint y: 258, distance: 83.5
click at [1150, 257] on li "Ngôn ngữ siêu dữ liệu Vietnamese" at bounding box center [1118, 256] width 259 height 14
drag, startPoint x: 1189, startPoint y: 240, endPoint x: 1255, endPoint y: 241, distance: 66.0
click at [1255, 241] on ul "Ngày phát hành [DATE] (Nửa đêm trên toàn thế giới) UPC 7316473899960 Ngôn ngữ s…" at bounding box center [1118, 262] width 277 height 116
drag, startPoint x: 61, startPoint y: 109, endPoint x: 122, endPoint y: 124, distance: 63.2
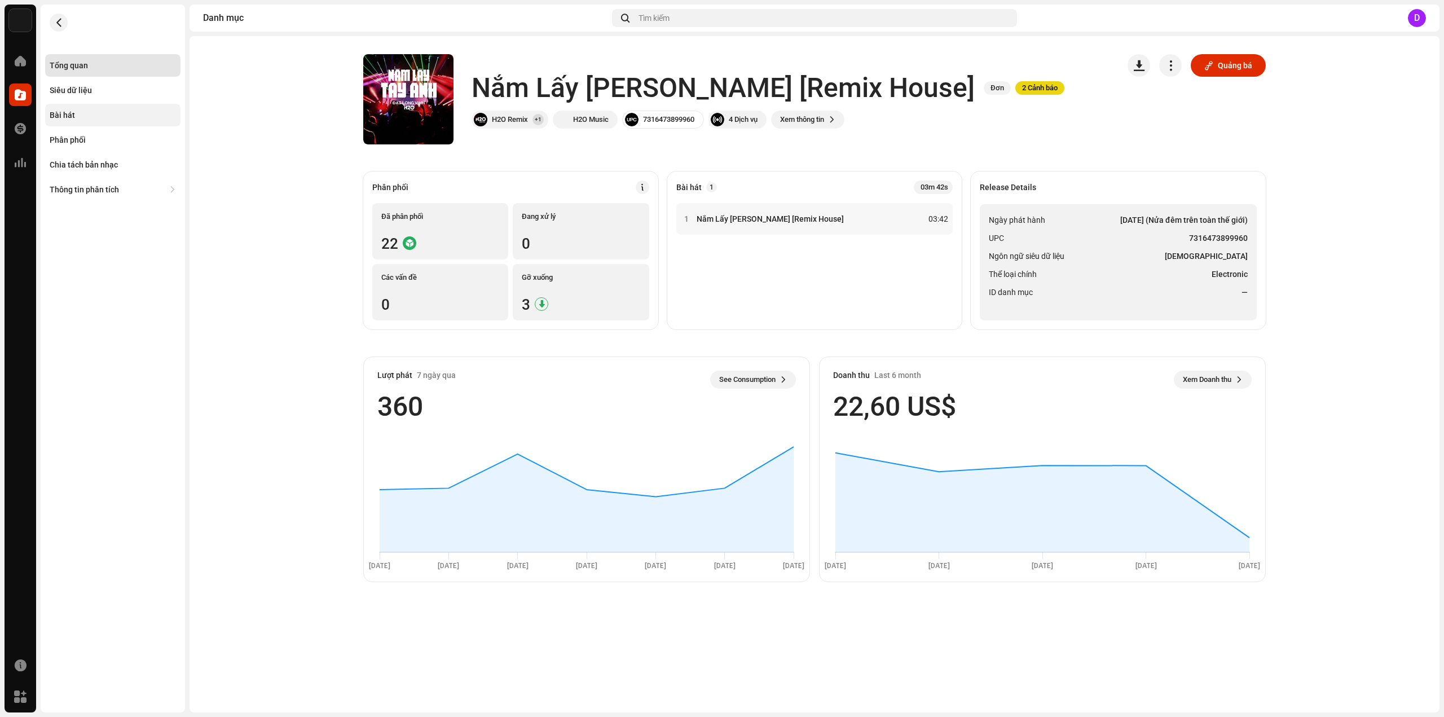
click at [61, 109] on div "Bài hát" at bounding box center [112, 115] width 135 height 23
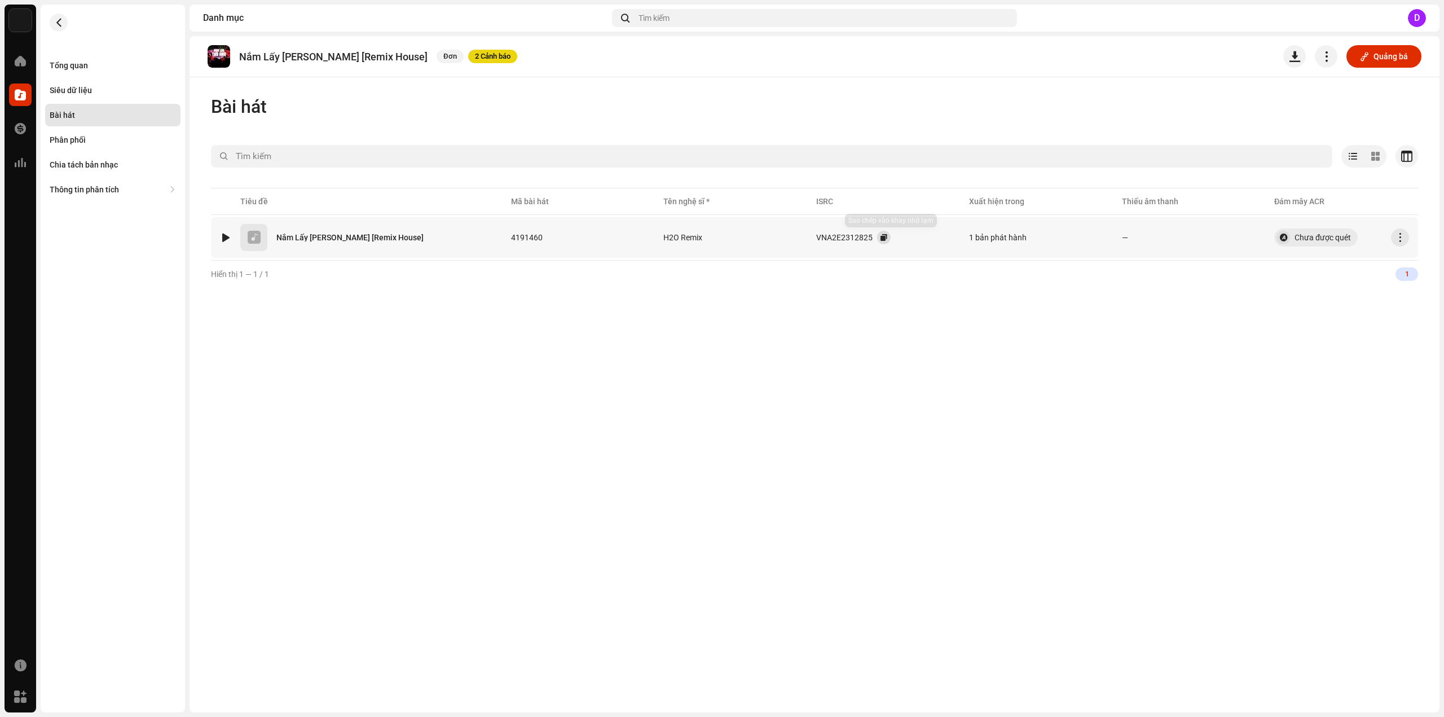
click at [889, 242] on button "button" at bounding box center [884, 238] width 14 height 14
click at [92, 63] on div "Tổng quan" at bounding box center [113, 65] width 126 height 9
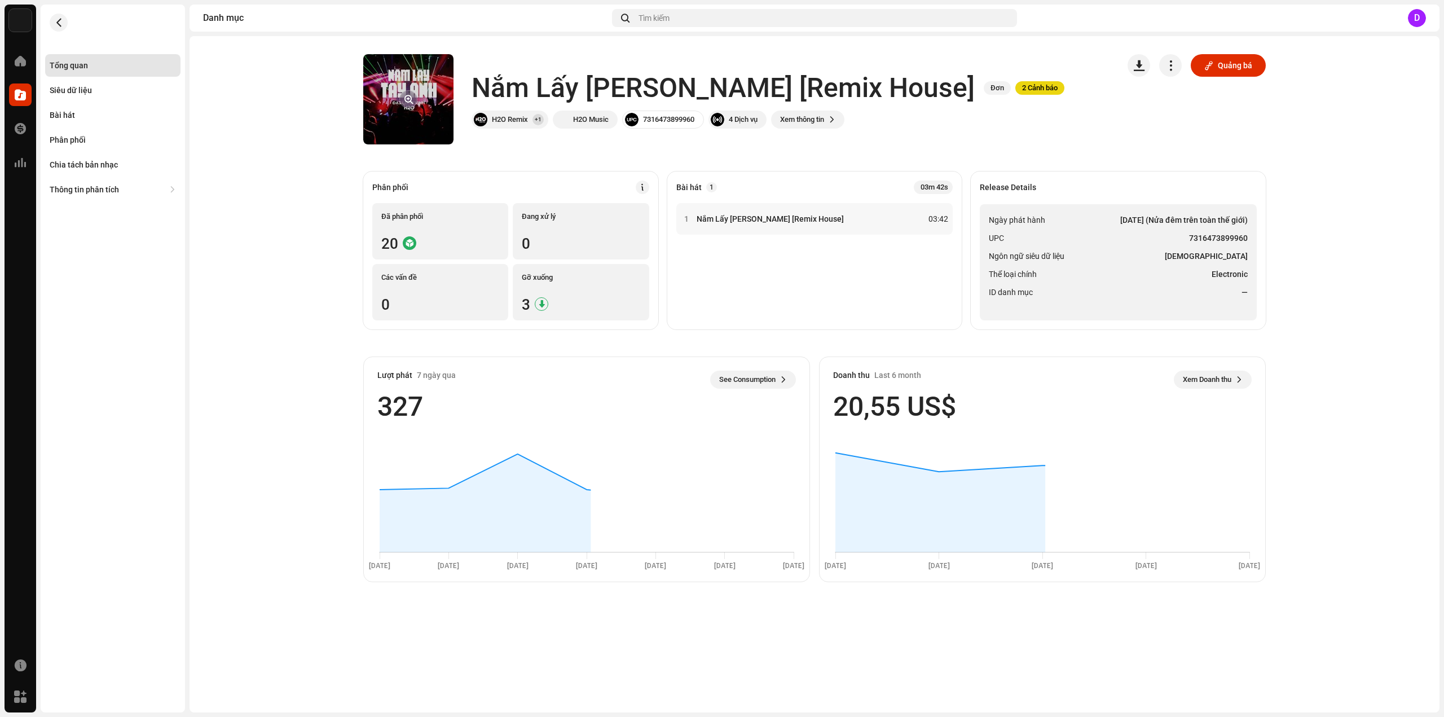
click at [412, 96] on button "button" at bounding box center [408, 99] width 18 height 18
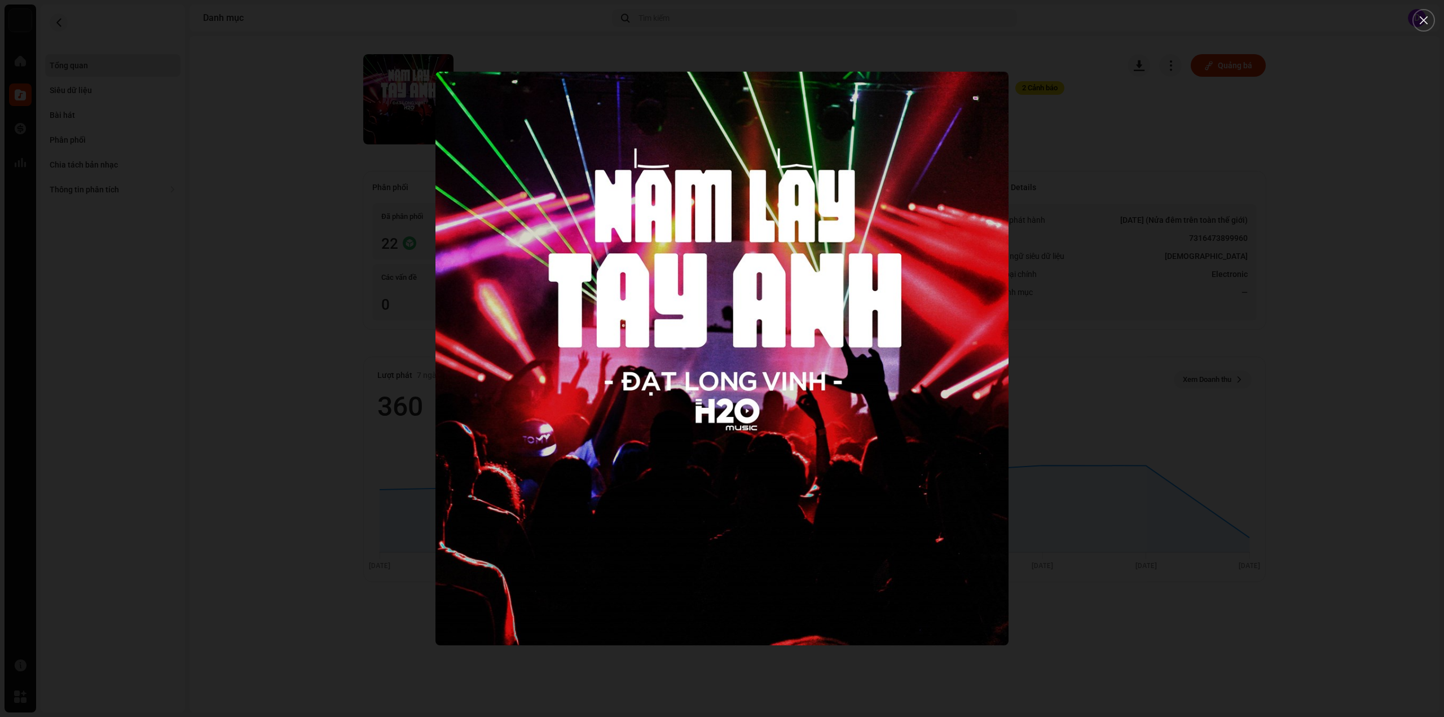
drag, startPoint x: 167, startPoint y: 107, endPoint x: 130, endPoint y: 124, distance: 41.4
click at [167, 107] on div at bounding box center [722, 358] width 1444 height 717
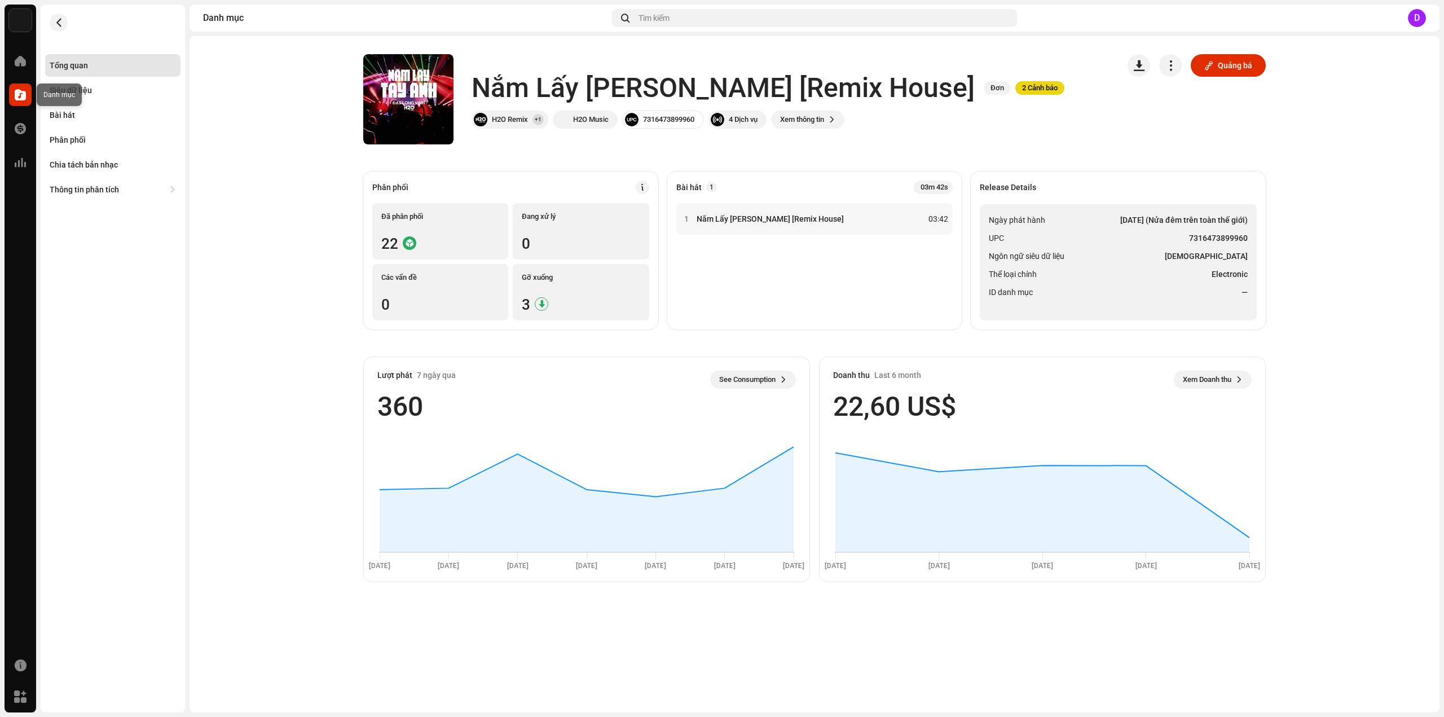
click at [21, 96] on span at bounding box center [20, 94] width 11 height 9
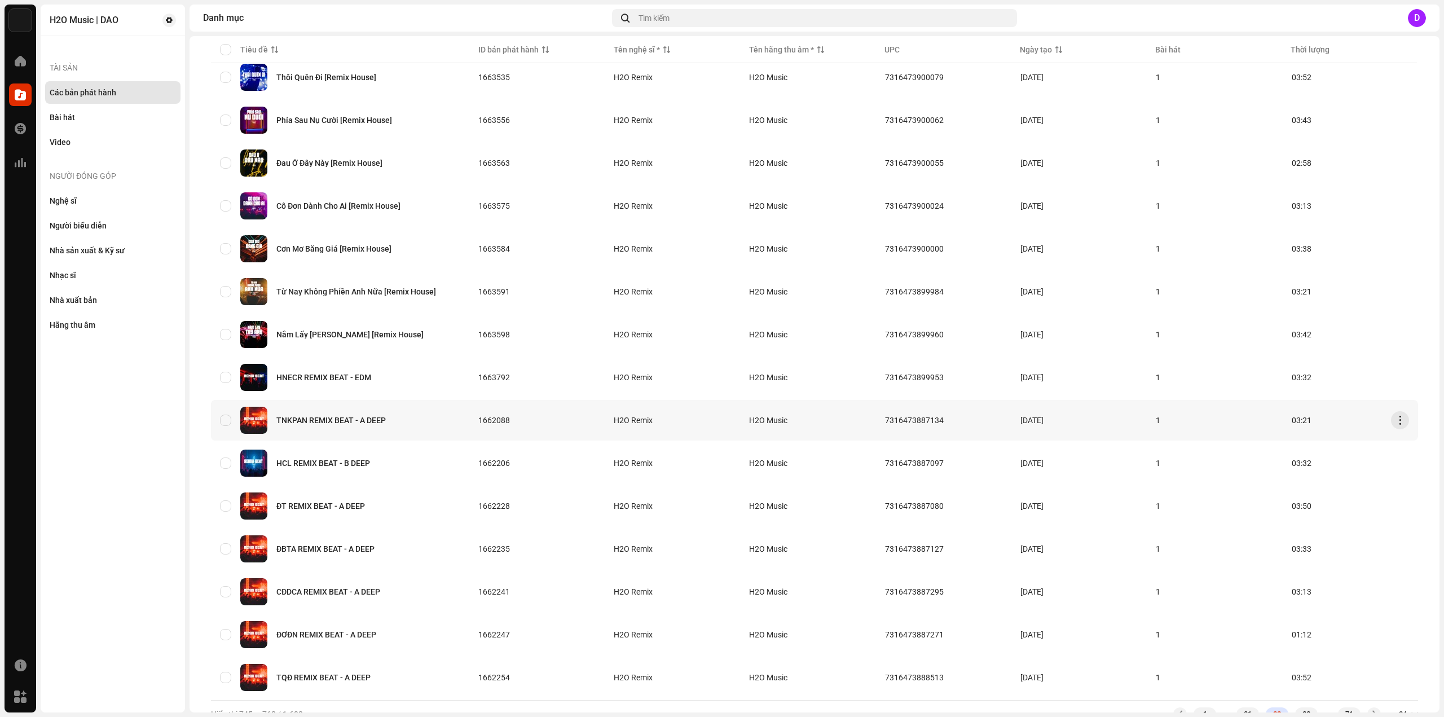
scroll to position [527, 0]
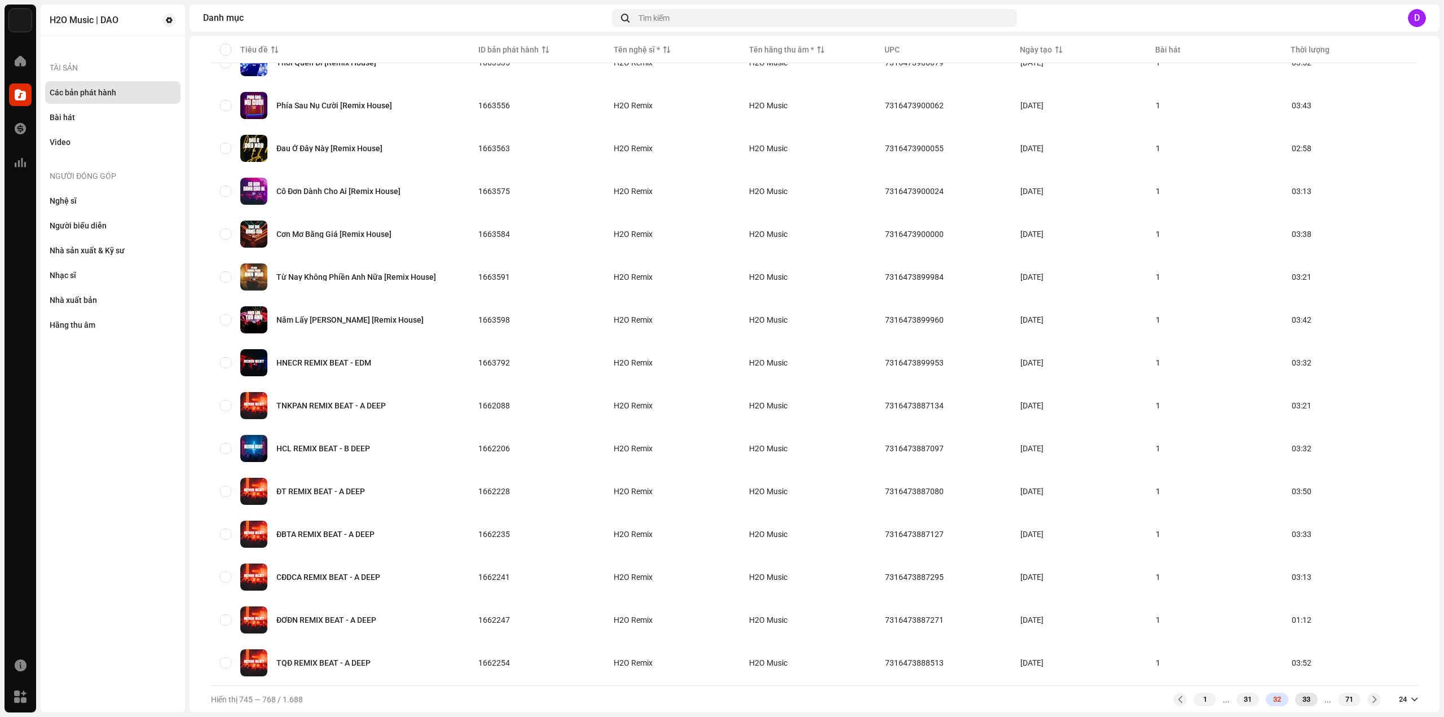
click at [1297, 698] on div "33" at bounding box center [1306, 700] width 23 height 14
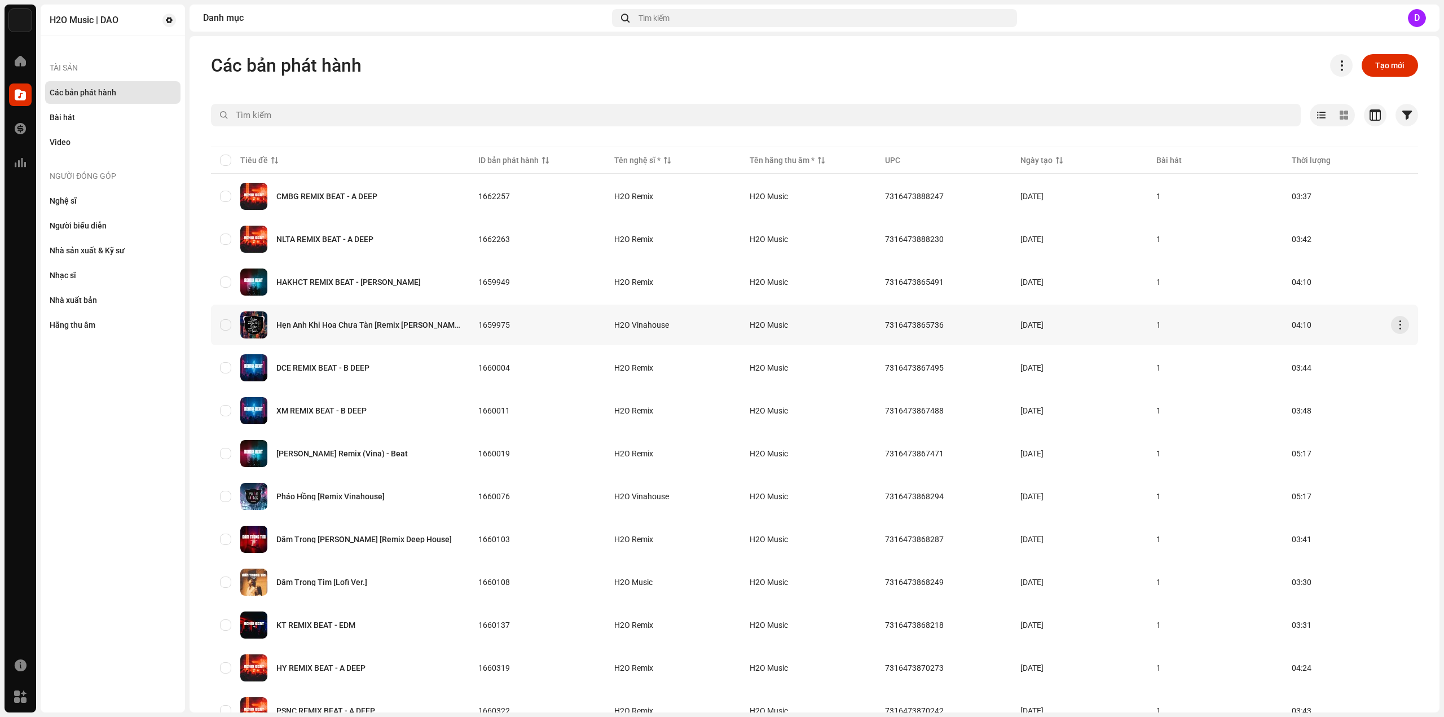
click at [428, 324] on div "Hẹn Anh Khi Hoa Chưa Tàn [Remix [PERSON_NAME]]" at bounding box center [368, 325] width 184 height 8
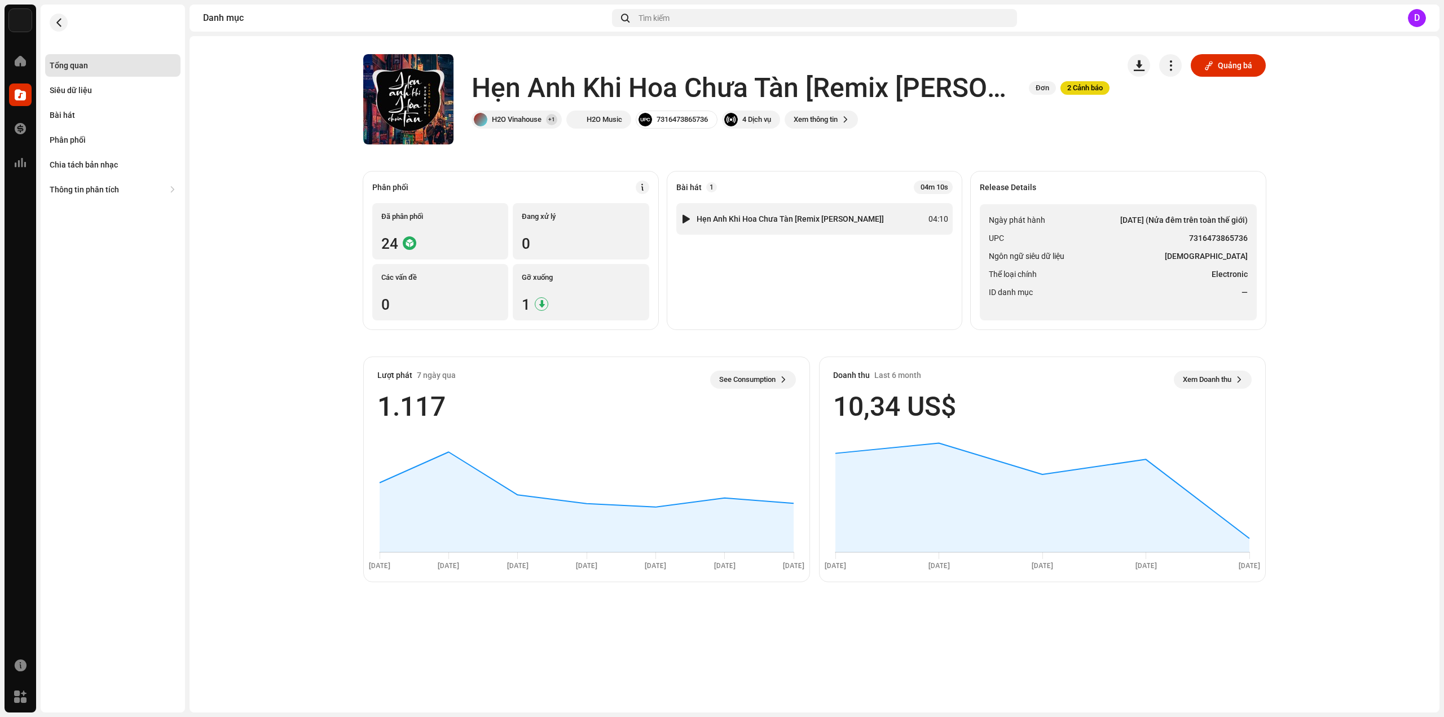
click at [801, 213] on div "1 Hẹn Anh Khi Hoa Chưa Tàn [Remix [PERSON_NAME]]" at bounding box center [782, 218] width 203 height 11
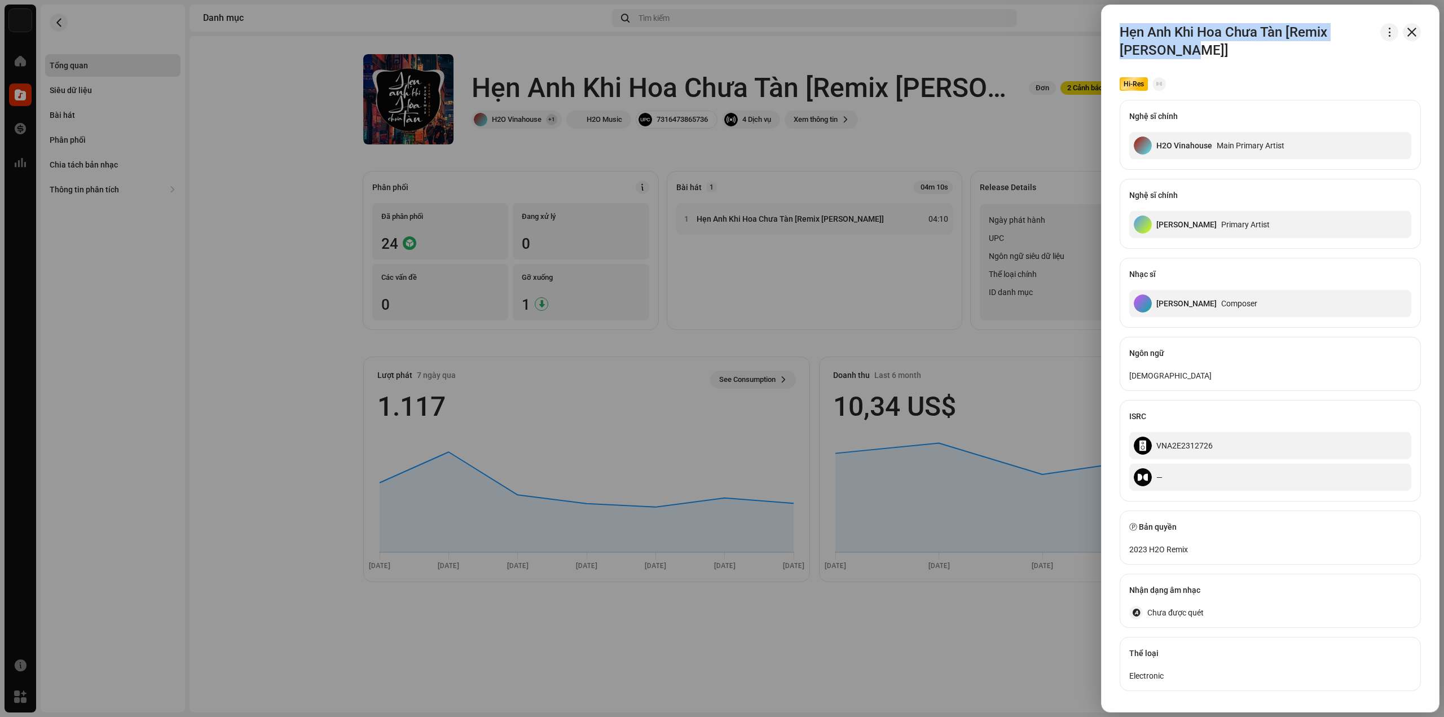
drag, startPoint x: 1122, startPoint y: 30, endPoint x: 1188, endPoint y: 47, distance: 68.5
click at [1188, 47] on h3 "Hẹn Anh Khi Hoa Chưa Tàn [Remix [PERSON_NAME]]" at bounding box center [1247, 41] width 256 height 36
drag, startPoint x: 739, startPoint y: 47, endPoint x: 728, endPoint y: 51, distance: 12.1
click at [739, 50] on div at bounding box center [722, 358] width 1444 height 717
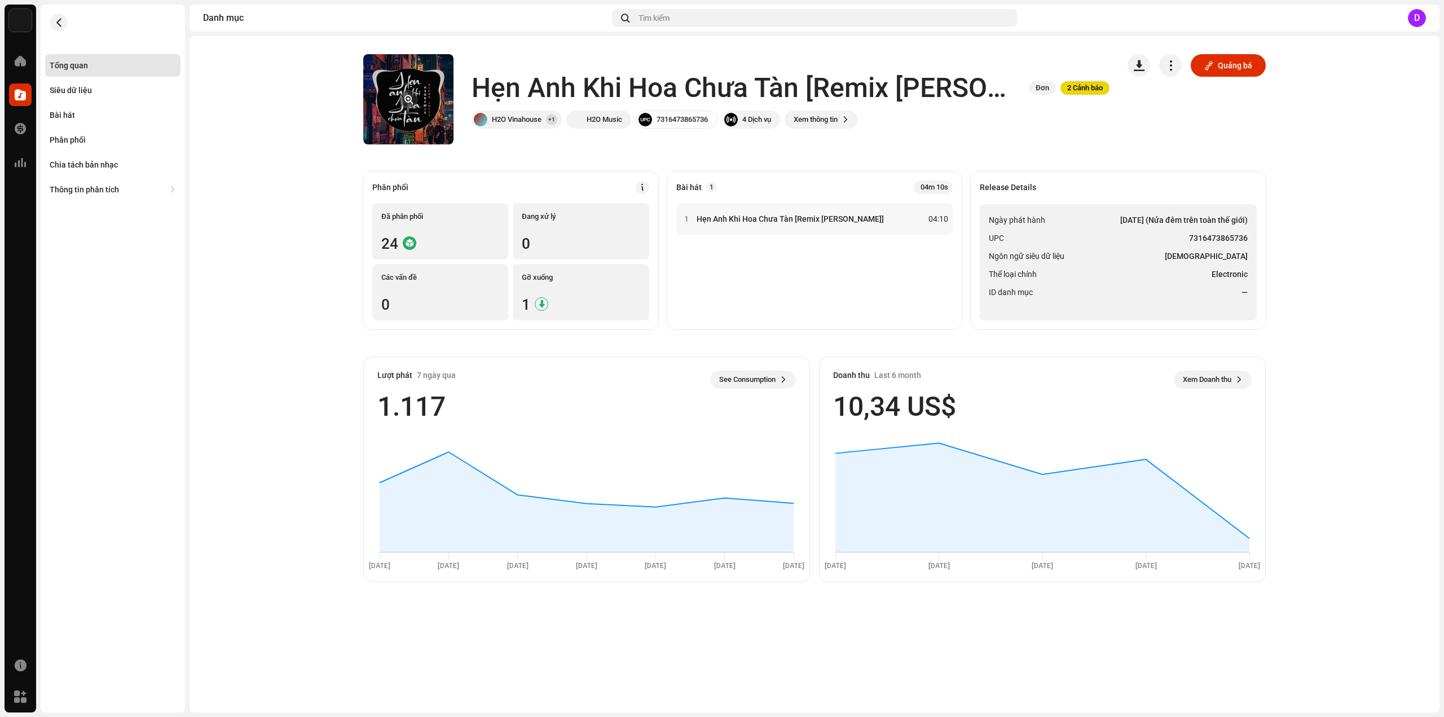
click at [411, 91] on div at bounding box center [408, 99] width 90 height 90
click at [413, 94] on button "button" at bounding box center [408, 99] width 18 height 18
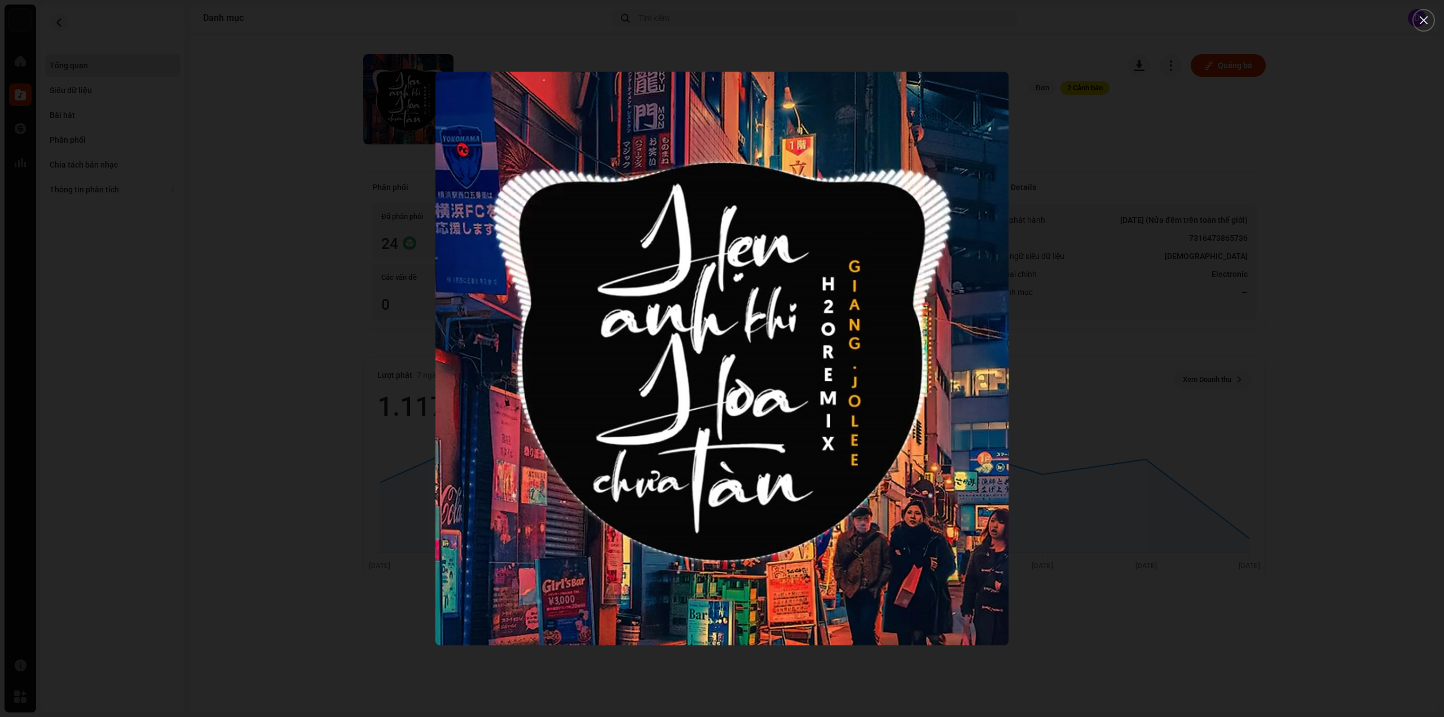
drag, startPoint x: 250, startPoint y: 177, endPoint x: 238, endPoint y: 177, distance: 11.9
click at [249, 177] on div at bounding box center [722, 358] width 1444 height 717
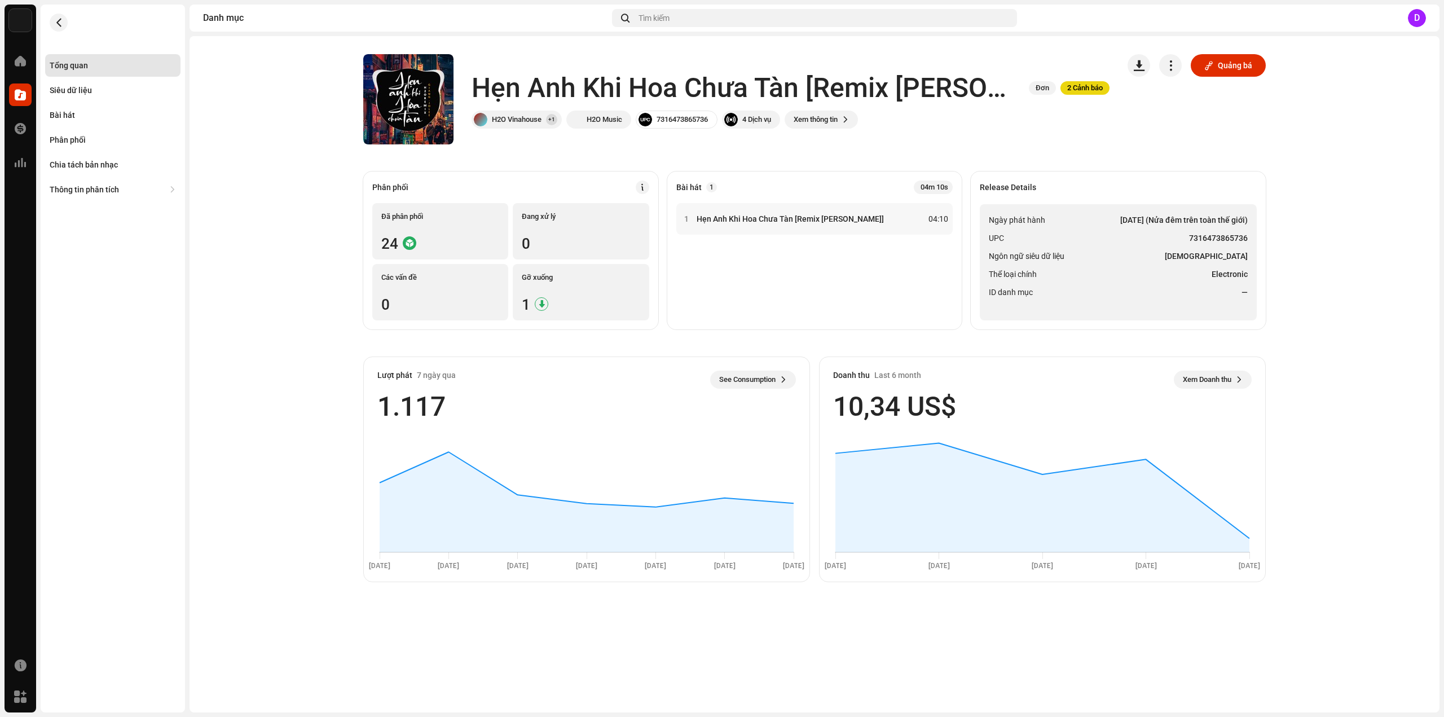
click at [1205, 249] on strong "[DEMOGRAPHIC_DATA]" at bounding box center [1206, 256] width 83 height 14
drag, startPoint x: 1189, startPoint y: 236, endPoint x: 1246, endPoint y: 239, distance: 57.0
click at [1246, 239] on strong "7316473865736" at bounding box center [1218, 238] width 59 height 14
drag, startPoint x: 73, startPoint y: 119, endPoint x: 104, endPoint y: 128, distance: 31.8
click at [74, 119] on div "Bài hát" at bounding box center [62, 115] width 25 height 9
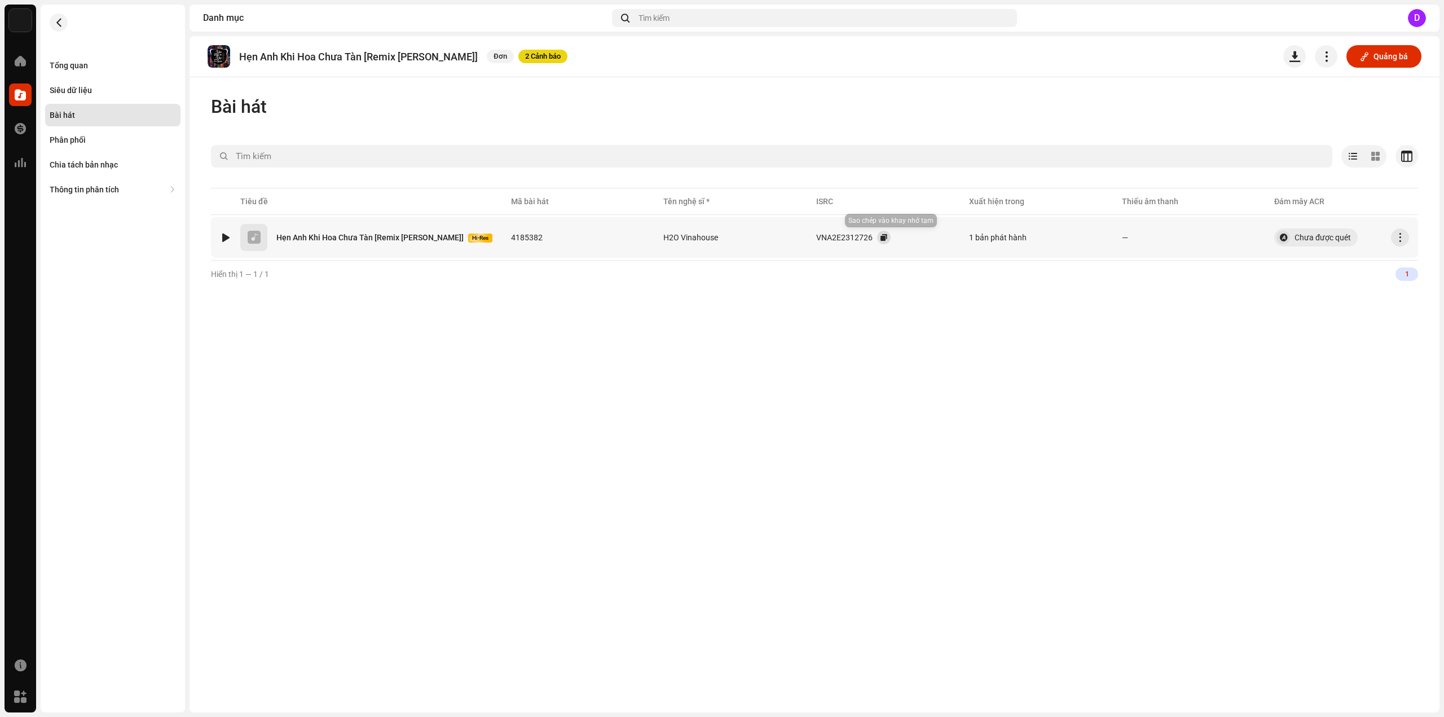
click at [885, 237] on button "button" at bounding box center [884, 238] width 14 height 14
click at [99, 71] on div "Tổng quan" at bounding box center [112, 65] width 135 height 23
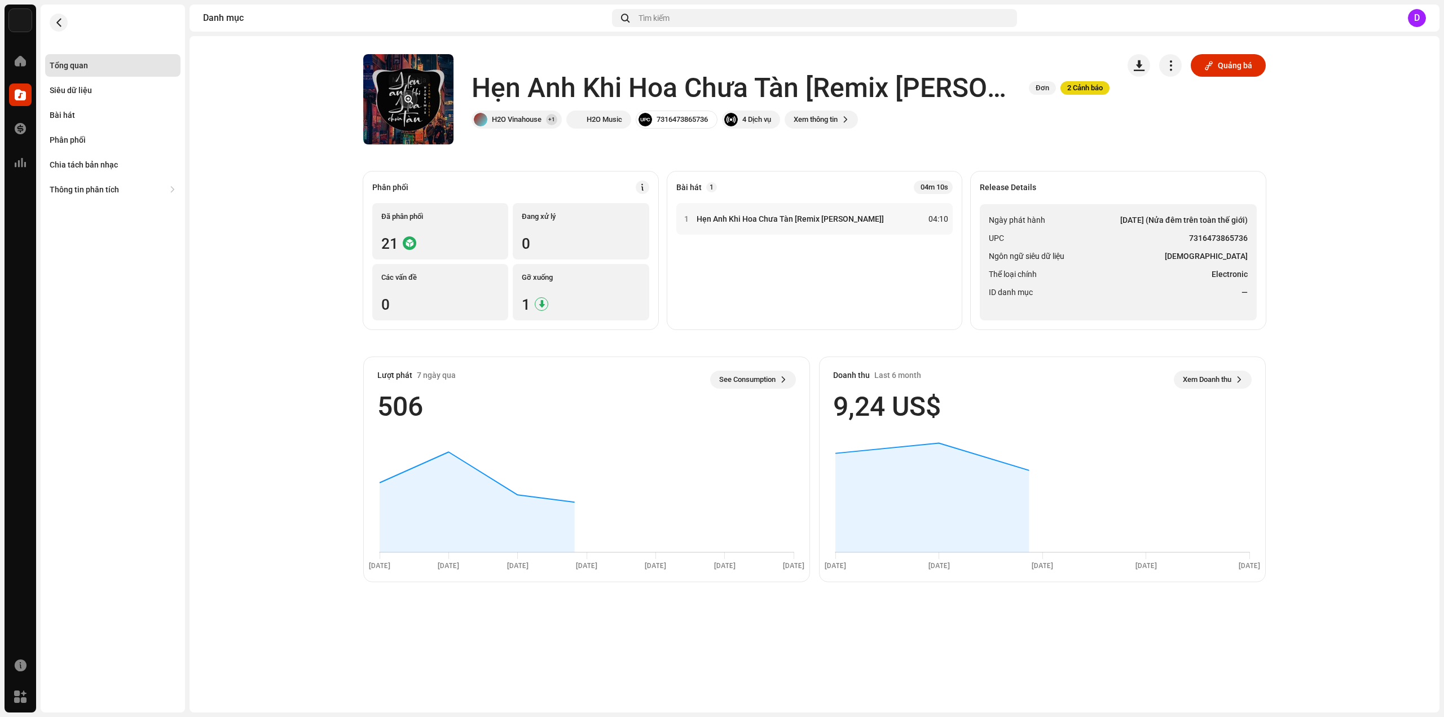
click at [403, 107] on button "button" at bounding box center [408, 99] width 18 height 18
